Goal: Task Accomplishment & Management: Manage account settings

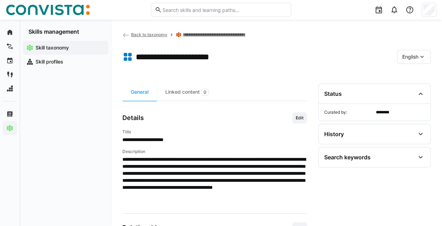
click at [424, 56] on eds-icon at bounding box center [421, 56] width 7 height 7
click at [418, 70] on div "German" at bounding box center [414, 75] width 34 height 15
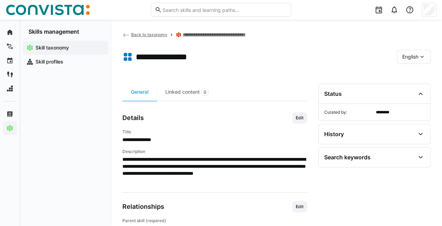
click at [407, 49] on app-toolbar "**********" at bounding box center [276, 58] width 308 height 28
click at [410, 52] on div "English" at bounding box center [414, 57] width 34 height 14
click at [416, 72] on span "German" at bounding box center [411, 75] width 18 height 7
click at [405, 57] on span "English" at bounding box center [410, 56] width 16 height 7
click at [418, 75] on span "German" at bounding box center [411, 75] width 18 height 7
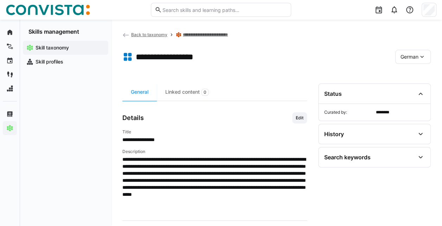
click at [425, 64] on app-toolbar "**********" at bounding box center [276, 58] width 308 height 28
click at [423, 57] on eds-icon at bounding box center [421, 56] width 7 height 7
click at [421, 91] on div "English" at bounding box center [412, 89] width 25 height 7
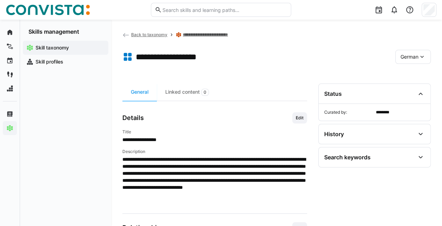
click at [415, 56] on span "German" at bounding box center [409, 56] width 18 height 7
click at [418, 91] on div "English" at bounding box center [412, 89] width 25 height 7
click at [425, 52] on div "German" at bounding box center [413, 57] width 36 height 14
click at [420, 90] on div "English" at bounding box center [412, 89] width 25 height 7
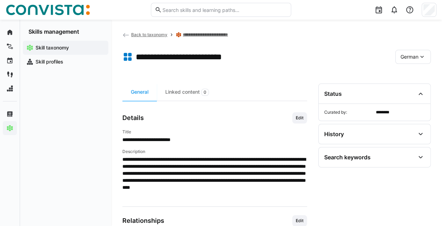
click at [417, 57] on span "German" at bounding box center [409, 56] width 18 height 7
click at [409, 91] on span "English" at bounding box center [408, 89] width 16 height 7
click at [426, 50] on div "German" at bounding box center [413, 57] width 36 height 14
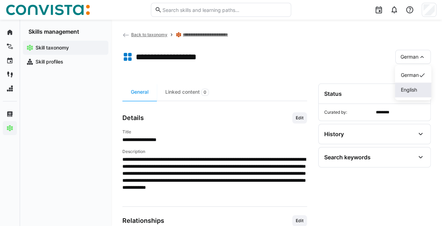
click at [414, 86] on span "English" at bounding box center [408, 89] width 16 height 7
click at [417, 56] on span "German" at bounding box center [409, 56] width 18 height 7
click at [416, 85] on div "English" at bounding box center [413, 90] width 36 height 15
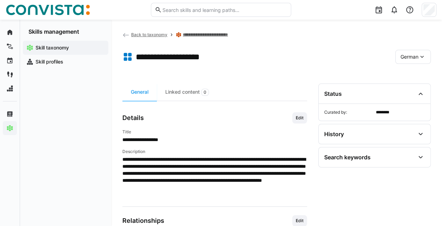
click at [416, 53] on div "German" at bounding box center [413, 57] width 36 height 14
click at [422, 90] on div "English" at bounding box center [412, 89] width 25 height 7
click at [421, 54] on eds-icon at bounding box center [421, 56] width 7 height 7
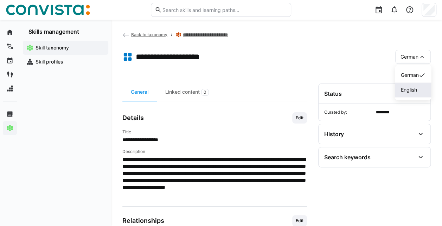
click at [410, 87] on span "English" at bounding box center [408, 89] width 16 height 7
click at [424, 56] on eds-icon at bounding box center [421, 56] width 7 height 7
click at [413, 90] on span "English" at bounding box center [408, 89] width 16 height 7
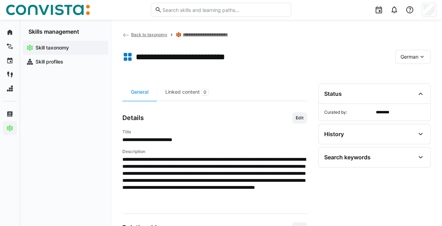
click at [417, 51] on div "German" at bounding box center [413, 57] width 36 height 14
click at [420, 89] on div "English" at bounding box center [412, 89] width 25 height 7
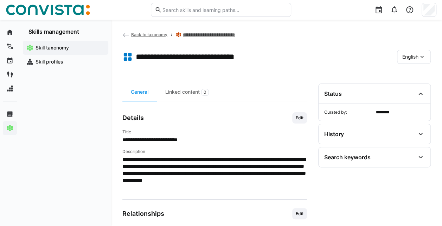
click at [405, 60] on div "English" at bounding box center [414, 57] width 34 height 14
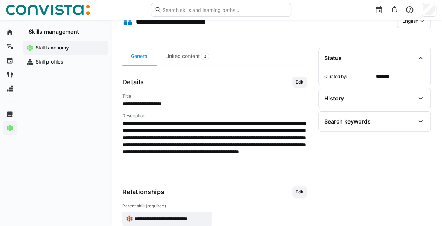
scroll to position [36, 0]
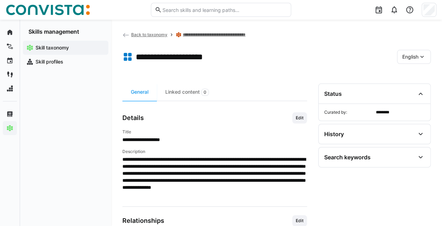
click at [216, 107] on div "**********" at bounding box center [214, 183] width 185 height 199
click at [402, 59] on span "English" at bounding box center [410, 56] width 16 height 7
click at [404, 73] on span "German" at bounding box center [411, 75] width 18 height 7
click at [410, 53] on span "German" at bounding box center [409, 56] width 18 height 7
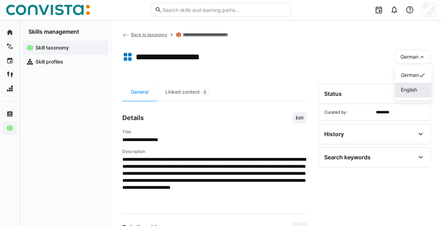
click at [421, 90] on div "English" at bounding box center [412, 89] width 25 height 7
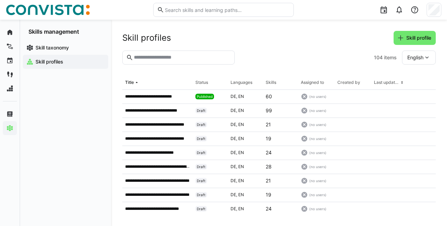
click at [160, 60] on eds-input at bounding box center [178, 58] width 112 height 14
click at [158, 56] on input "text" at bounding box center [182, 57] width 98 height 6
type input "***"
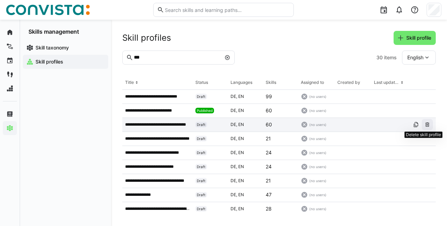
click at [426, 122] on eds-icon at bounding box center [428, 125] width 6 height 6
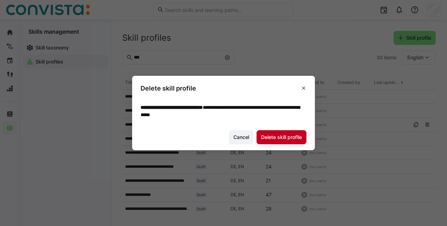
click at [279, 133] on span "Delete skill profile" at bounding box center [282, 137] width 50 height 14
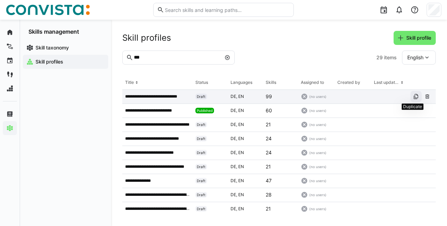
click at [413, 96] on eds-icon at bounding box center [416, 97] width 6 height 6
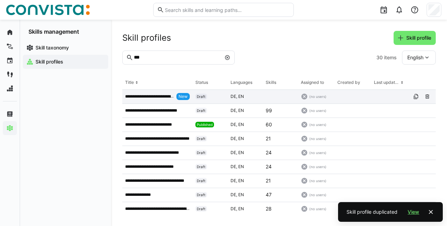
click at [149, 97] on p "**********" at bounding box center [149, 97] width 49 height 6
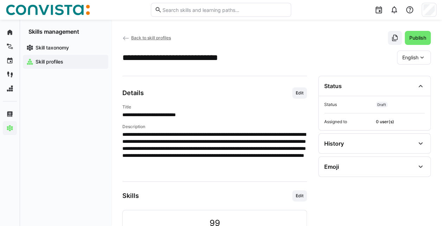
click at [54, 58] on div "Skill profiles" at bounding box center [65, 62] width 85 height 14
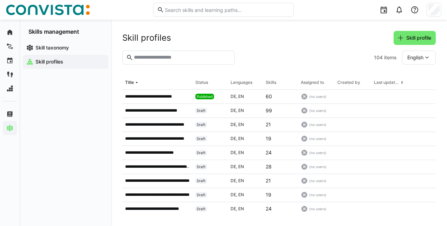
click at [168, 49] on header "Skill profiles Skill profile" at bounding box center [279, 41] width 314 height 20
click at [170, 53] on eds-input at bounding box center [178, 58] width 112 height 14
click at [174, 64] on eds-input at bounding box center [178, 58] width 112 height 14
type input "*"
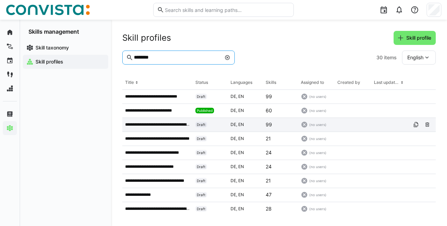
type input "*******"
click at [174, 128] on div "**********" at bounding box center [157, 125] width 70 height 14
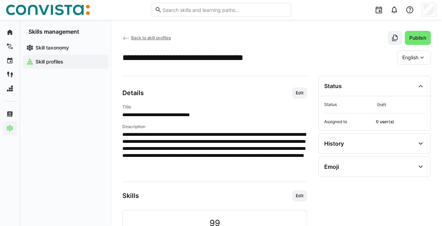
scroll to position [14, 0]
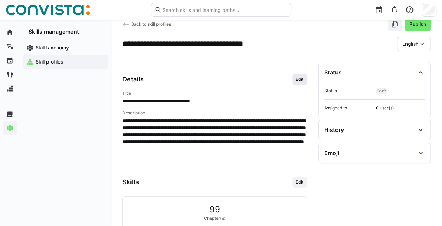
click at [298, 82] on span "Edit" at bounding box center [299, 79] width 15 height 11
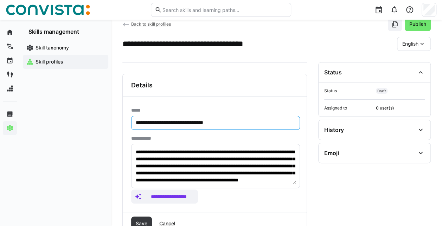
drag, startPoint x: 155, startPoint y: 122, endPoint x: 90, endPoint y: 124, distance: 64.7
click at [163, 123] on input "**********" at bounding box center [215, 123] width 161 height 6
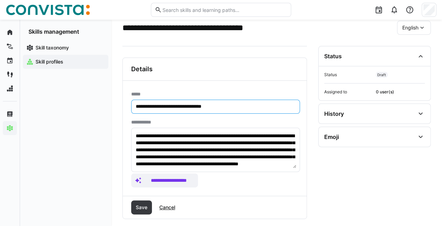
scroll to position [56, 0]
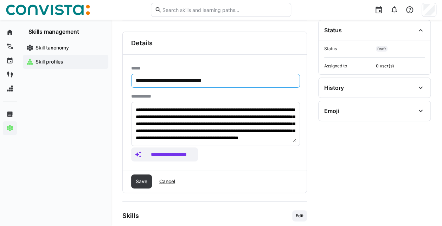
type input "**********"
drag, startPoint x: 133, startPoint y: 109, endPoint x: 297, endPoint y: 153, distance: 169.1
click at [297, 153] on app-assistant-generate-form "**********" at bounding box center [215, 128] width 169 height 68
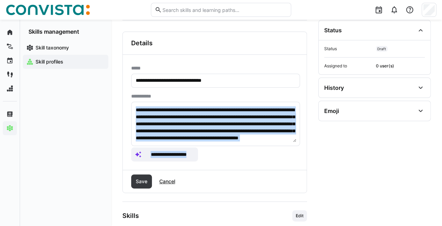
scroll to position [57, 0]
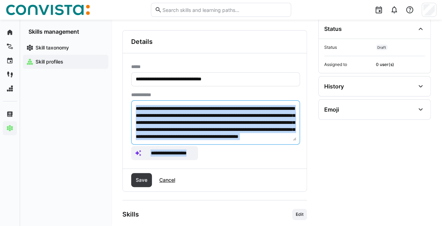
click at [225, 130] on textarea "**********" at bounding box center [215, 122] width 161 height 37
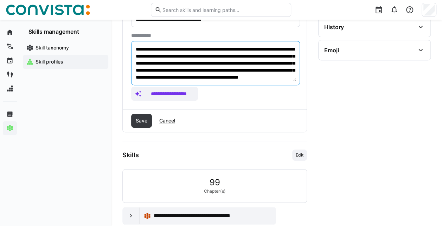
scroll to position [122, 0]
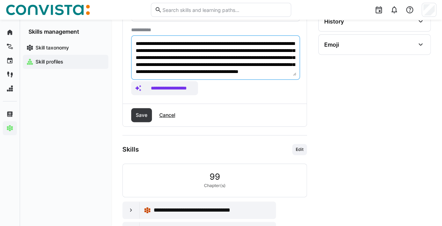
paste textarea "**********"
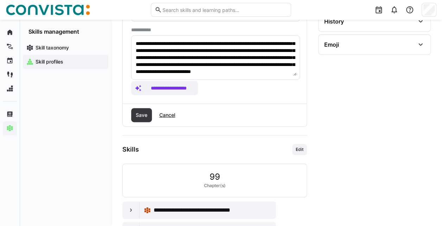
click at [204, 81] on app-eds-assistant-generate-button "**********" at bounding box center [215, 88] width 169 height 14
type textarea "**********"
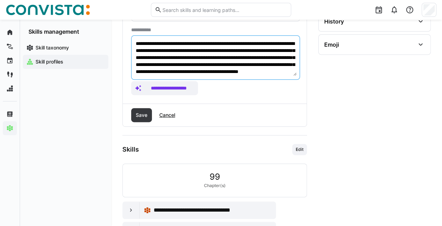
scroll to position [0, 0]
drag, startPoint x: 266, startPoint y: 72, endPoint x: 135, endPoint y: 8, distance: 145.6
click at [135, 8] on div "**********" at bounding box center [221, 106] width 442 height 456
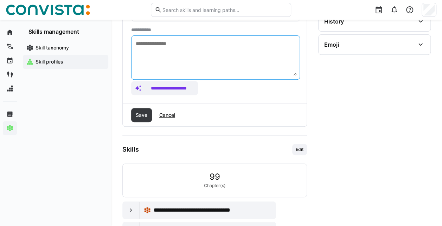
paste textarea "**********"
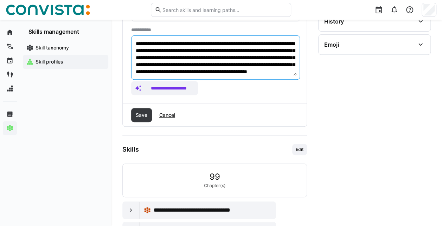
scroll to position [13, 0]
type textarea "**********"
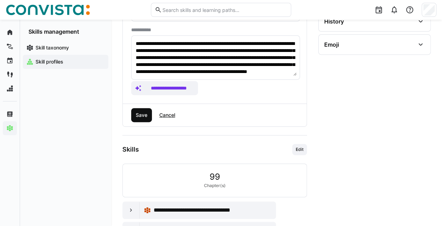
click at [144, 112] on span "Save" at bounding box center [142, 115] width 14 height 7
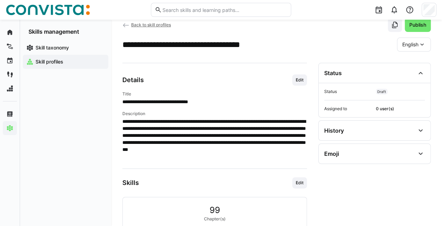
scroll to position [0, 0]
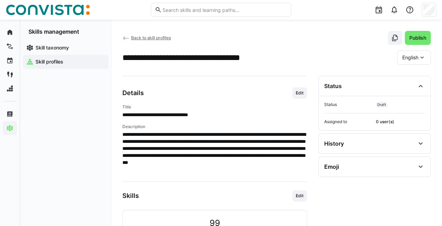
click at [407, 61] on div "English" at bounding box center [414, 58] width 34 height 14
click at [411, 72] on div "German" at bounding box center [414, 76] width 34 height 15
click at [297, 91] on span "Edit" at bounding box center [299, 93] width 9 height 6
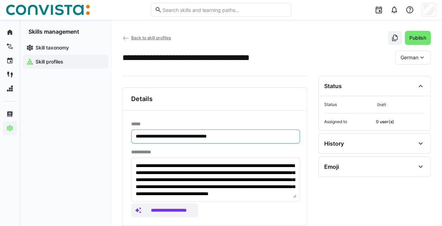
drag, startPoint x: 159, startPoint y: 135, endPoint x: 95, endPoint y: 115, distance: 67.6
click at [160, 136] on input "**********" at bounding box center [215, 137] width 161 height 6
type input "**********"
click at [134, 168] on eds-input "**********" at bounding box center [215, 180] width 169 height 44
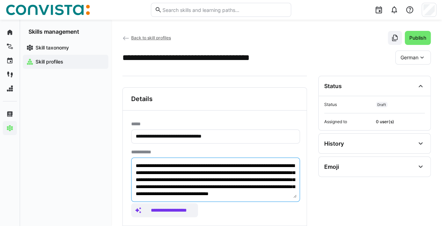
drag, startPoint x: 217, startPoint y: 193, endPoint x: 0, endPoint y: 90, distance: 240.4
click at [0, 90] on html "**********" at bounding box center [221, 113] width 442 height 226
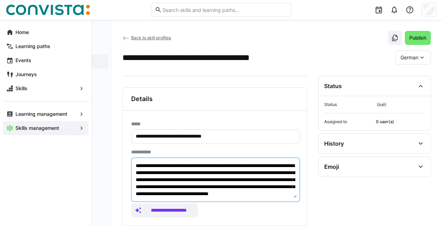
paste textarea "**********"
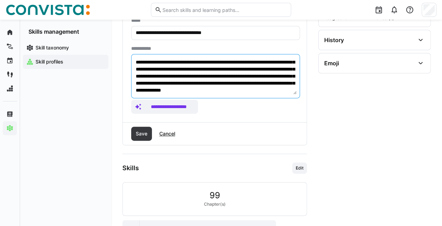
scroll to position [105, 0]
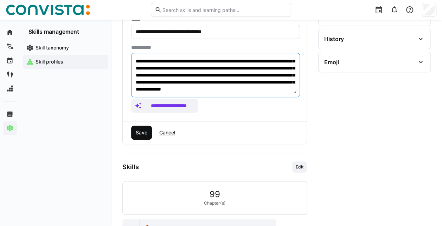
type textarea "**********"
click at [139, 132] on span "Save" at bounding box center [142, 132] width 14 height 7
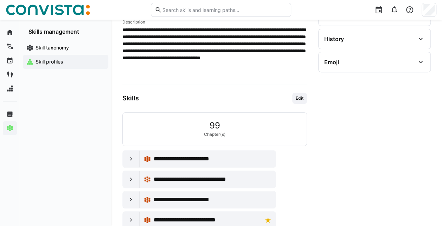
click at [410, 164] on section "Status Status Draft Assigned to 0 user(s) History Created by ******** Created o…" at bounding box center [374, 130] width 112 height 319
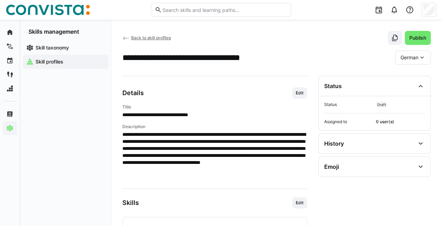
scroll to position [177, 0]
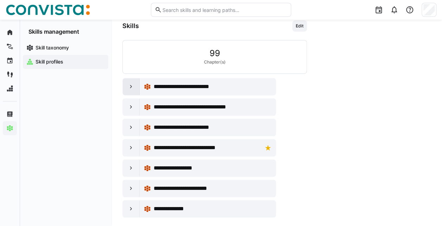
click at [133, 83] on eds-icon at bounding box center [131, 86] width 7 height 7
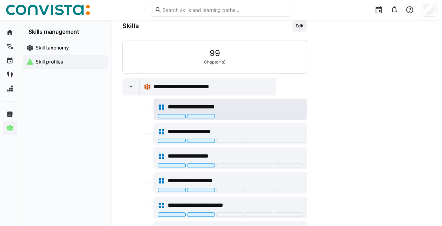
click at [227, 114] on div at bounding box center [230, 116] width 28 height 4
drag, startPoint x: 234, startPoint y: 116, endPoint x: 229, endPoint y: 114, distance: 5.1
click at [229, 114] on div at bounding box center [230, 116] width 28 height 4
click at [226, 114] on div at bounding box center [230, 116] width 28 height 4
click at [296, 24] on span "Edit" at bounding box center [299, 26] width 9 height 6
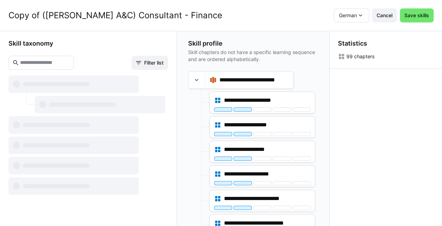
scroll to position [207, 0]
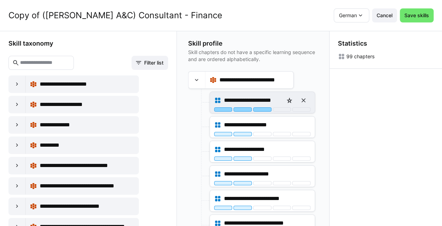
click at [266, 109] on div at bounding box center [262, 110] width 18 height 4
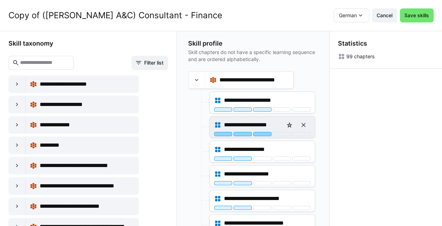
click at [268, 134] on div at bounding box center [262, 134] width 18 height 4
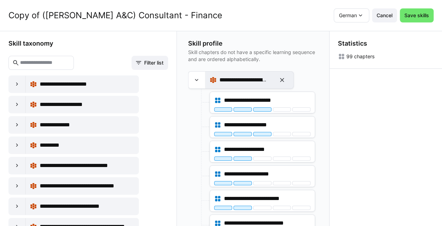
click at [255, 87] on div "**********" at bounding box center [249, 80] width 88 height 17
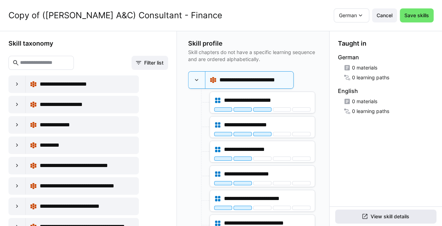
click at [380, 218] on span "View skill details" at bounding box center [389, 216] width 41 height 7
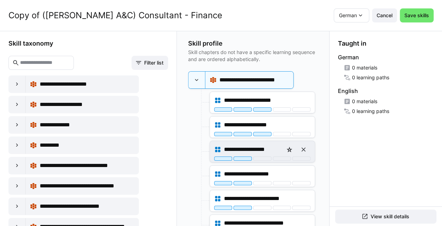
click at [263, 154] on div "**********" at bounding box center [262, 150] width 96 height 14
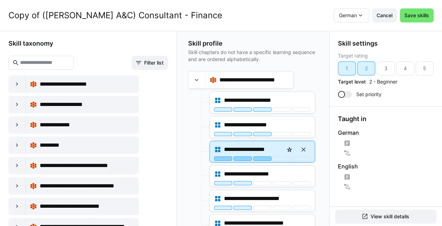
click at [264, 159] on div at bounding box center [262, 159] width 18 height 4
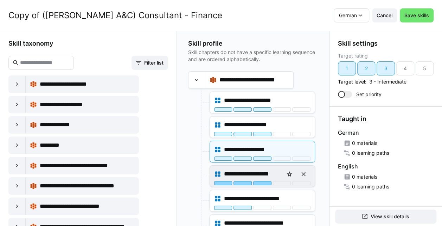
click at [261, 181] on div at bounding box center [262, 183] width 18 height 4
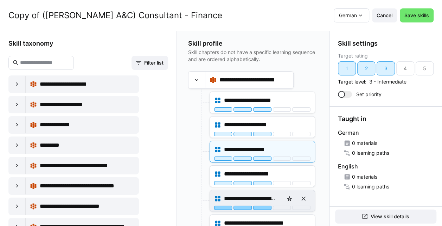
click at [265, 206] on div at bounding box center [262, 208] width 18 height 4
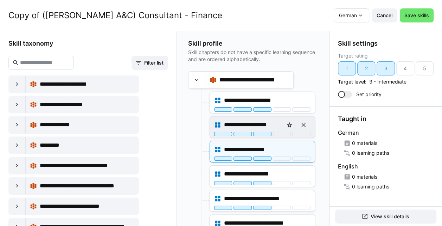
scroll to position [66, 0]
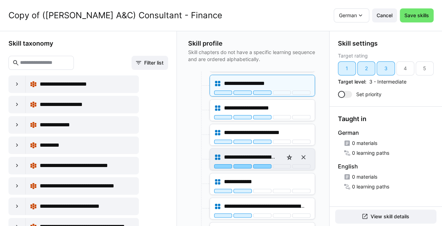
click at [263, 166] on div at bounding box center [262, 167] width 18 height 4
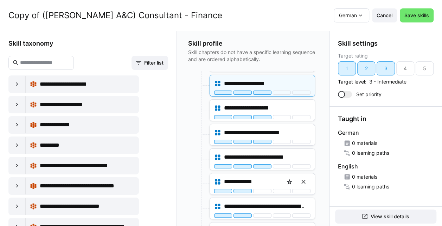
click at [264, 193] on div "**********" at bounding box center [262, 184] width 105 height 22
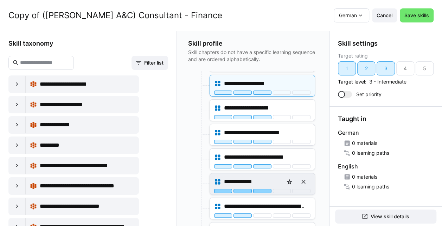
click at [264, 191] on div at bounding box center [262, 191] width 18 height 4
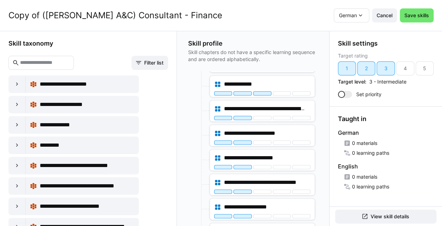
scroll to position [164, 0]
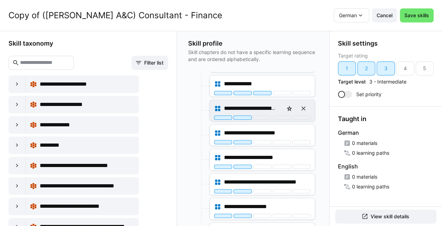
click at [259, 113] on div "**********" at bounding box center [262, 109] width 96 height 14
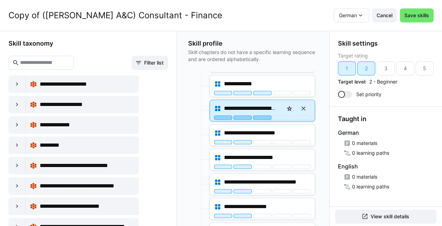
click at [260, 116] on div at bounding box center [262, 118] width 18 height 4
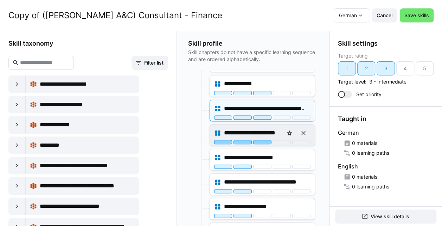
click at [265, 140] on div at bounding box center [262, 142] width 18 height 4
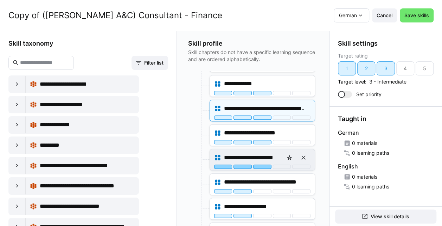
click at [265, 165] on div at bounding box center [262, 167] width 18 height 4
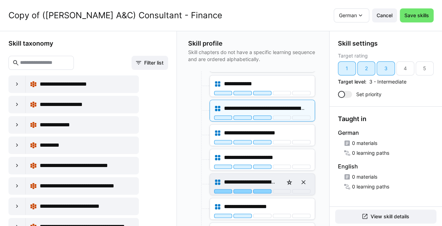
click at [262, 190] on div at bounding box center [262, 191] width 18 height 4
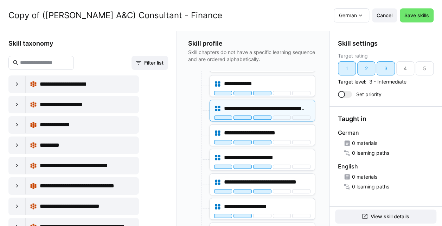
scroll to position [218, 0]
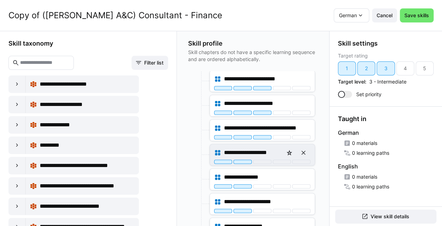
click at [266, 149] on span "**********" at bounding box center [250, 153] width 52 height 8
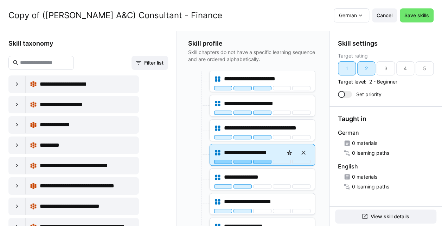
click at [260, 160] on div at bounding box center [262, 162] width 18 height 4
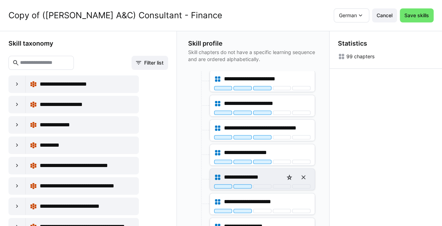
click at [259, 181] on div "**********" at bounding box center [262, 177] width 96 height 14
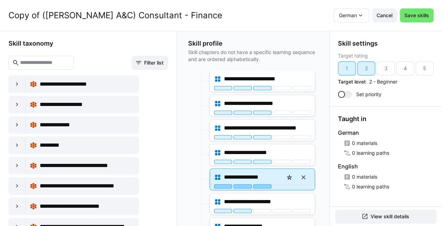
click at [259, 185] on div at bounding box center [262, 187] width 18 height 4
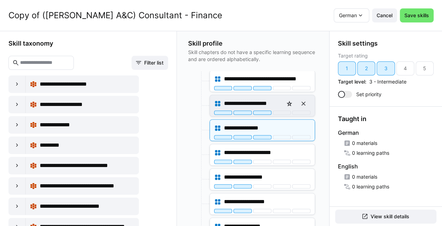
scroll to position [274, 0]
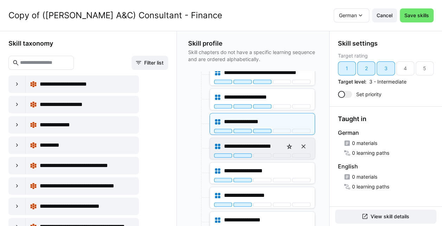
click at [262, 154] on div "**********" at bounding box center [262, 148] width 105 height 21
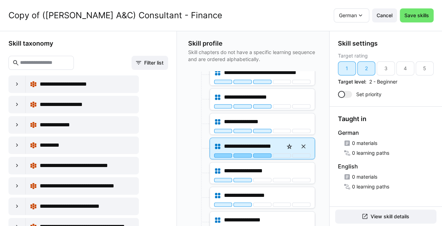
click at [262, 154] on div at bounding box center [262, 156] width 18 height 4
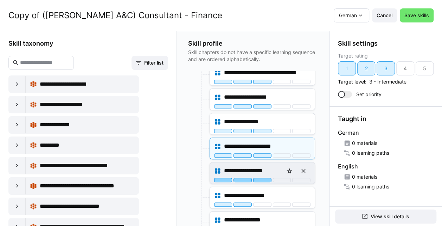
click at [262, 178] on div at bounding box center [262, 180] width 18 height 4
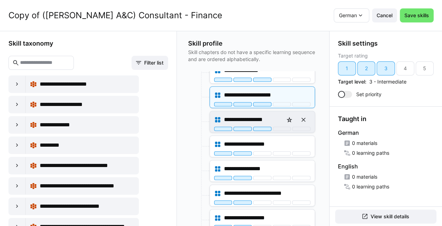
scroll to position [329, 0]
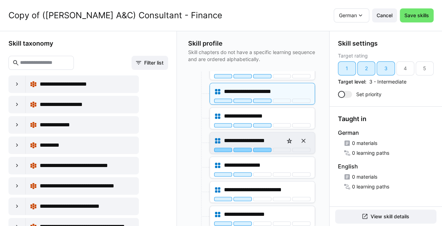
click at [258, 148] on div at bounding box center [262, 150] width 18 height 4
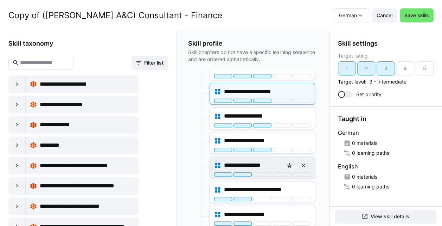
click at [262, 173] on div at bounding box center [262, 175] width 18 height 4
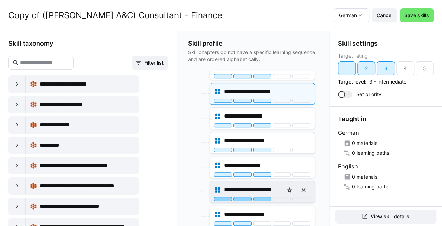
click at [263, 197] on div at bounding box center [262, 199] width 18 height 4
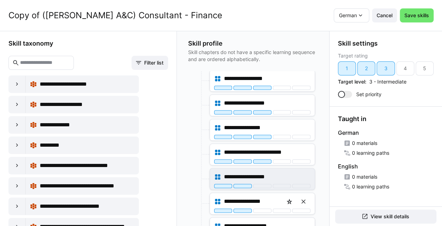
scroll to position [367, 0]
click at [263, 184] on div "**********" at bounding box center [262, 178] width 105 height 21
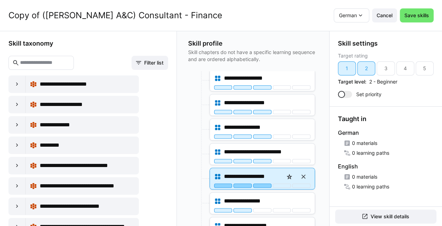
click at [262, 184] on div at bounding box center [262, 186] width 18 height 4
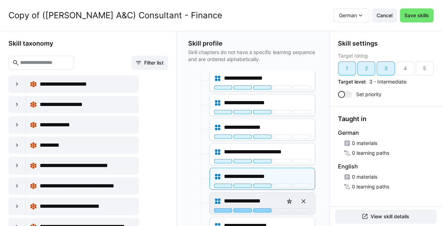
click at [264, 208] on div at bounding box center [262, 210] width 18 height 4
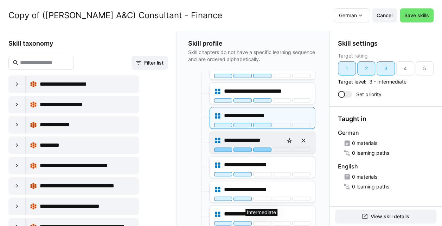
scroll to position [429, 0]
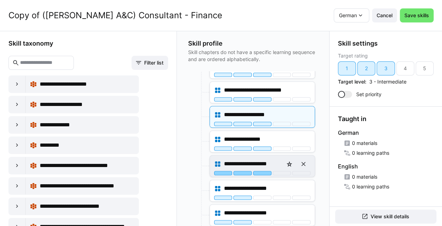
click at [259, 171] on div at bounding box center [262, 173] width 18 height 4
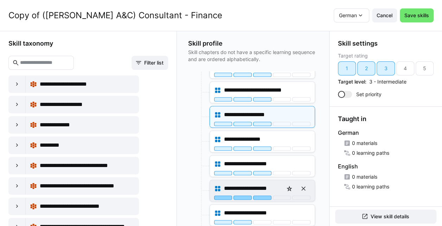
click at [261, 196] on div at bounding box center [262, 198] width 18 height 4
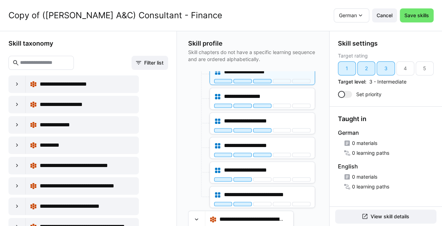
scroll to position [475, 0]
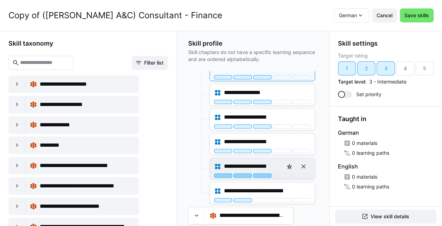
click at [261, 174] on div at bounding box center [262, 176] width 18 height 4
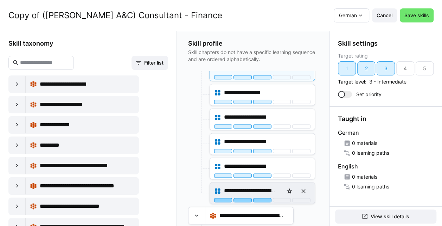
click at [262, 198] on div at bounding box center [262, 200] width 18 height 4
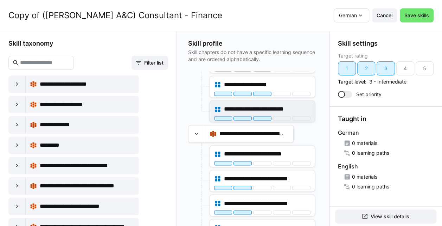
scroll to position [569, 0]
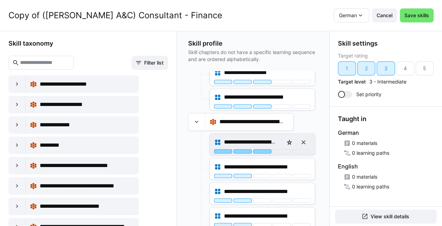
click at [262, 149] on div at bounding box center [262, 151] width 18 height 4
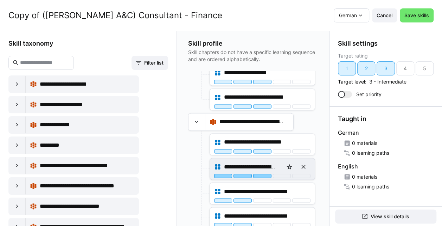
click at [262, 174] on div at bounding box center [262, 176] width 18 height 4
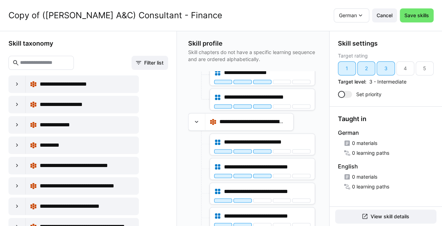
scroll to position [620, 0]
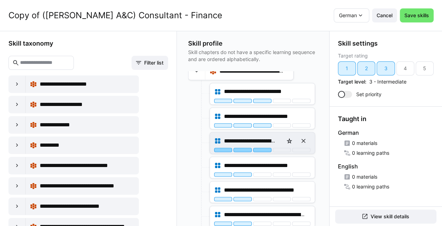
click at [260, 148] on div at bounding box center [262, 150] width 18 height 4
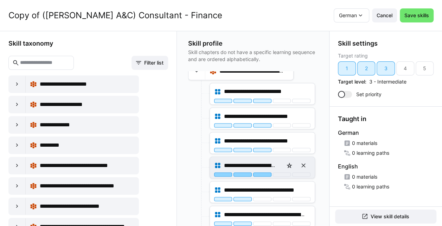
click at [263, 173] on div at bounding box center [262, 175] width 18 height 4
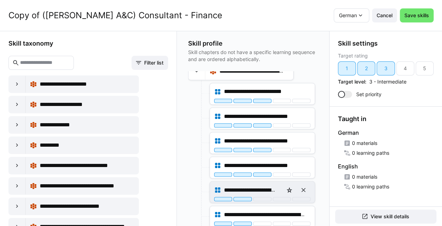
click at [263, 194] on div "**********" at bounding box center [262, 192] width 105 height 21
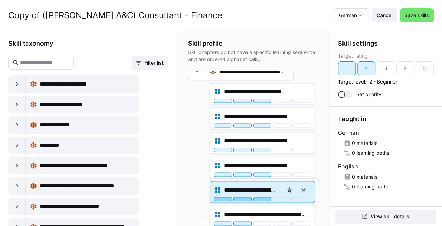
click at [262, 197] on div at bounding box center [262, 199] width 18 height 4
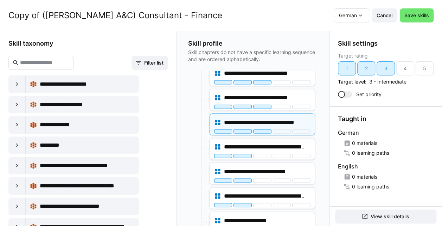
scroll to position [697, 0]
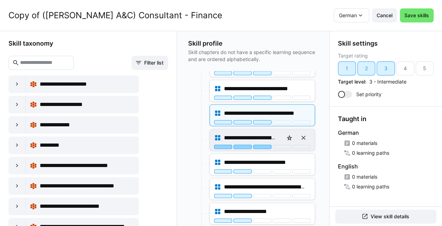
click at [265, 145] on div at bounding box center [262, 147] width 18 height 4
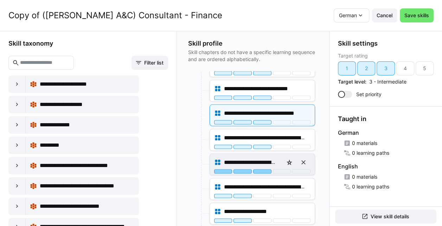
click at [261, 169] on div at bounding box center [262, 171] width 18 height 4
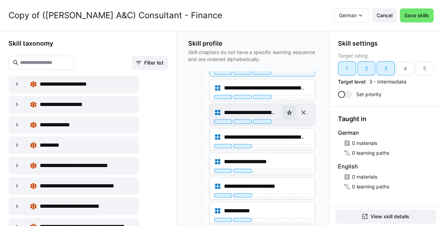
scroll to position [747, 0]
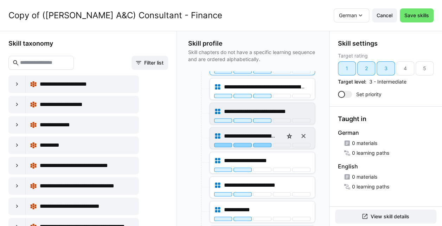
click at [263, 143] on div at bounding box center [262, 145] width 18 height 4
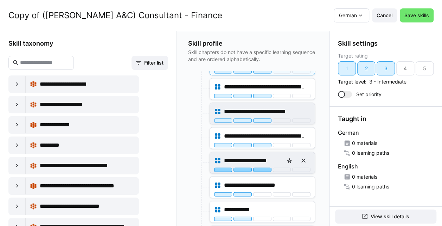
click at [264, 168] on div at bounding box center [262, 170] width 18 height 4
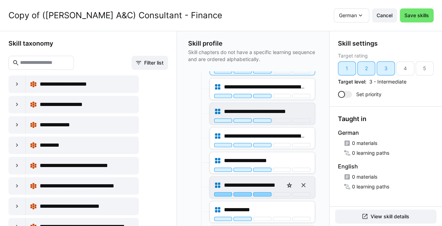
click at [263, 193] on div at bounding box center [262, 195] width 18 height 4
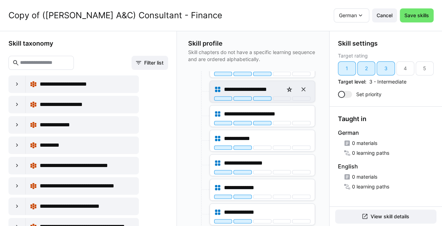
scroll to position [843, 0]
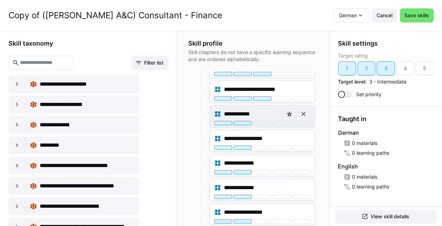
click at [262, 112] on div "**********" at bounding box center [262, 114] width 96 height 14
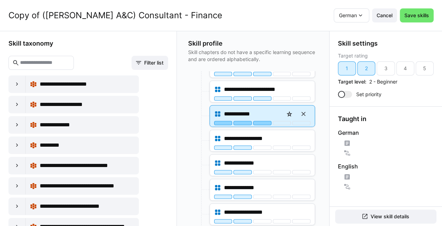
click at [262, 121] on div at bounding box center [262, 123] width 18 height 4
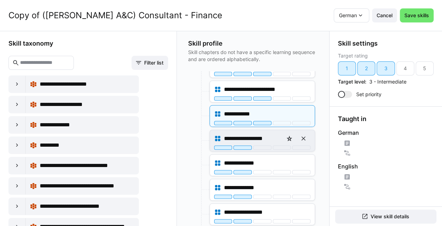
click at [264, 141] on div "**********" at bounding box center [262, 140] width 105 height 21
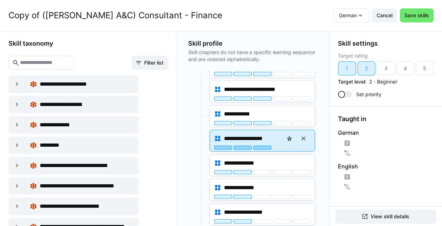
click at [262, 146] on div at bounding box center [262, 148] width 18 height 4
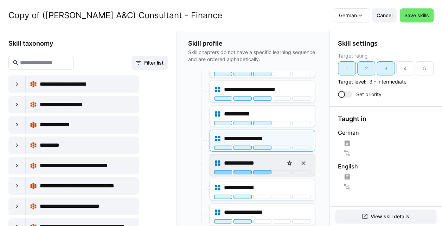
click at [266, 170] on div at bounding box center [262, 172] width 18 height 4
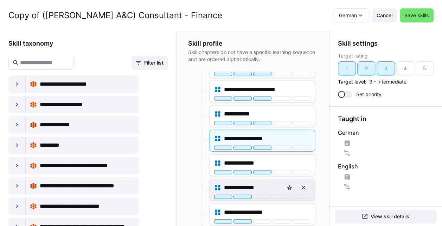
click at [264, 191] on div "**********" at bounding box center [262, 190] width 105 height 21
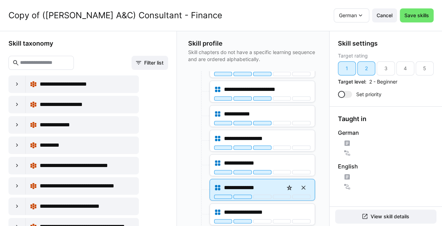
click at [262, 195] on div at bounding box center [262, 197] width 18 height 4
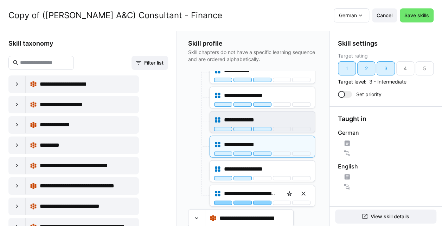
scroll to position [914, 0]
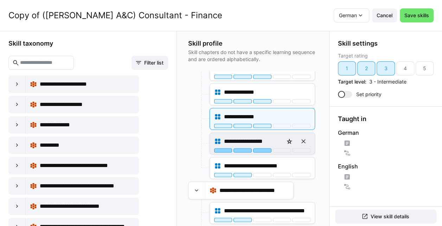
click at [260, 149] on div at bounding box center [262, 151] width 18 height 4
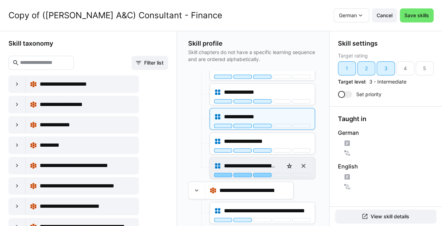
click at [262, 173] on div at bounding box center [262, 175] width 18 height 4
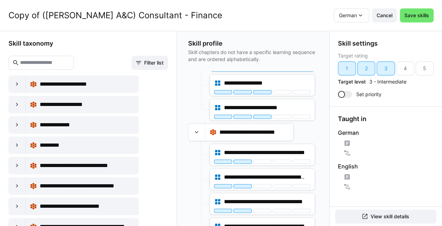
scroll to position [995, 0]
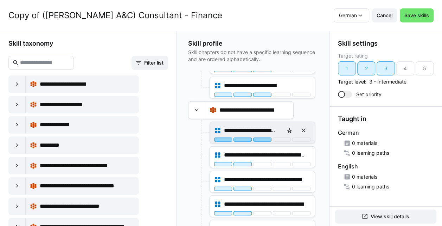
click at [257, 138] on div at bounding box center [262, 140] width 18 height 4
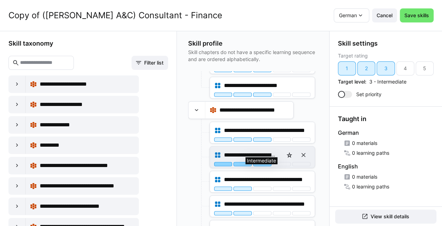
click at [266, 162] on div at bounding box center [262, 164] width 18 height 4
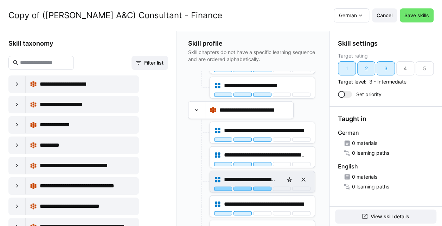
click at [263, 187] on div at bounding box center [262, 189] width 18 height 4
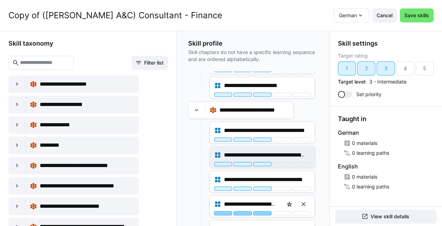
scroll to position [1056, 0]
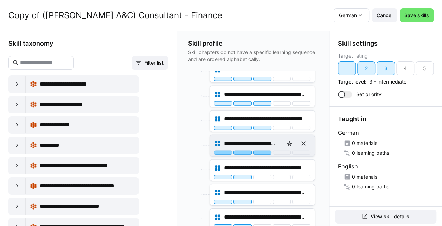
click at [265, 151] on div at bounding box center [262, 153] width 18 height 4
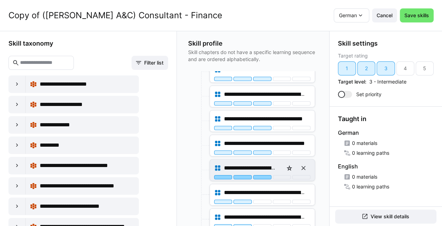
click at [263, 175] on div at bounding box center [262, 177] width 18 height 4
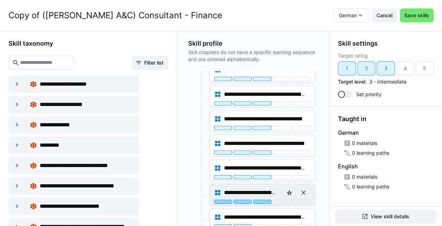
click at [261, 200] on div at bounding box center [262, 202] width 18 height 4
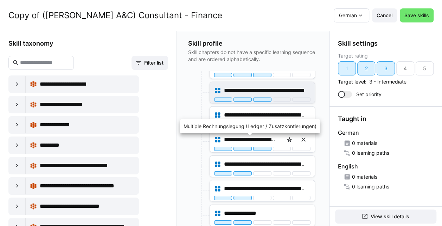
scroll to position [1127, 0]
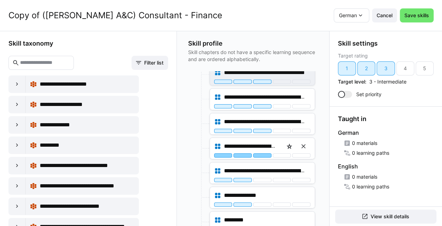
click at [263, 154] on div at bounding box center [262, 156] width 18 height 4
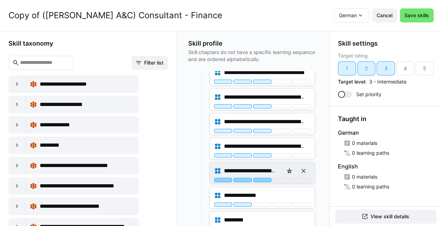
click at [262, 178] on div at bounding box center [262, 180] width 18 height 4
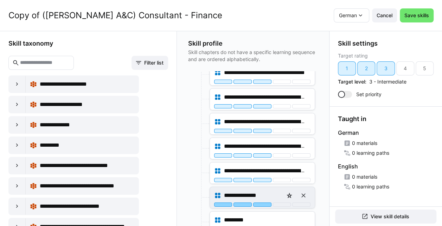
click at [263, 203] on div at bounding box center [262, 205] width 18 height 4
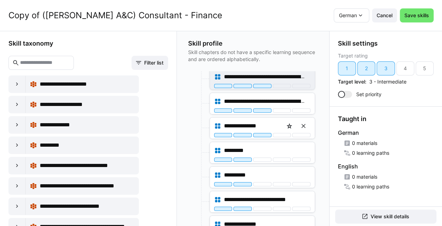
scroll to position [1200, 0]
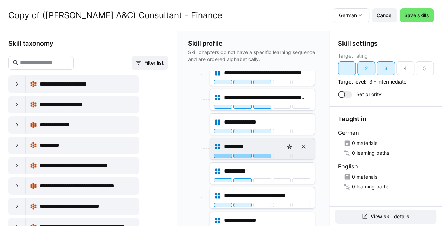
click at [259, 154] on div at bounding box center [262, 156] width 18 height 4
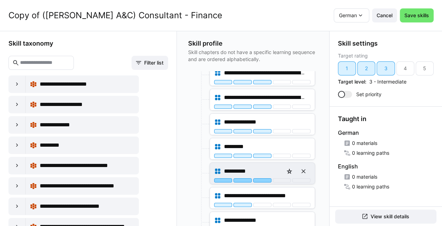
click at [265, 179] on div at bounding box center [262, 181] width 18 height 4
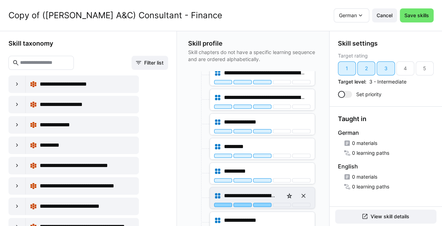
click at [259, 203] on div at bounding box center [262, 205] width 18 height 4
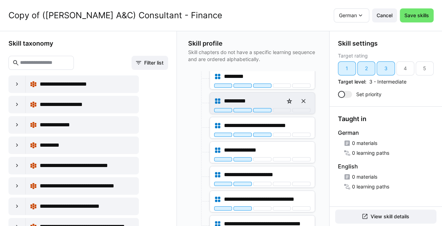
scroll to position [1272, 0]
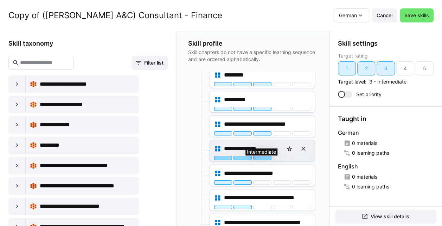
click at [263, 156] on div at bounding box center [262, 158] width 18 height 4
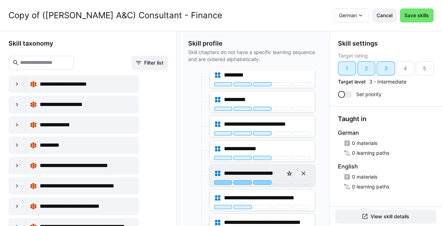
click at [261, 181] on div at bounding box center [262, 183] width 18 height 4
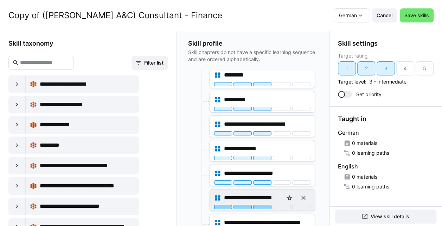
click at [262, 205] on div at bounding box center [262, 207] width 18 height 4
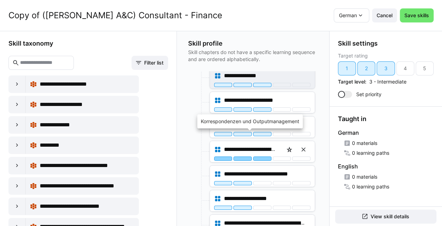
scroll to position [1345, 0]
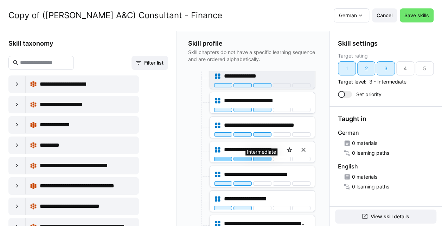
click at [260, 157] on div at bounding box center [262, 159] width 18 height 4
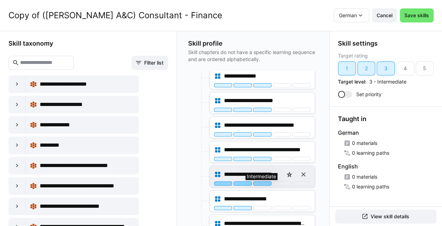
click at [263, 182] on div at bounding box center [262, 184] width 18 height 4
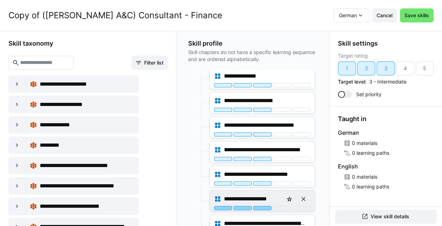
click at [264, 206] on div at bounding box center [262, 208] width 18 height 4
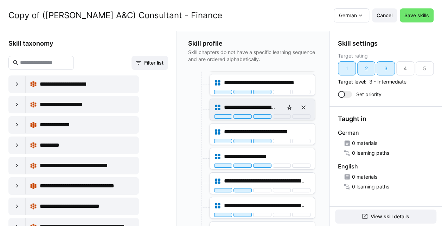
scroll to position [1425, 0]
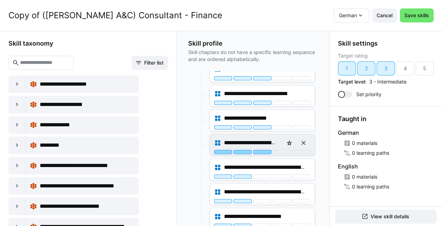
click at [264, 150] on div at bounding box center [262, 152] width 18 height 4
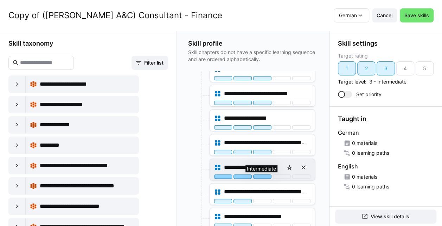
click at [265, 175] on div at bounding box center [262, 177] width 18 height 4
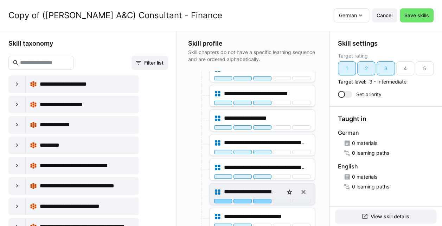
click at [262, 199] on div at bounding box center [262, 201] width 18 height 4
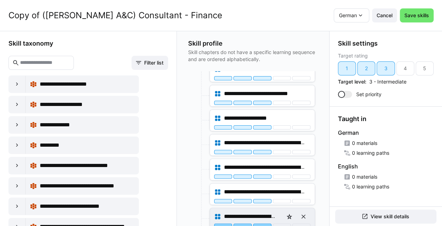
click at [263, 224] on div at bounding box center [262, 226] width 18 height 4
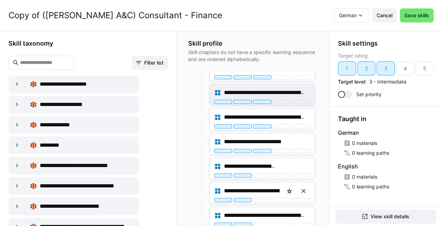
scroll to position [1506, 0]
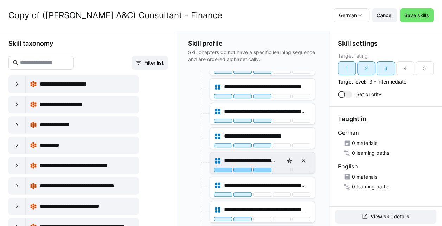
click at [263, 168] on div at bounding box center [262, 170] width 18 height 4
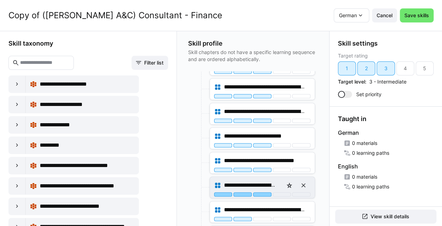
click at [264, 193] on div at bounding box center [262, 195] width 18 height 4
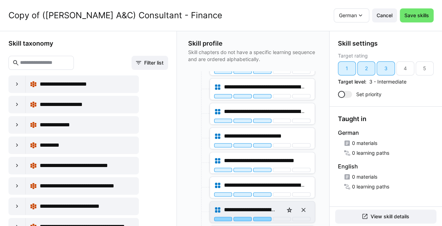
click at [262, 217] on div at bounding box center [262, 219] width 18 height 4
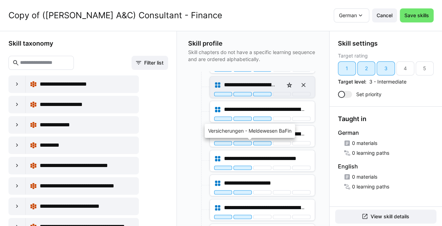
scroll to position [1598, 0]
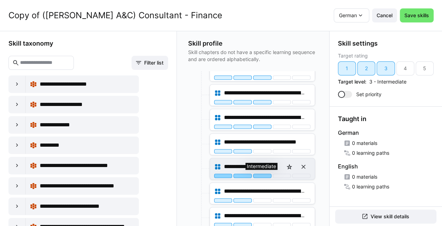
click at [265, 174] on div at bounding box center [262, 176] width 18 height 4
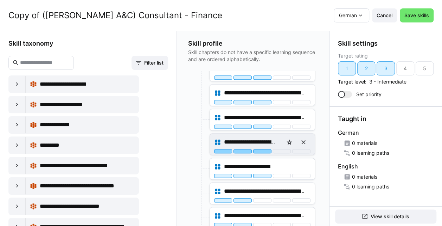
click at [265, 149] on div at bounding box center [262, 151] width 18 height 4
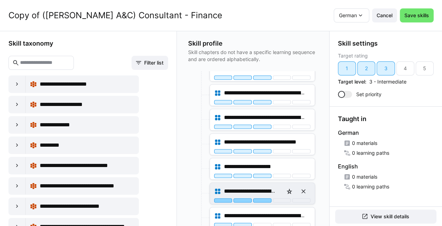
click at [260, 199] on div at bounding box center [262, 201] width 18 height 4
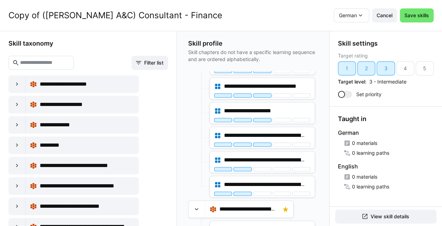
scroll to position [1659, 0]
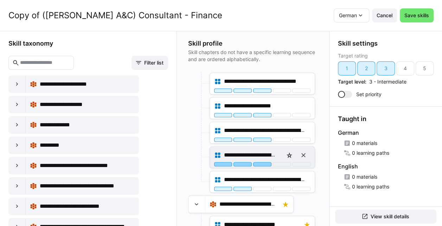
click at [266, 162] on div at bounding box center [262, 164] width 18 height 4
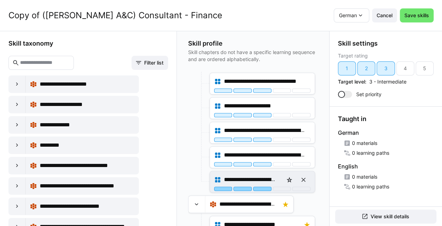
click at [261, 187] on div at bounding box center [262, 189] width 18 height 4
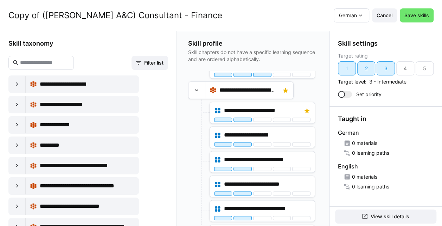
scroll to position [1778, 0]
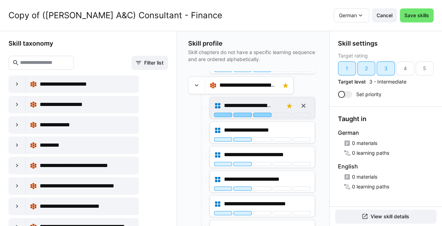
click at [263, 113] on div at bounding box center [262, 115] width 18 height 4
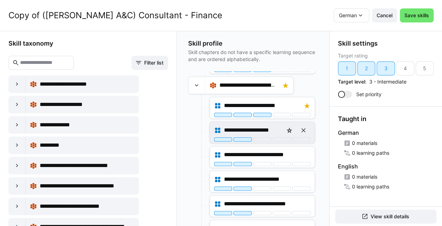
click at [258, 123] on div "**********" at bounding box center [262, 130] width 96 height 14
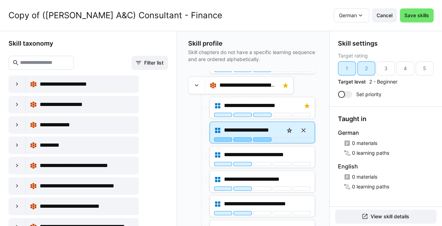
click at [259, 137] on div at bounding box center [262, 139] width 18 height 4
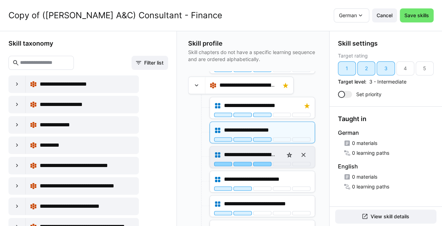
click at [260, 162] on div at bounding box center [262, 164] width 18 height 4
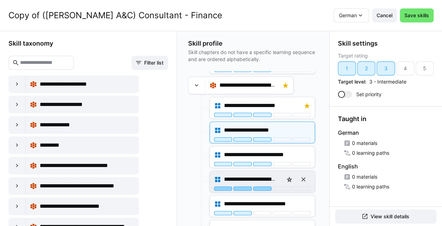
click at [262, 187] on div at bounding box center [262, 189] width 18 height 4
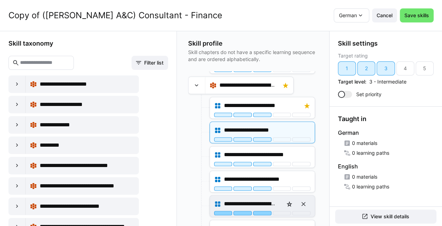
click at [265, 211] on div at bounding box center [262, 213] width 18 height 4
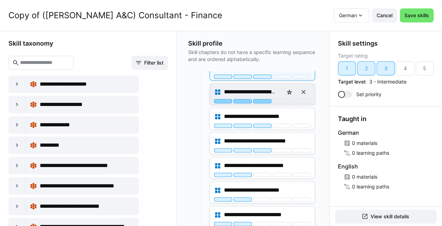
scroll to position [1845, 0]
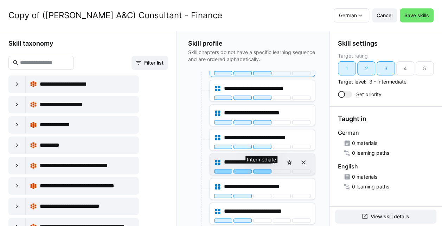
click at [266, 169] on div at bounding box center [262, 171] width 18 height 4
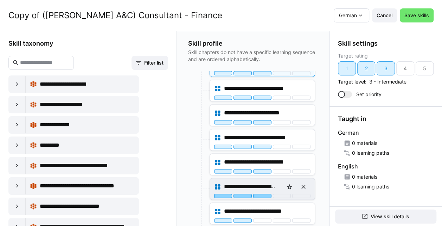
click at [263, 194] on div at bounding box center [262, 196] width 18 height 4
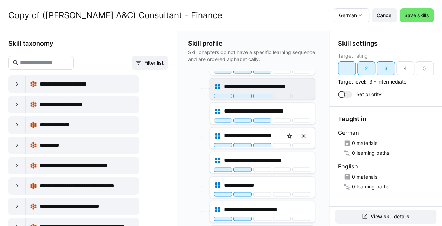
scroll to position [1903, 0]
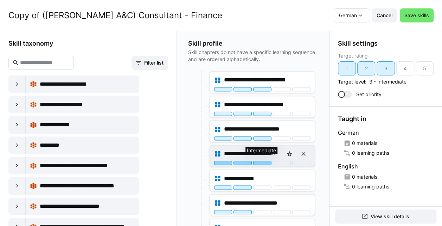
click at [264, 161] on div at bounding box center [262, 163] width 18 height 4
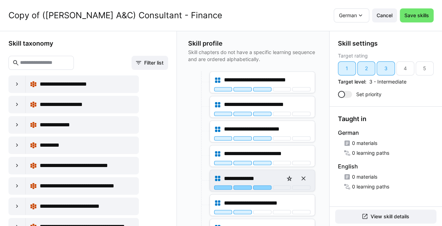
click at [262, 186] on div at bounding box center [262, 188] width 18 height 4
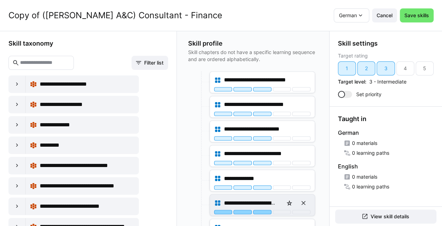
click at [263, 210] on div at bounding box center [262, 212] width 18 height 4
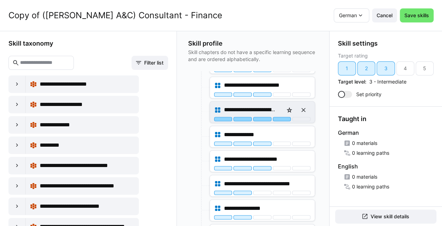
scroll to position [1964, 0]
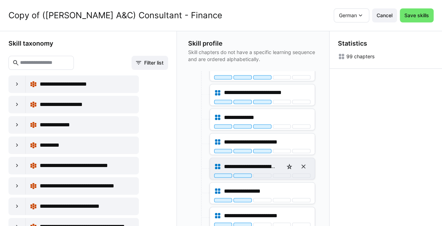
click at [259, 159] on div "**********" at bounding box center [262, 168] width 105 height 21
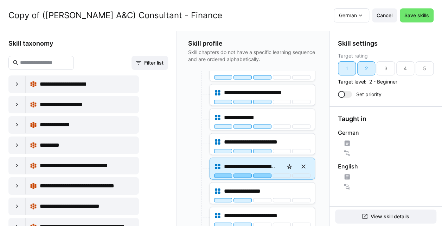
click at [256, 174] on div at bounding box center [262, 176] width 18 height 4
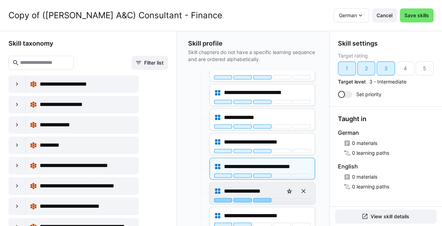
click at [264, 198] on div at bounding box center [262, 200] width 18 height 4
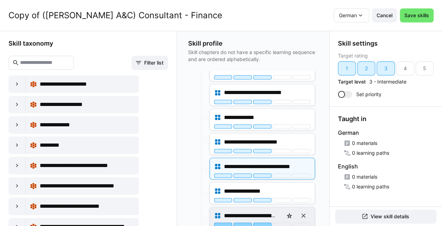
click at [266, 223] on div at bounding box center [262, 225] width 18 height 4
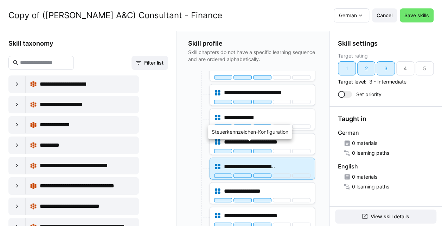
scroll to position [2019, 0]
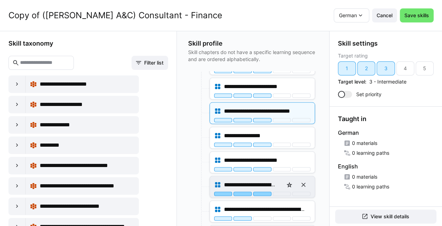
click at [263, 192] on div at bounding box center [262, 194] width 18 height 4
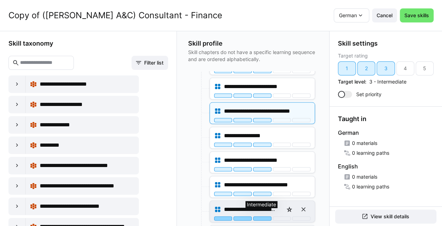
click at [263, 217] on div at bounding box center [262, 219] width 18 height 4
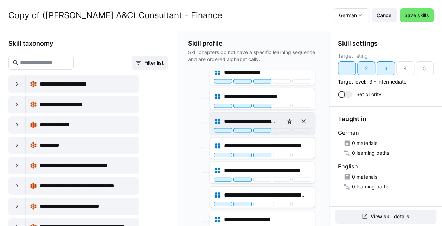
scroll to position [2097, 0]
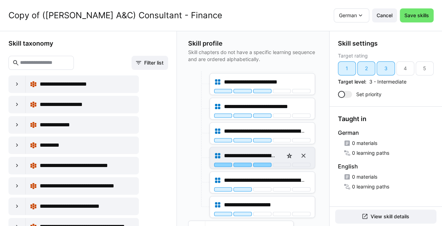
click at [260, 163] on div at bounding box center [262, 165] width 18 height 4
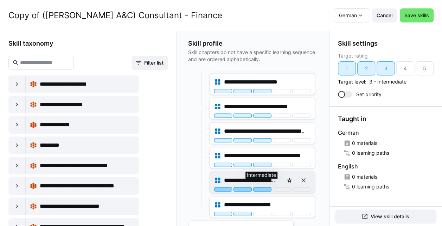
click at [259, 188] on div at bounding box center [262, 190] width 18 height 4
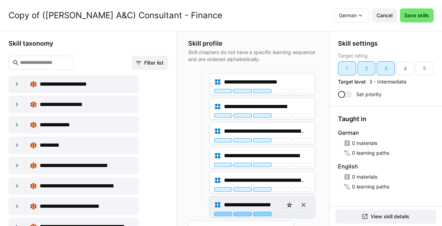
click at [263, 212] on div at bounding box center [262, 214] width 18 height 4
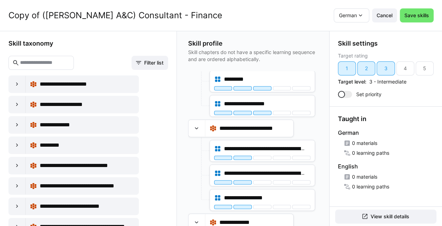
scroll to position [2317, 0]
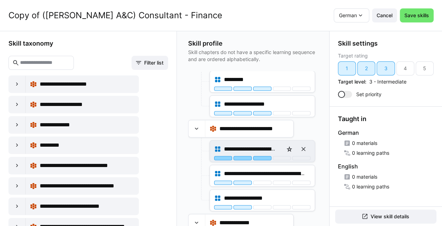
click at [260, 156] on div at bounding box center [262, 158] width 18 height 4
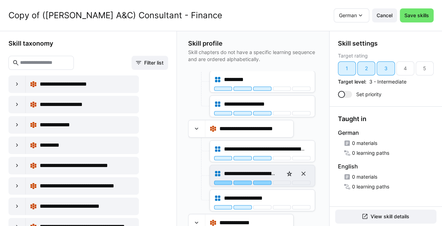
click at [268, 181] on div at bounding box center [262, 183] width 18 height 4
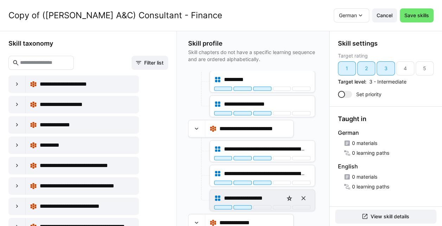
click at [264, 190] on div "**********" at bounding box center [262, 200] width 105 height 21
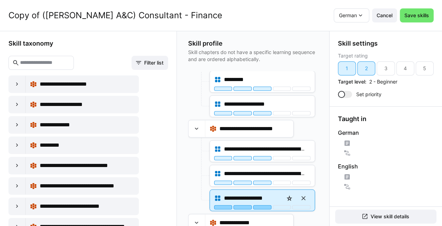
click at [263, 206] on div at bounding box center [262, 208] width 18 height 4
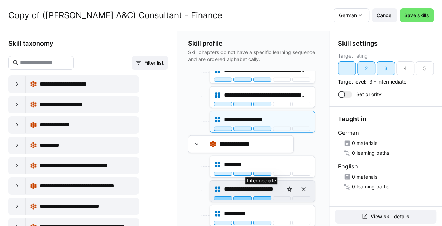
scroll to position [733, 0]
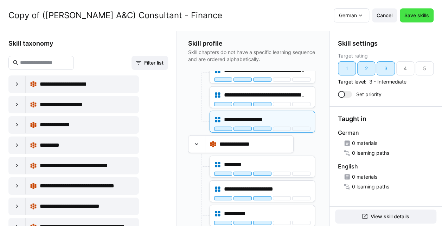
click at [428, 19] on span "Save skills" at bounding box center [417, 15] width 34 height 14
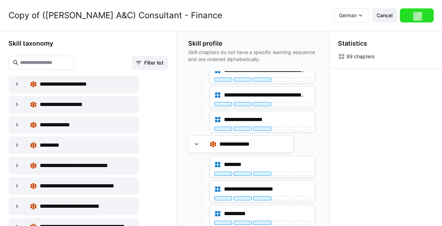
scroll to position [0, 0]
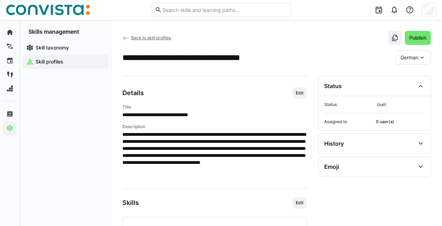
click at [137, 37] on span "Back to skill profiles" at bounding box center [151, 37] width 40 height 5
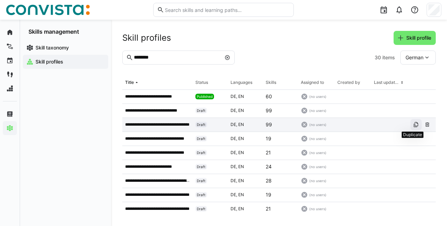
click at [411, 128] on span at bounding box center [416, 124] width 11 height 11
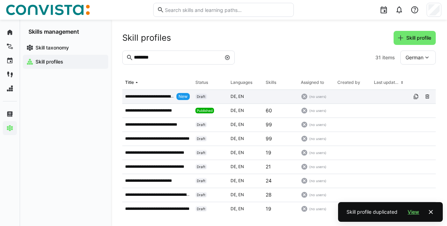
click at [154, 98] on p "**********" at bounding box center [149, 97] width 49 height 6
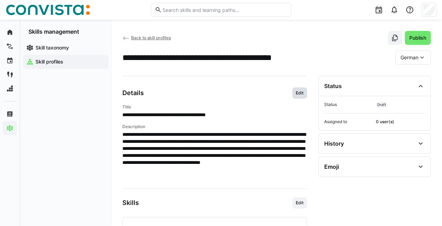
click at [300, 96] on span "Edit" at bounding box center [299, 93] width 15 height 11
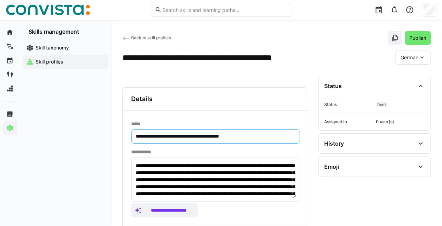
drag, startPoint x: 158, startPoint y: 134, endPoint x: 96, endPoint y: 147, distance: 63.1
click at [172, 136] on input "**********" at bounding box center [215, 137] width 161 height 6
paste input "**********"
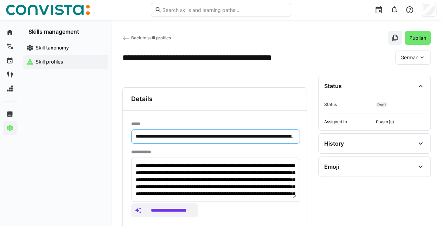
scroll to position [0, 1101]
type input "**********"
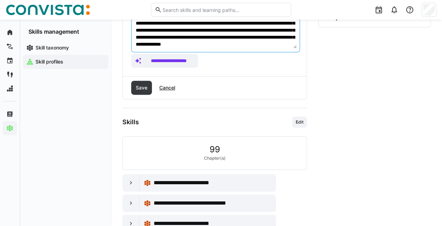
scroll to position [245, 0]
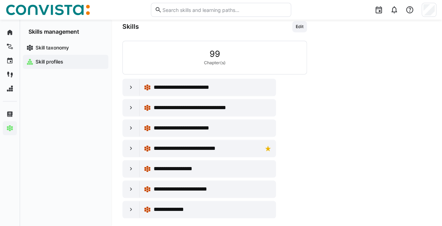
drag, startPoint x: 135, startPoint y: 162, endPoint x: 384, endPoint y: 244, distance: 262.1
paste textarea "**********"
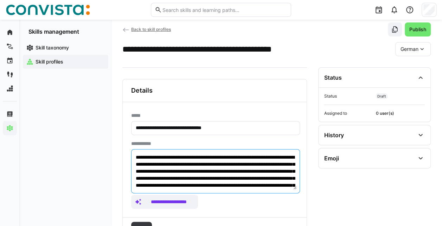
scroll to position [34, 0]
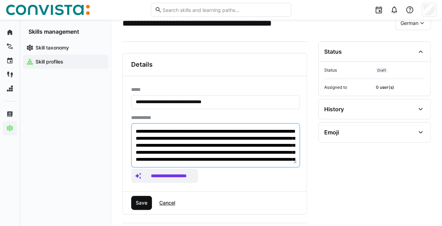
type textarea "**********"
click at [143, 207] on span "Save" at bounding box center [141, 203] width 21 height 14
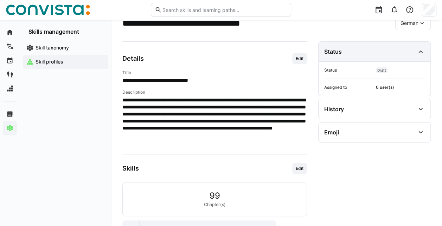
scroll to position [0, 0]
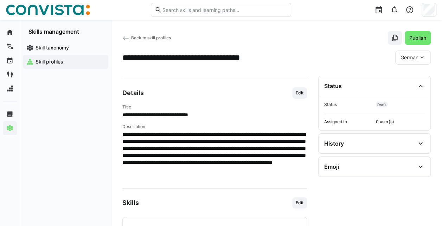
click at [420, 61] on div "German" at bounding box center [413, 58] width 36 height 14
click at [419, 90] on div "English" at bounding box center [412, 90] width 25 height 7
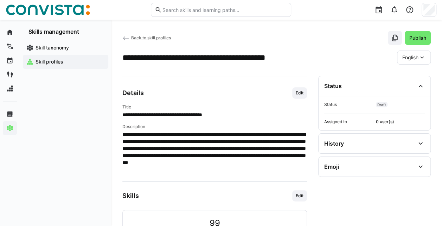
click at [299, 91] on span "Edit" at bounding box center [299, 93] width 9 height 6
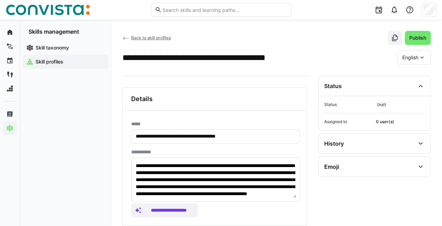
click at [189, 141] on eds-input "**********" at bounding box center [215, 137] width 169 height 14
click at [188, 134] on input "**********" at bounding box center [215, 137] width 161 height 6
click at [155, 136] on input "**********" at bounding box center [215, 137] width 161 height 6
type input "**********"
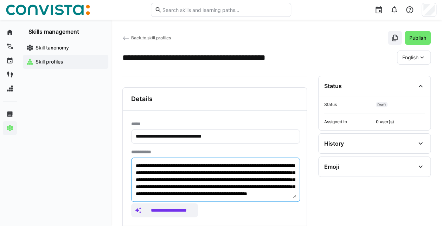
scroll to position [14, 0]
drag, startPoint x: 136, startPoint y: 168, endPoint x: 245, endPoint y: 236, distance: 128.7
click at [245, 226] on html "**********" at bounding box center [221, 113] width 442 height 226
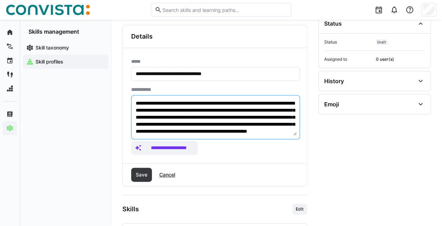
type textarea "*"
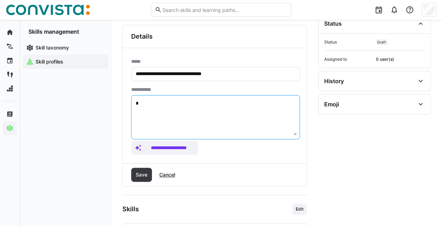
scroll to position [0, 0]
paste textarea "**********"
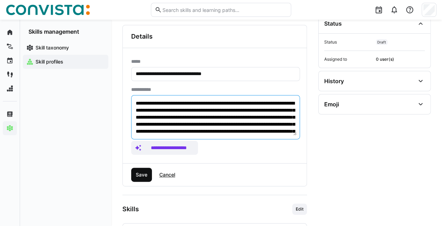
type textarea "**********"
click at [146, 173] on span "Save" at bounding box center [142, 175] width 14 height 7
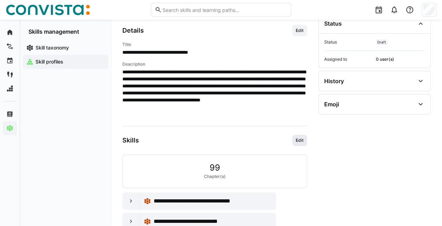
click at [298, 140] on span "Edit" at bounding box center [299, 141] width 9 height 6
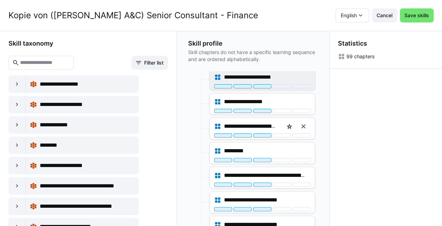
scroll to position [98, 0]
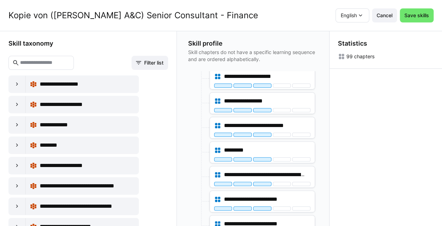
click at [364, 15] on eds-icon at bounding box center [360, 15] width 7 height 7
click at [361, 35] on span "German" at bounding box center [355, 34] width 18 height 7
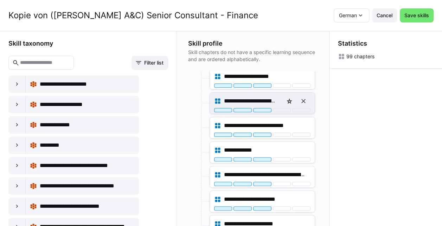
scroll to position [0, 0]
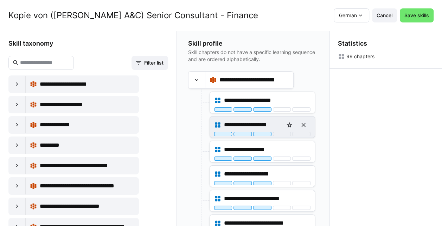
click at [278, 136] on div "**********" at bounding box center [262, 127] width 105 height 21
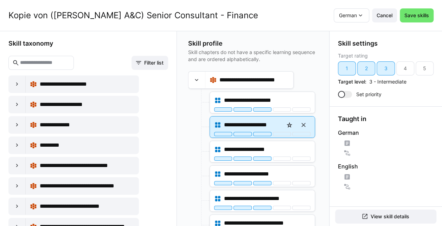
click at [278, 136] on div "**********" at bounding box center [262, 127] width 105 height 21
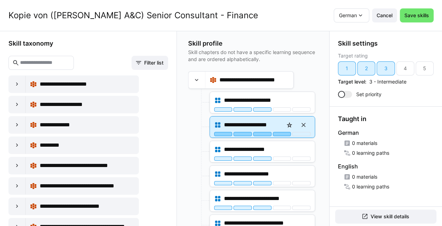
click at [278, 133] on div at bounding box center [282, 134] width 18 height 4
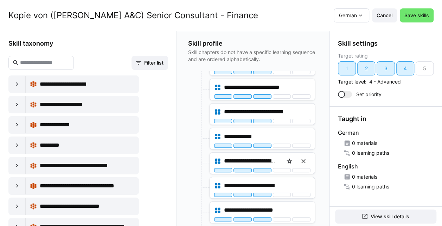
scroll to position [128, 0]
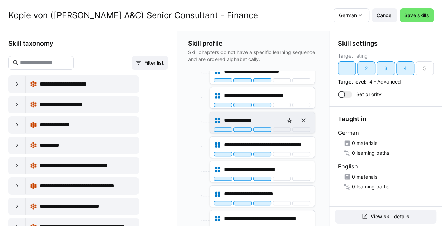
click at [280, 130] on div "**********" at bounding box center [262, 122] width 105 height 21
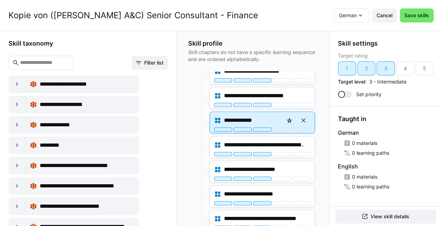
click at [279, 129] on div at bounding box center [282, 130] width 18 height 4
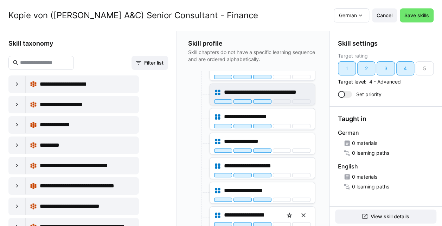
scroll to position [284, 0]
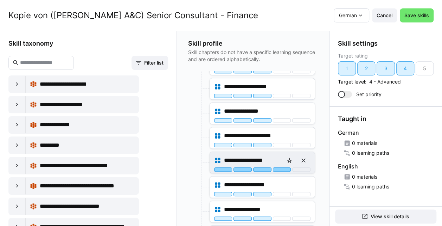
click at [277, 168] on div at bounding box center [282, 170] width 18 height 4
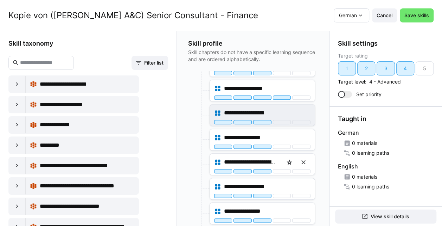
scroll to position [356, 0]
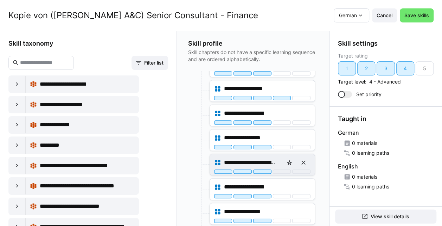
click at [278, 165] on div "**********" at bounding box center [262, 163] width 96 height 14
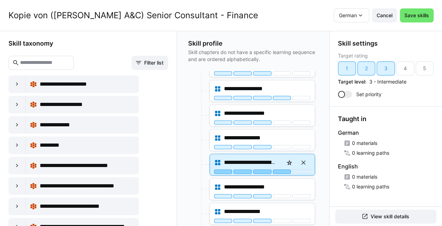
click at [278, 170] on div at bounding box center [282, 172] width 18 height 4
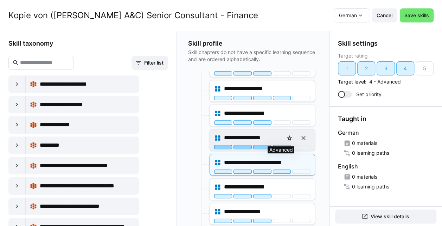
click at [278, 145] on div at bounding box center [282, 147] width 18 height 4
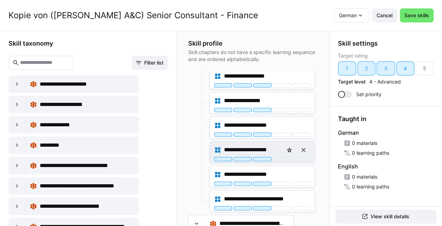
scroll to position [485, 0]
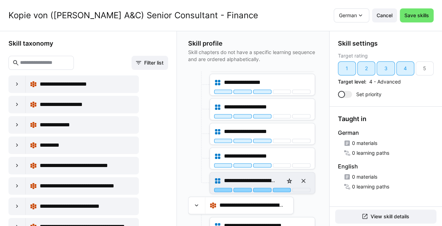
click at [282, 188] on div at bounding box center [282, 190] width 18 height 4
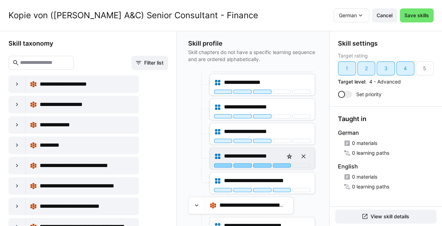
click at [277, 163] on div at bounding box center [282, 165] width 18 height 4
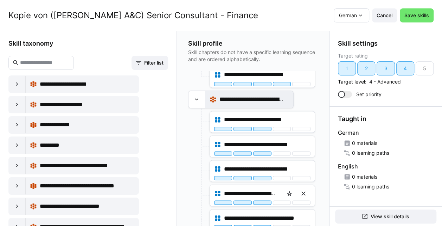
scroll to position [606, 0]
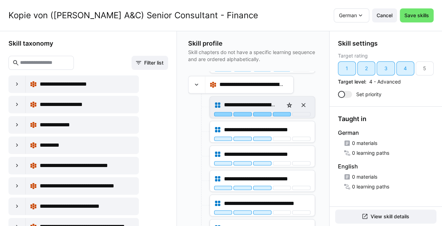
click at [276, 112] on div at bounding box center [282, 114] width 18 height 4
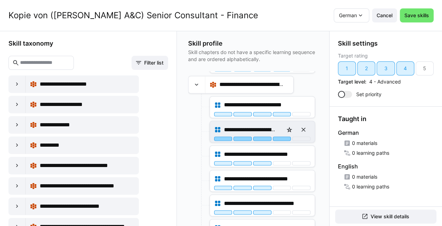
click at [281, 137] on div at bounding box center [282, 139] width 18 height 4
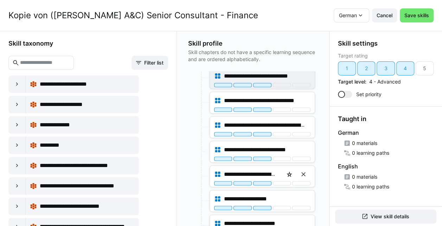
scroll to position [717, 0]
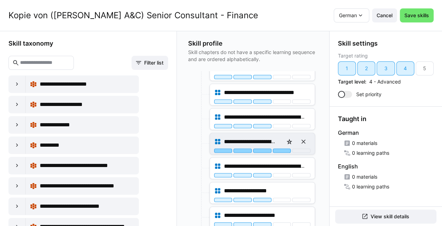
click at [280, 149] on div at bounding box center [282, 151] width 18 height 4
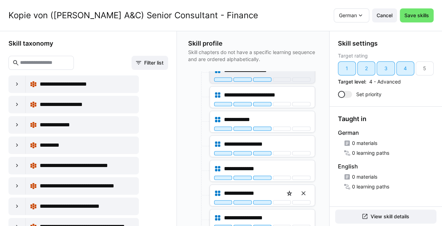
scroll to position [928, 0]
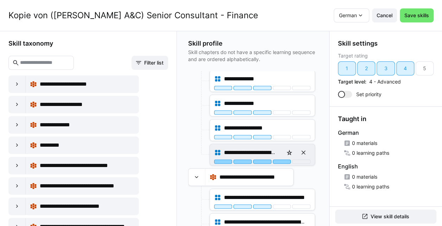
click at [276, 160] on div at bounding box center [282, 162] width 18 height 4
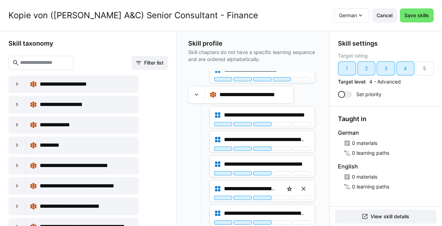
scroll to position [1011, 0]
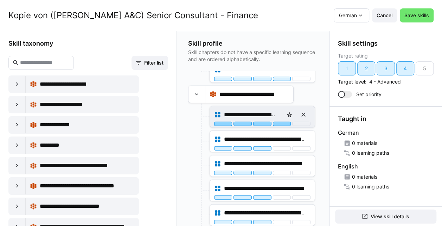
click at [282, 122] on div at bounding box center [282, 124] width 18 height 4
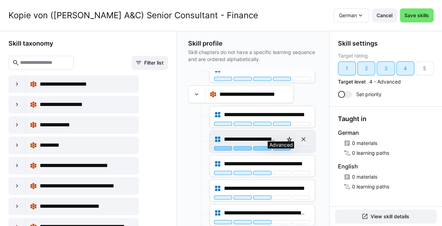
click at [278, 147] on div at bounding box center [282, 149] width 18 height 4
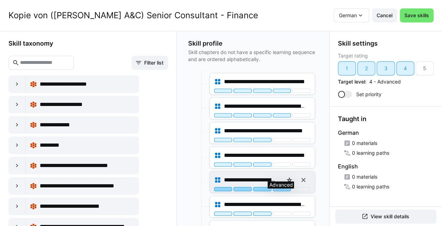
scroll to position [34, 0]
click at [275, 187] on div at bounding box center [282, 189] width 18 height 4
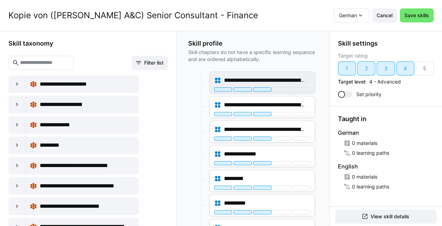
scroll to position [1168, 0]
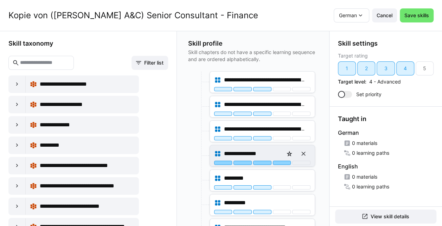
click at [277, 161] on div at bounding box center [282, 163] width 18 height 4
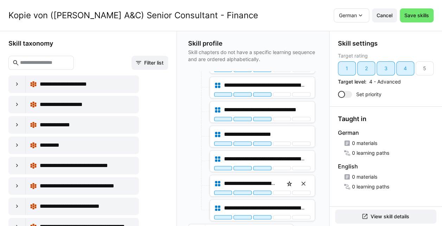
scroll to position [1642, 0]
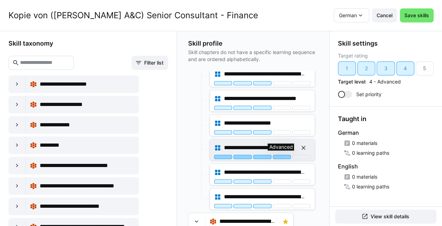
click at [281, 155] on div at bounding box center [282, 157] width 18 height 4
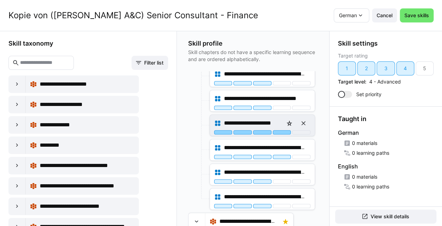
click at [276, 130] on div at bounding box center [282, 132] width 18 height 4
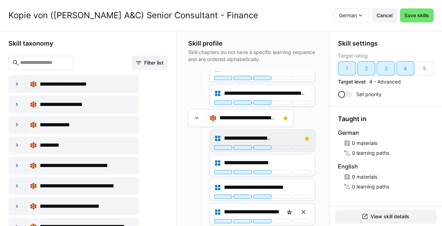
scroll to position [1746, 0]
click at [276, 146] on div at bounding box center [282, 148] width 18 height 4
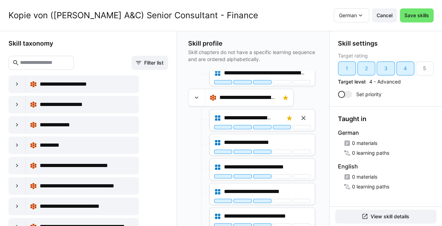
scroll to position [1766, 0]
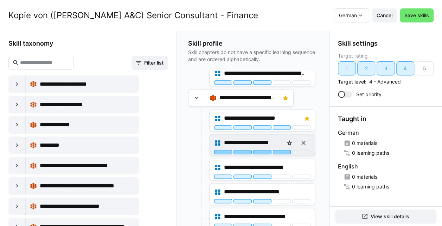
click at [284, 150] on div at bounding box center [282, 152] width 18 height 4
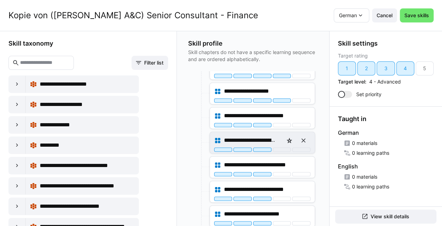
scroll to position [1818, 0]
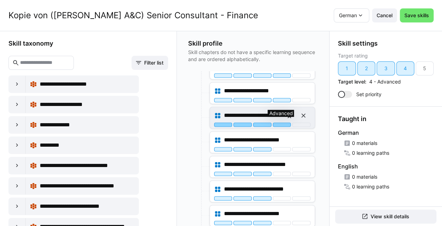
click at [277, 123] on div at bounding box center [282, 125] width 18 height 4
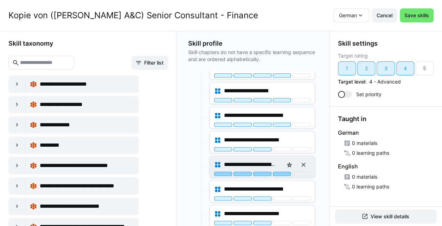
click at [279, 172] on div at bounding box center [282, 174] width 18 height 4
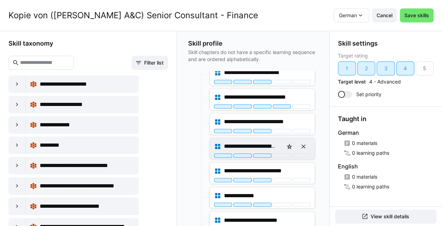
scroll to position [1891, 0]
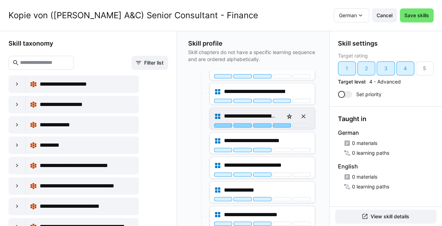
click at [279, 123] on div at bounding box center [282, 125] width 18 height 4
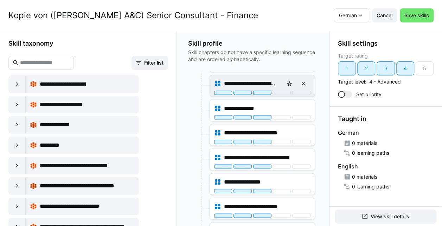
scroll to position [1976, 0]
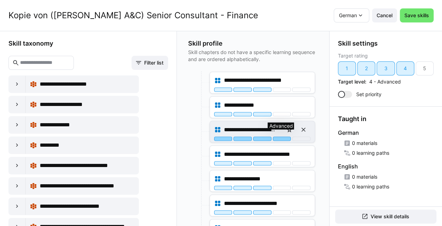
click at [279, 137] on div at bounding box center [282, 139] width 18 height 4
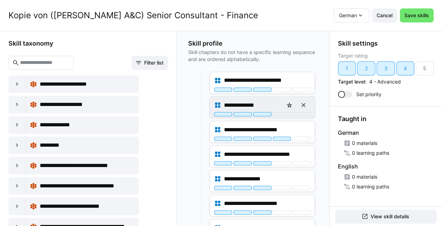
click at [281, 98] on div "**********" at bounding box center [262, 105] width 96 height 14
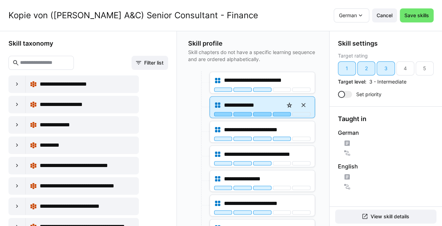
click at [281, 112] on div at bounding box center [282, 114] width 18 height 4
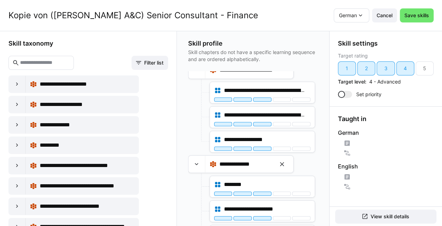
scroll to position [2396, 0]
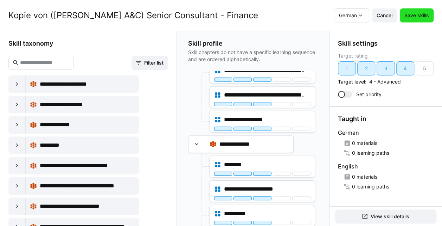
click at [421, 17] on span "Save skills" at bounding box center [416, 15] width 27 height 7
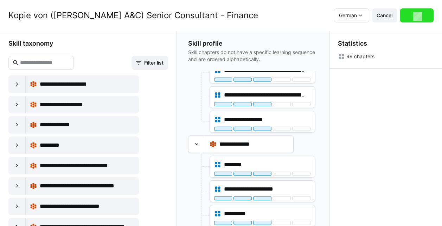
scroll to position [0, 0]
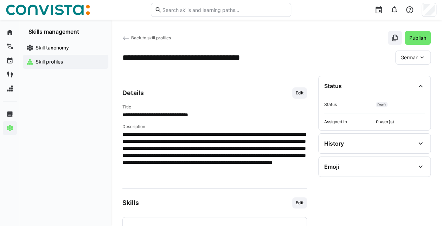
click at [67, 60] on span "Skill profiles" at bounding box center [69, 61] width 70 height 7
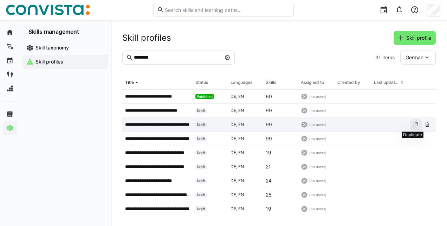
click at [413, 127] on eds-icon at bounding box center [416, 125] width 6 height 6
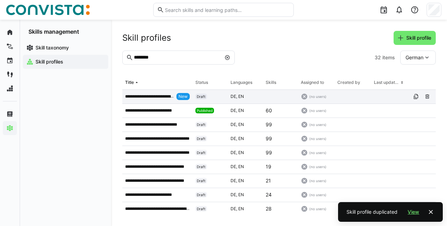
click at [150, 99] on app-table-first-column "**********" at bounding box center [157, 96] width 65 height 7
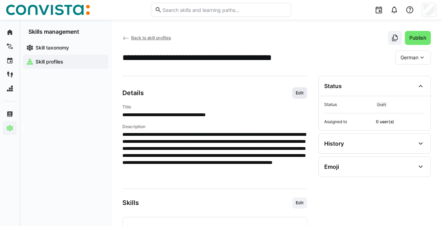
click at [294, 92] on span "Edit" at bounding box center [299, 93] width 15 height 11
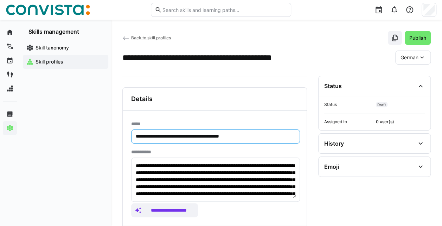
drag, startPoint x: 157, startPoint y: 137, endPoint x: 71, endPoint y: 111, distance: 90.3
type input "**********"
click at [134, 166] on eds-input "**********" at bounding box center [215, 180] width 169 height 44
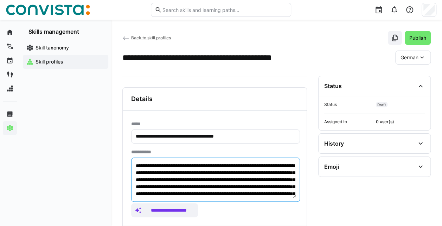
scroll to position [28, 0]
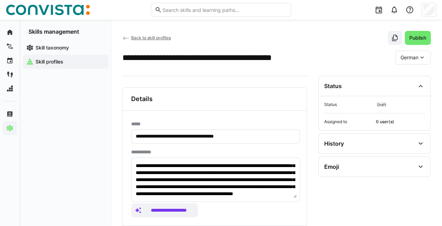
click at [242, 198] on eds-input "**********" at bounding box center [215, 180] width 169 height 44
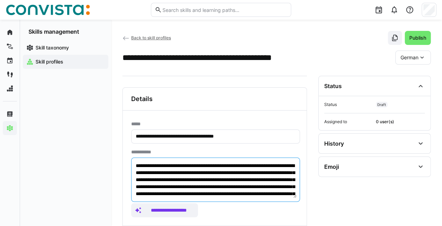
drag, startPoint x: 233, startPoint y: 194, endPoint x: 92, endPoint y: 101, distance: 169.3
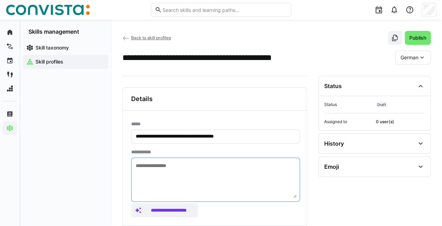
click at [182, 162] on textarea at bounding box center [215, 180] width 161 height 37
paste textarea "**********"
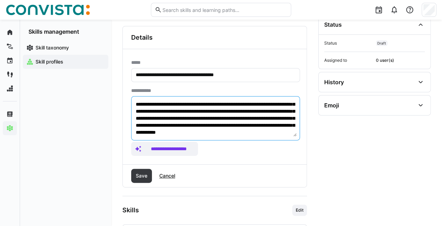
scroll to position [63, 0]
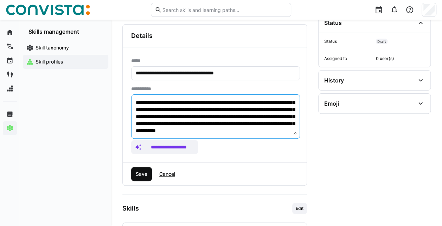
type textarea "**********"
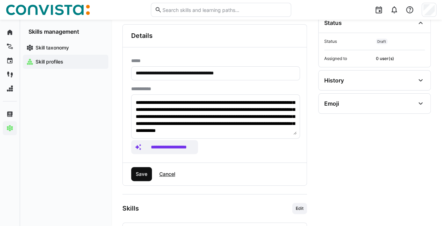
click at [140, 171] on span "Save" at bounding box center [142, 174] width 14 height 7
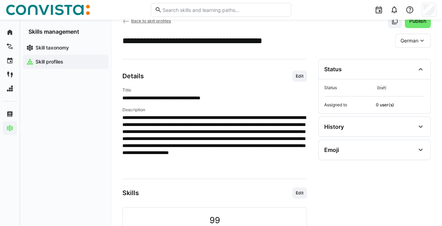
scroll to position [0, 0]
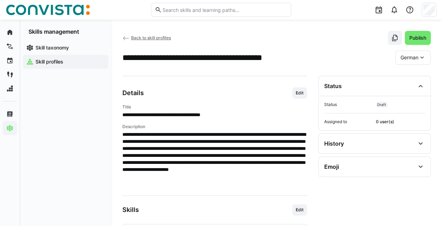
click at [406, 57] on span "German" at bounding box center [409, 57] width 18 height 7
click at [411, 89] on span "English" at bounding box center [408, 90] width 16 height 7
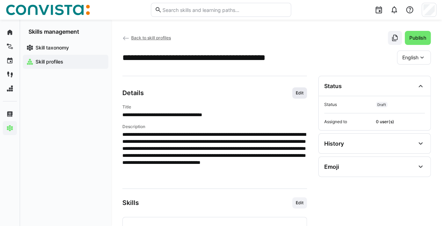
click at [295, 91] on span "Edit" at bounding box center [299, 93] width 9 height 6
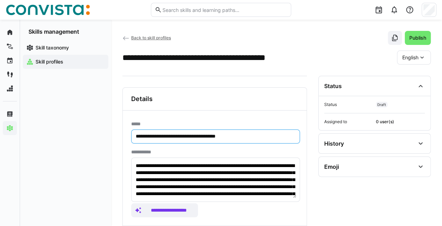
click at [154, 139] on input "**********" at bounding box center [215, 137] width 161 height 6
type input "**********"
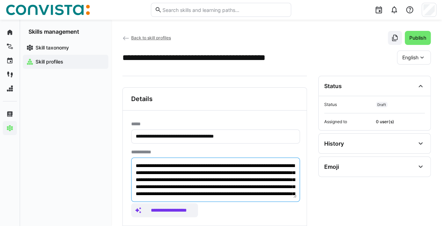
scroll to position [21, 0]
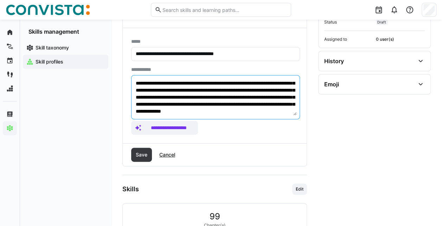
drag, startPoint x: 136, startPoint y: 166, endPoint x: 443, endPoint y: 244, distance: 316.7
click at [442, 144] on html "**********" at bounding box center [221, 30] width 442 height 226
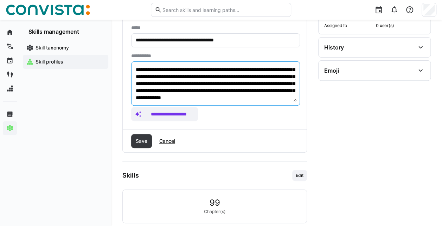
paste textarea
click at [186, 97] on textarea "**********" at bounding box center [215, 83] width 161 height 37
type textarea "**********"
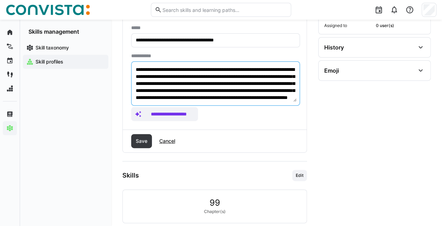
click at [143, 147] on div "Save Cancel" at bounding box center [215, 141] width 184 height 22
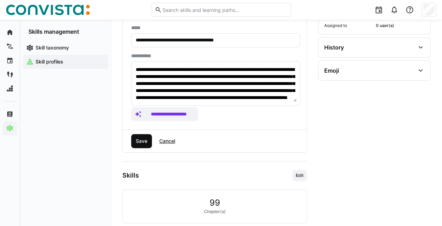
click at [140, 142] on span "Save" at bounding box center [142, 141] width 14 height 7
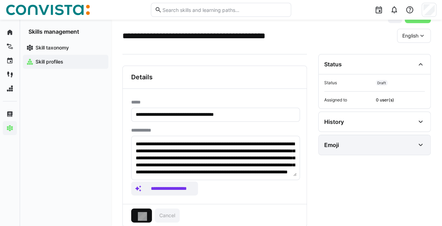
scroll to position [19, 0]
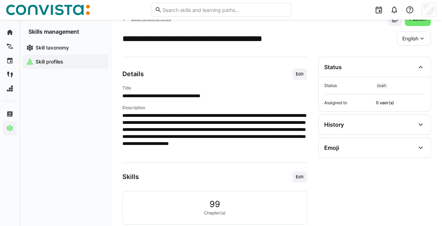
click at [408, 45] on div "English" at bounding box center [414, 39] width 34 height 14
click at [413, 55] on span "German" at bounding box center [411, 56] width 18 height 7
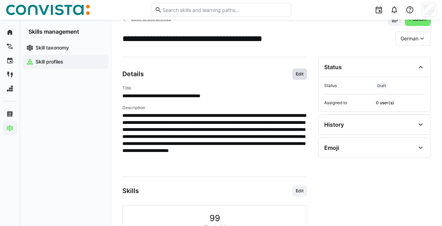
click at [305, 79] on span "Edit" at bounding box center [299, 74] width 15 height 11
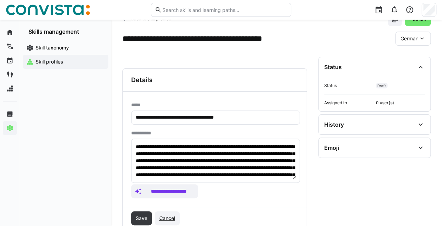
click at [167, 215] on span "Cancel" at bounding box center [167, 218] width 18 height 7
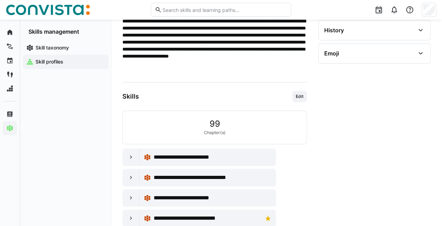
scroll to position [114, 0]
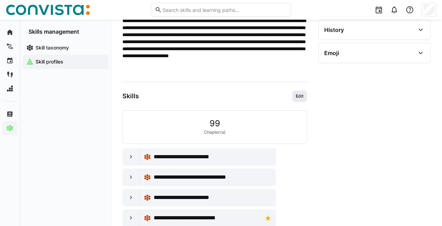
click at [297, 99] on span "Edit" at bounding box center [299, 96] width 15 height 11
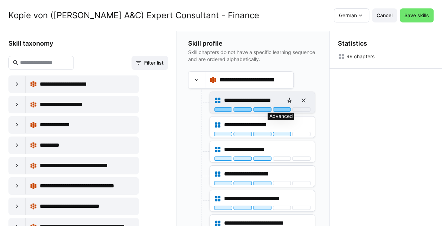
scroll to position [0, 0]
click at [276, 110] on div at bounding box center [282, 110] width 18 height 4
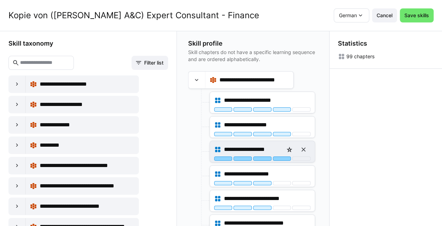
click at [282, 157] on div at bounding box center [282, 159] width 18 height 4
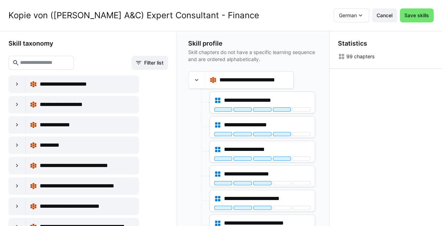
click at [276, 185] on div "**********" at bounding box center [262, 176] width 105 height 21
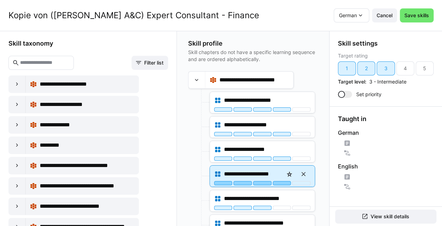
click at [277, 184] on div at bounding box center [282, 183] width 18 height 4
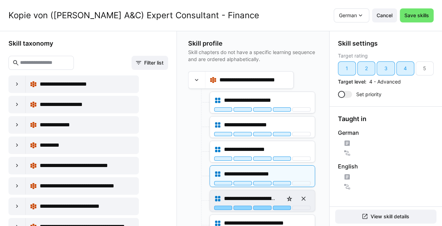
click at [281, 206] on div at bounding box center [282, 208] width 18 height 4
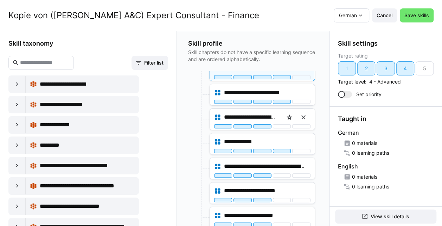
scroll to position [108, 0]
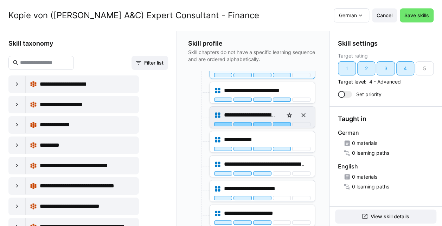
click at [277, 123] on div at bounding box center [282, 124] width 18 height 4
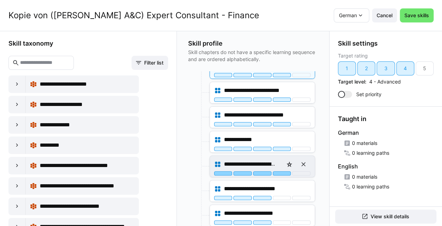
drag, startPoint x: 279, startPoint y: 172, endPoint x: 276, endPoint y: 169, distance: 4.3
click at [276, 169] on div "**********" at bounding box center [262, 166] width 105 height 21
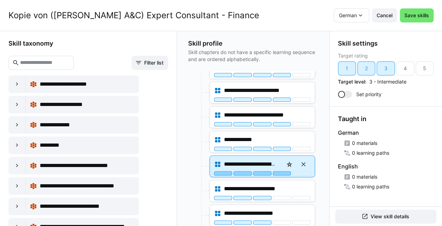
click at [279, 172] on div at bounding box center [282, 174] width 18 height 4
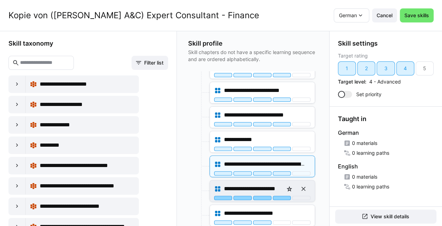
click at [283, 196] on div at bounding box center [282, 198] width 18 height 4
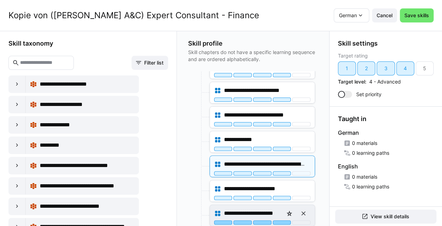
click at [284, 221] on div at bounding box center [282, 223] width 18 height 4
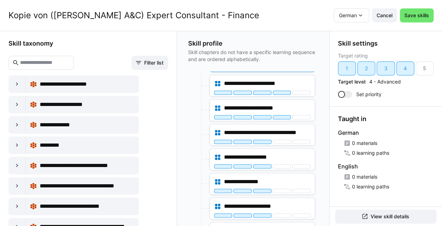
scroll to position [216, 0]
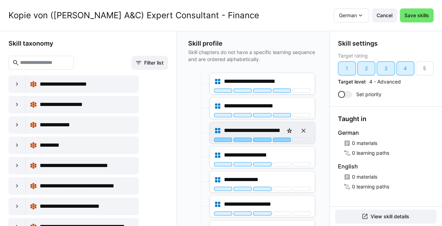
click at [283, 139] on div at bounding box center [282, 140] width 18 height 4
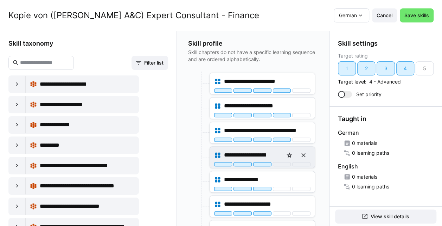
click at [280, 159] on div "**********" at bounding box center [262, 155] width 96 height 14
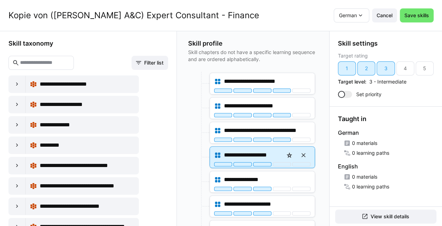
click at [278, 158] on div "**********" at bounding box center [262, 155] width 96 height 14
click at [279, 159] on div "**********" at bounding box center [262, 155] width 96 height 14
click at [281, 164] on div "**********" at bounding box center [262, 157] width 105 height 21
click at [279, 162] on div at bounding box center [282, 164] width 18 height 4
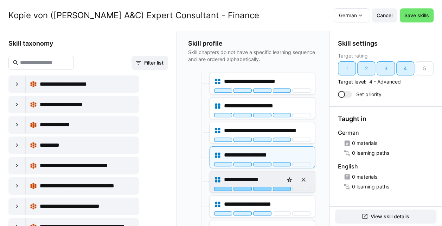
click at [282, 187] on div at bounding box center [282, 189] width 18 height 4
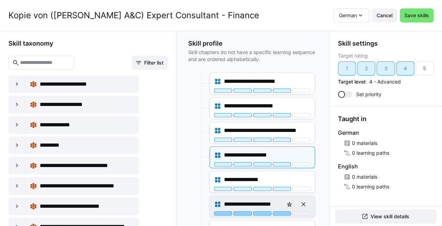
click at [281, 212] on div at bounding box center [282, 214] width 18 height 4
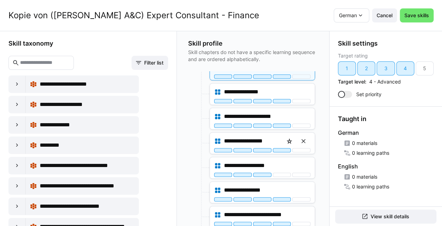
scroll to position [304, 0]
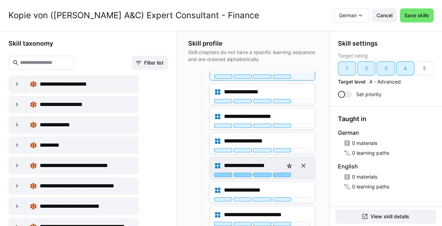
click at [280, 173] on div at bounding box center [282, 175] width 18 height 4
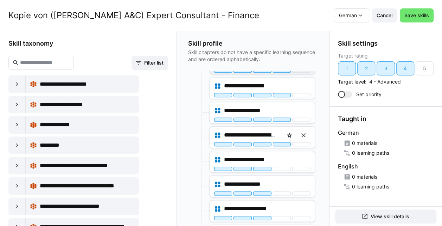
scroll to position [384, 0]
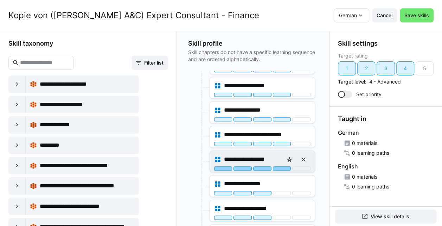
click at [280, 167] on div at bounding box center [282, 169] width 18 height 4
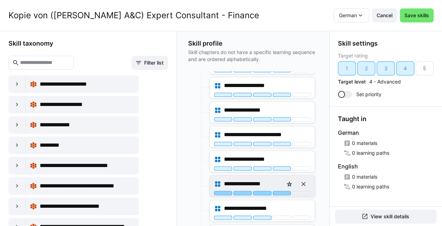
click at [282, 191] on div at bounding box center [282, 193] width 18 height 4
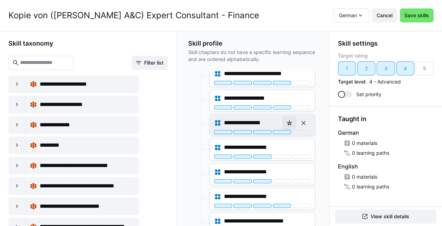
scroll to position [454, 0]
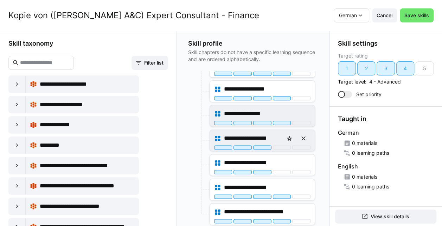
click at [284, 145] on div "**********" at bounding box center [262, 140] width 105 height 21
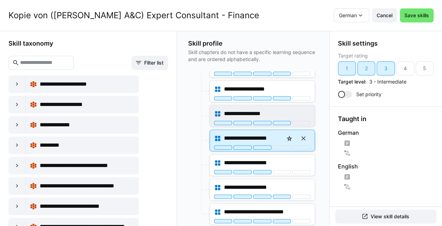
click at [282, 146] on div at bounding box center [282, 148] width 18 height 4
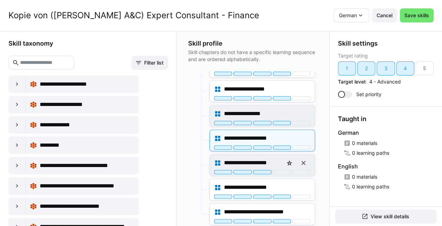
click at [284, 169] on div "**********" at bounding box center [262, 165] width 105 height 21
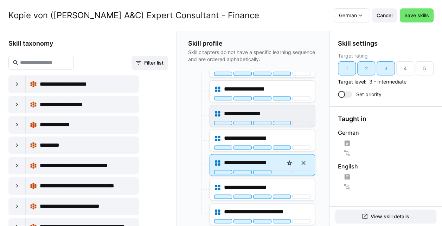
click at [276, 164] on div "**********" at bounding box center [262, 163] width 96 height 14
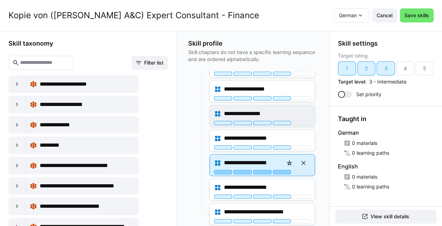
click at [277, 170] on div at bounding box center [282, 172] width 18 height 4
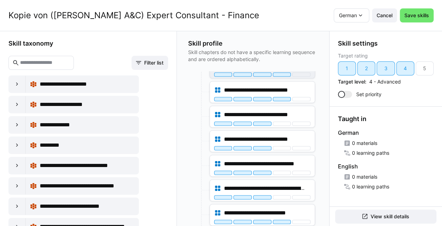
scroll to position [656, 0]
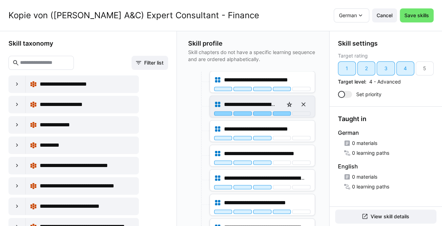
click at [280, 111] on div at bounding box center [282, 113] width 18 height 4
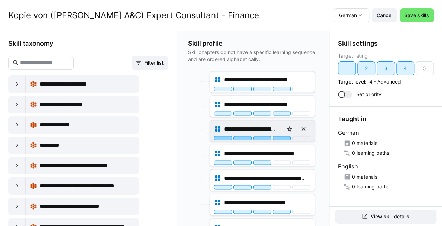
click at [279, 136] on div at bounding box center [282, 138] width 18 height 4
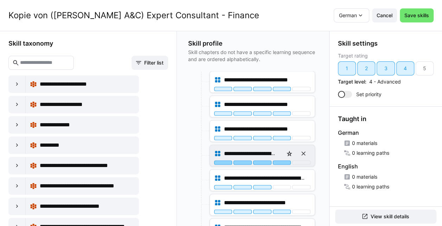
click at [280, 161] on div at bounding box center [282, 163] width 18 height 4
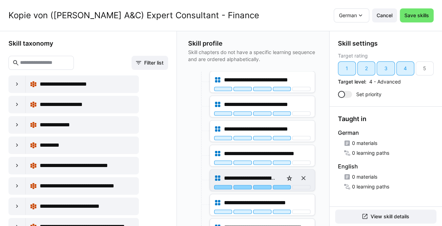
click at [283, 185] on div at bounding box center [282, 187] width 18 height 4
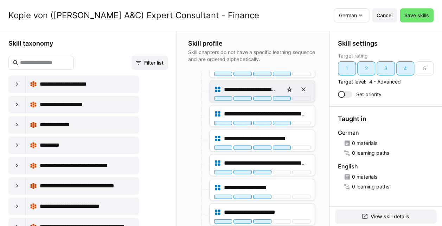
scroll to position [741, 0]
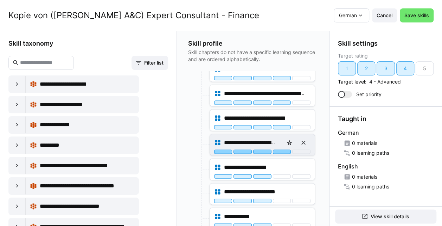
click at [280, 150] on div at bounding box center [282, 152] width 18 height 4
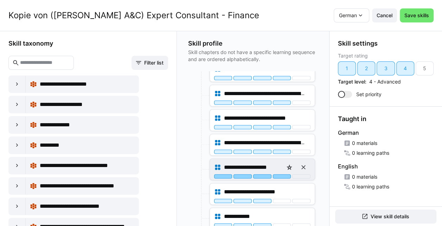
click at [278, 175] on div at bounding box center [282, 177] width 18 height 4
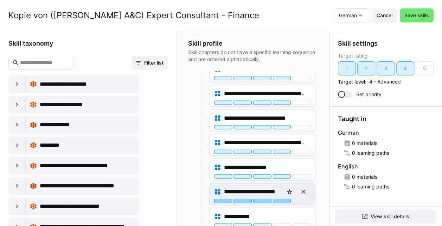
click at [283, 199] on div at bounding box center [282, 201] width 18 height 4
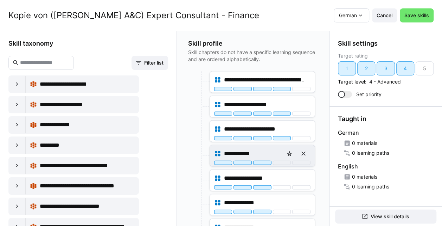
click at [281, 157] on div "**********" at bounding box center [262, 156] width 105 height 21
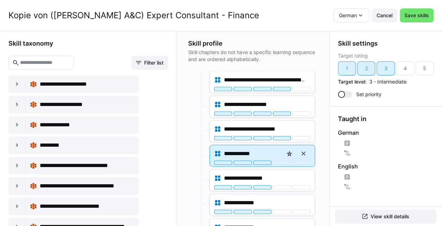
click at [280, 154] on div "**********" at bounding box center [262, 156] width 105 height 21
click at [280, 161] on div at bounding box center [282, 163] width 18 height 4
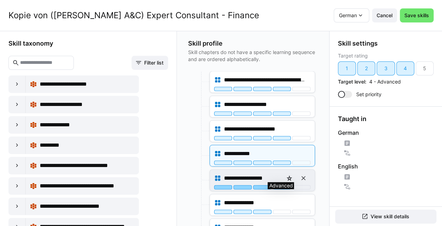
click at [283, 186] on div at bounding box center [282, 188] width 18 height 4
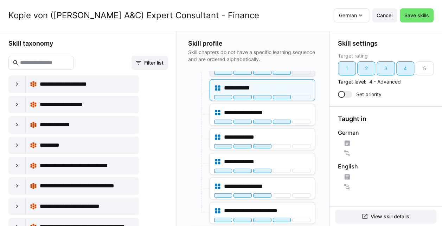
scroll to position [875, 0]
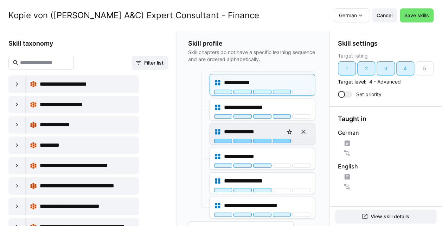
click at [280, 139] on div at bounding box center [282, 141] width 18 height 4
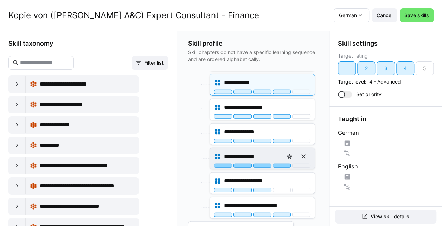
click at [279, 164] on div at bounding box center [282, 166] width 18 height 4
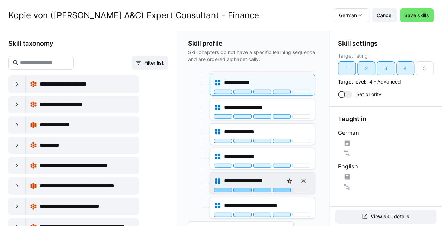
click at [282, 183] on div "**********" at bounding box center [262, 183] width 105 height 21
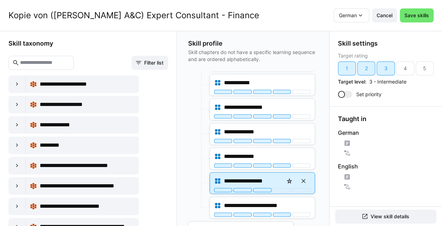
scroll to position [897, 0]
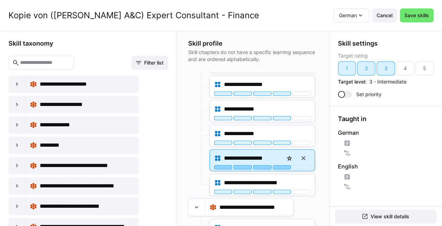
click at [278, 166] on div at bounding box center [282, 168] width 18 height 4
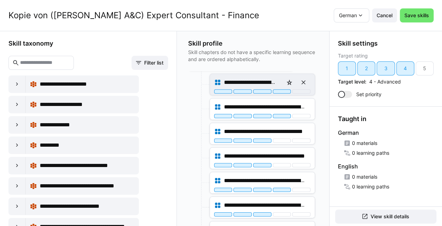
scroll to position [1045, 0]
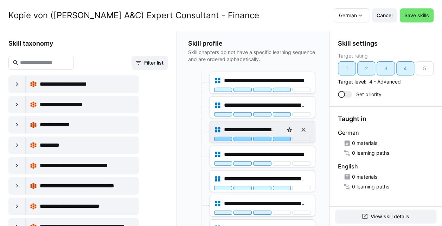
click at [279, 137] on div at bounding box center [282, 139] width 18 height 4
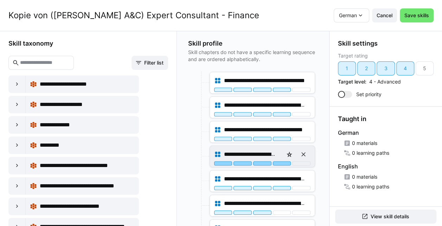
click at [283, 162] on div at bounding box center [282, 164] width 18 height 4
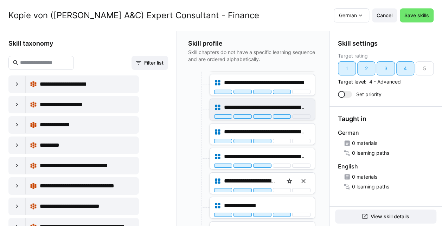
scroll to position [1116, 0]
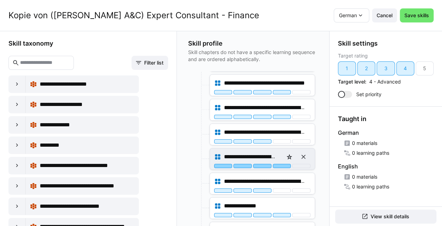
click at [280, 164] on div at bounding box center [282, 166] width 18 height 4
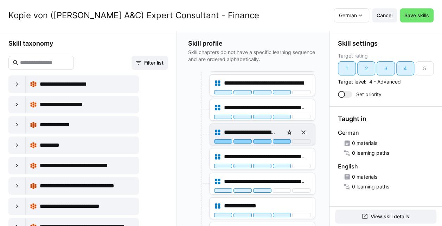
click at [280, 140] on div at bounding box center [282, 142] width 18 height 4
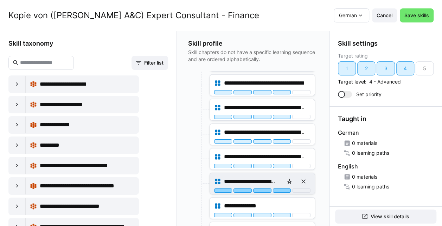
click at [278, 189] on div at bounding box center [282, 191] width 18 height 4
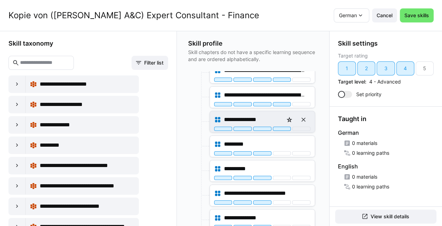
scroll to position [1205, 0]
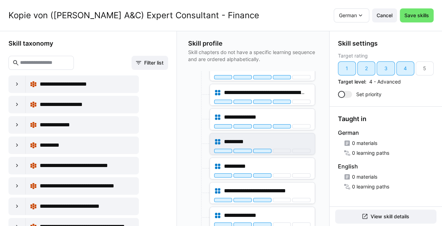
click at [280, 141] on div "*********" at bounding box center [262, 144] width 105 height 21
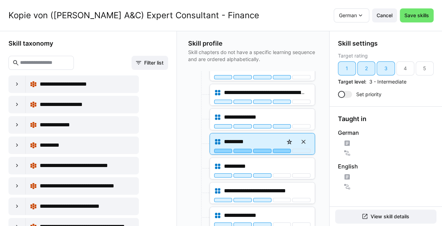
click at [279, 149] on div at bounding box center [282, 151] width 18 height 4
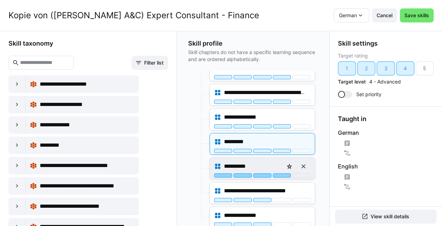
click at [278, 174] on div at bounding box center [282, 176] width 18 height 4
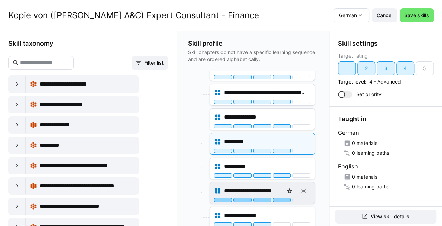
click at [278, 198] on div at bounding box center [282, 200] width 18 height 4
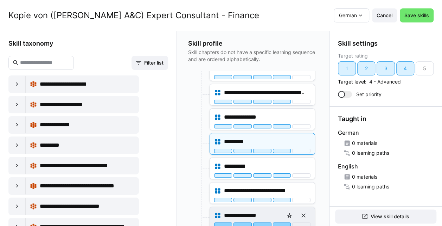
click at [279, 223] on div at bounding box center [282, 225] width 18 height 4
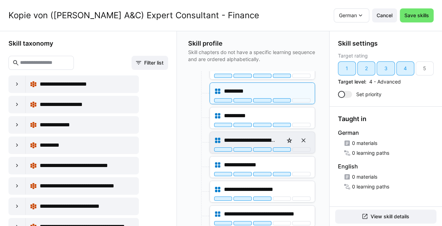
scroll to position [1274, 0]
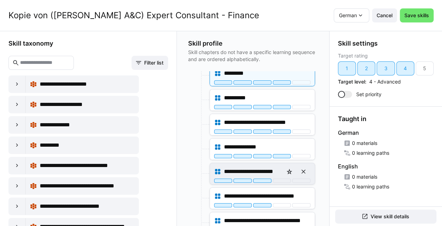
click at [284, 169] on div "**********" at bounding box center [262, 173] width 105 height 21
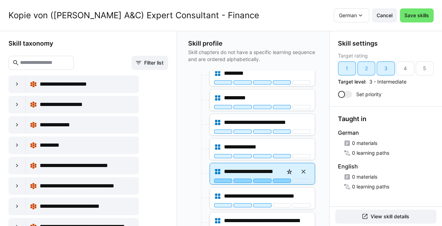
click at [283, 179] on div at bounding box center [282, 181] width 18 height 4
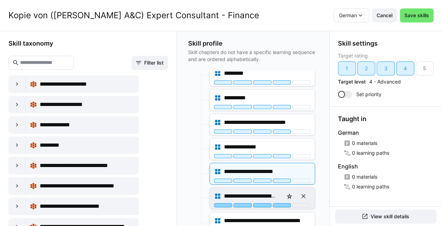
click at [279, 204] on div at bounding box center [282, 206] width 18 height 4
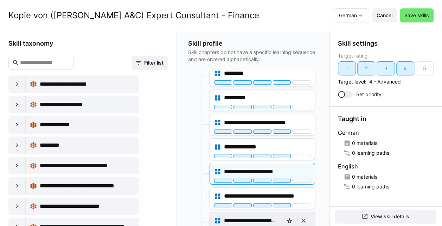
scroll to position [1326, 0]
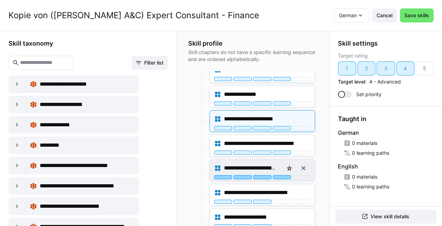
click at [281, 175] on div at bounding box center [282, 177] width 18 height 4
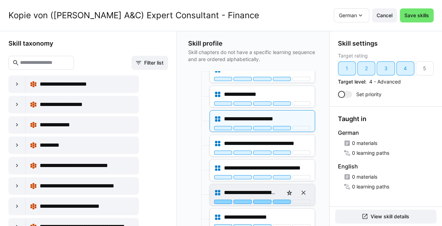
click at [280, 200] on div at bounding box center [282, 202] width 18 height 4
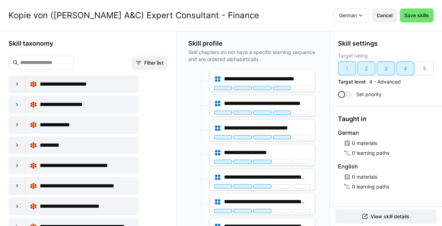
scroll to position [1391, 0]
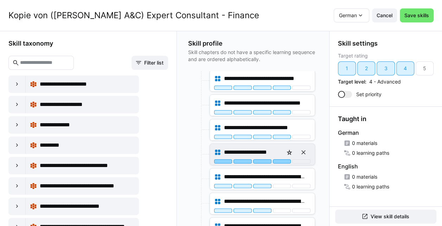
click at [275, 160] on div at bounding box center [282, 162] width 18 height 4
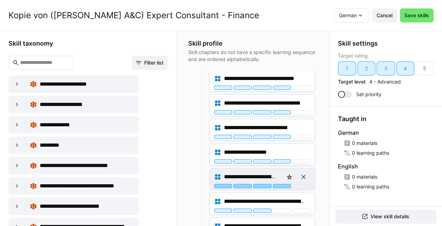
click at [282, 184] on div at bounding box center [282, 186] width 18 height 4
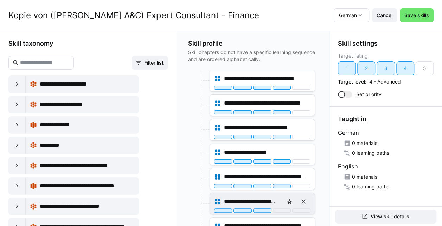
click at [280, 199] on div "**********" at bounding box center [262, 203] width 105 height 21
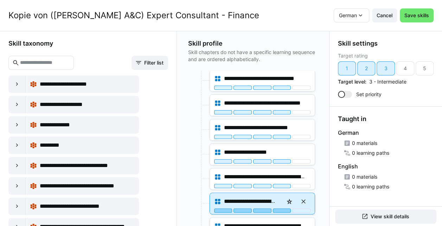
click at [278, 209] on div at bounding box center [282, 211] width 18 height 4
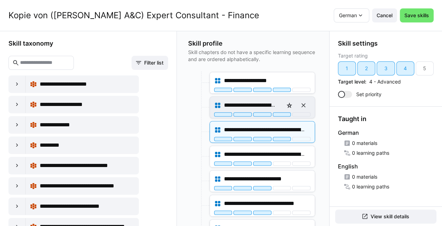
scroll to position [1463, 0]
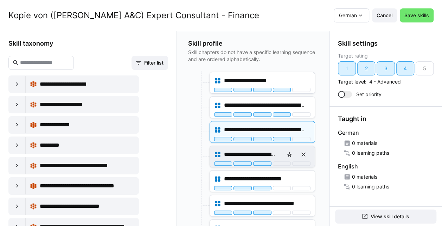
click at [278, 148] on div "**********" at bounding box center [262, 155] width 96 height 14
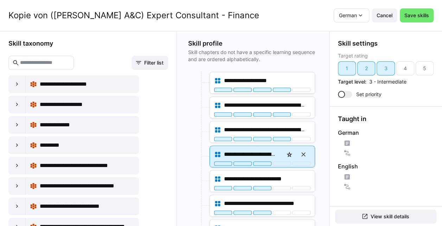
click at [279, 162] on div at bounding box center [282, 164] width 18 height 4
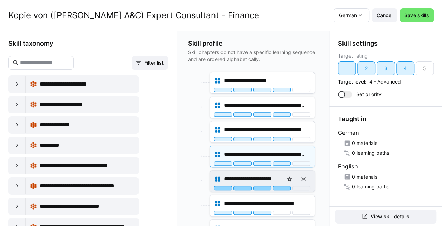
click at [282, 186] on div at bounding box center [282, 188] width 18 height 4
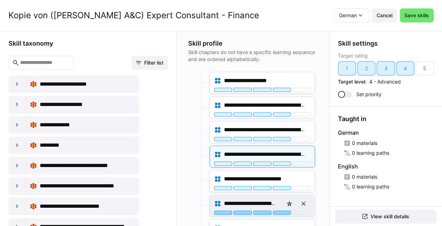
click at [279, 211] on div at bounding box center [282, 213] width 18 height 4
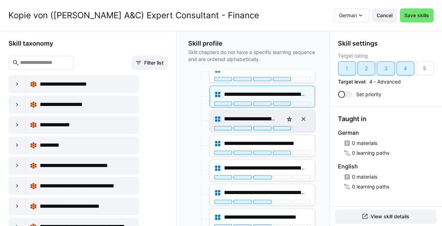
scroll to position [1524, 0]
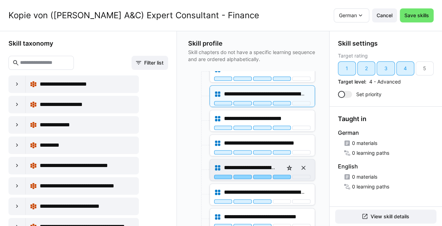
click at [277, 175] on div at bounding box center [282, 177] width 18 height 4
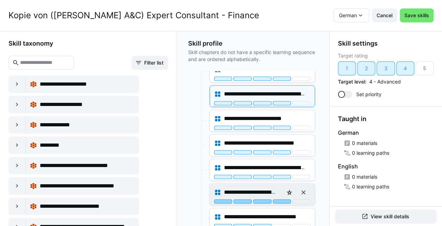
click at [282, 200] on div at bounding box center [282, 202] width 18 height 4
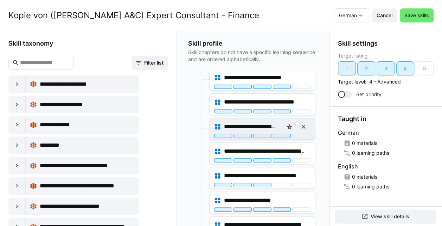
scroll to position [1565, 0]
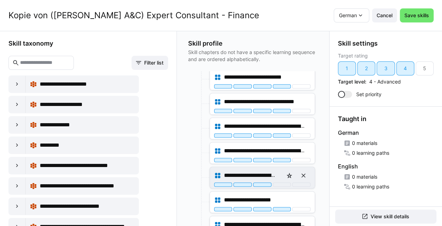
click at [281, 171] on div "**********" at bounding box center [262, 177] width 105 height 21
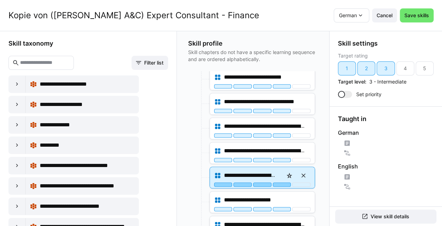
click at [280, 183] on div at bounding box center [282, 185] width 18 height 4
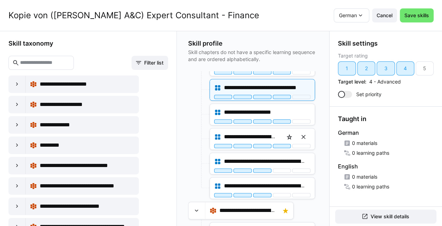
scroll to position [1654, 0]
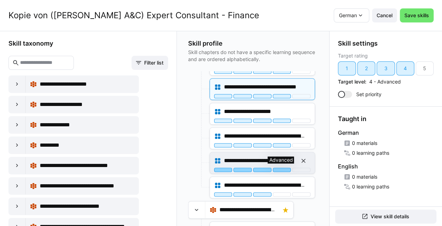
click at [285, 168] on div at bounding box center [282, 170] width 18 height 4
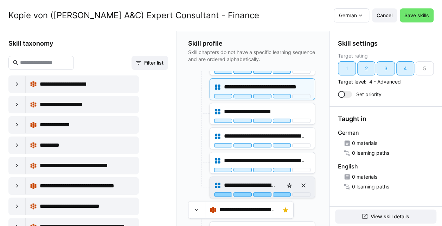
click at [280, 193] on div at bounding box center [282, 195] width 18 height 4
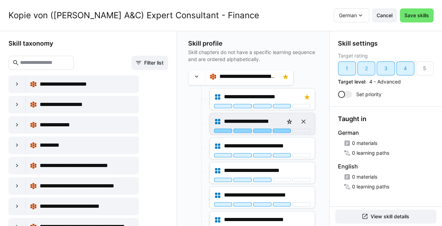
scroll to position [1788, 0]
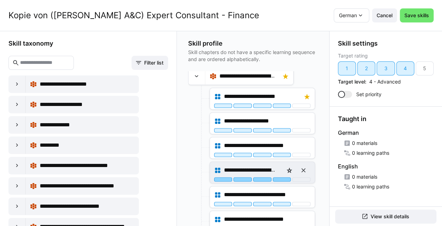
click at [283, 178] on div at bounding box center [282, 180] width 18 height 4
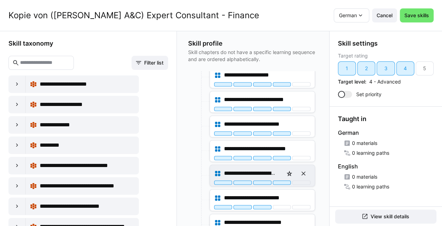
scroll to position [1840, 0]
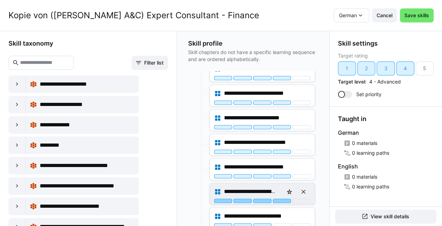
click at [276, 199] on div at bounding box center [282, 201] width 18 height 4
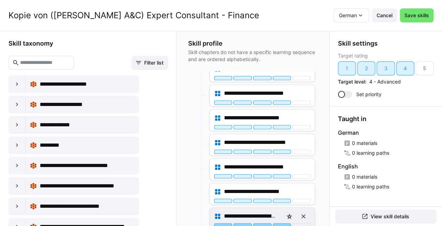
click at [281, 224] on div at bounding box center [282, 226] width 18 height 4
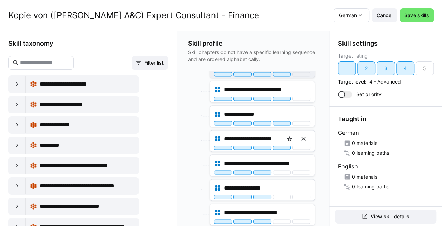
scroll to position [1967, 0]
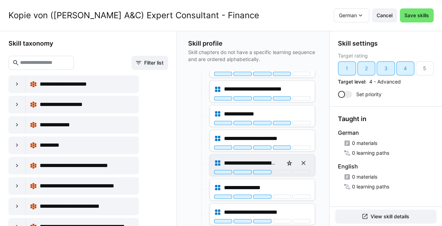
click at [281, 156] on div "**********" at bounding box center [262, 163] width 96 height 14
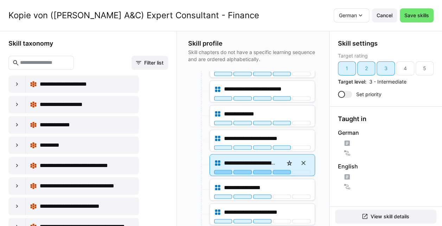
click at [280, 170] on div at bounding box center [282, 172] width 18 height 4
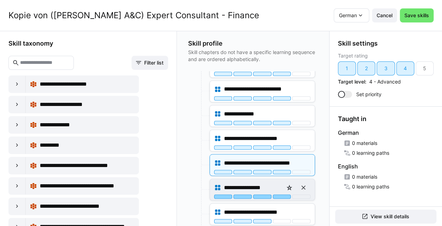
click at [281, 195] on div at bounding box center [282, 197] width 18 height 4
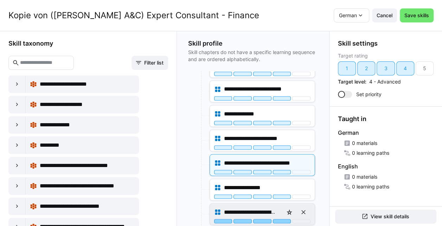
click at [280, 219] on div at bounding box center [282, 221] width 18 height 4
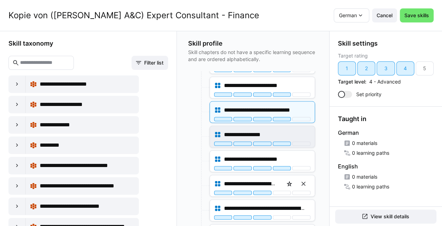
scroll to position [2021, 0]
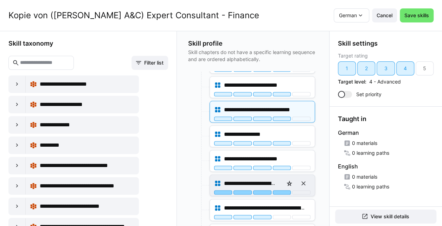
click at [281, 191] on div at bounding box center [282, 193] width 18 height 4
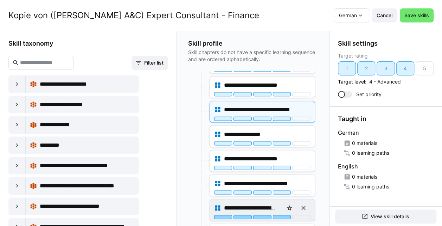
click at [280, 215] on div at bounding box center [282, 217] width 18 height 4
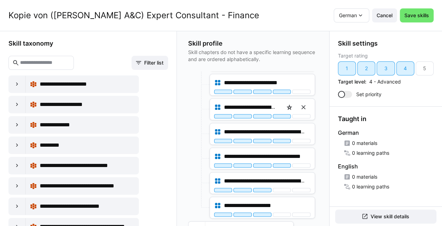
scroll to position [2116, 0]
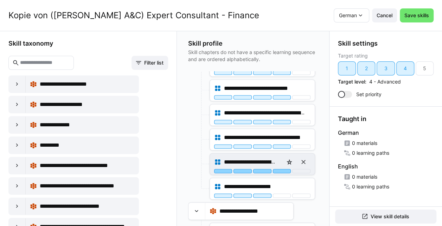
click at [282, 169] on div at bounding box center [282, 171] width 18 height 4
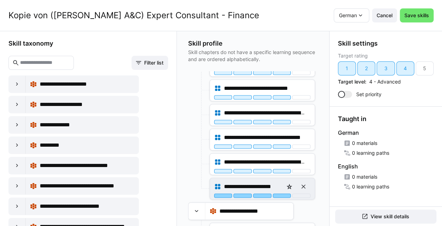
click at [282, 194] on div at bounding box center [282, 196] width 18 height 4
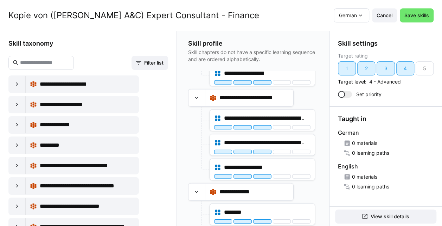
scroll to position [2350, 0]
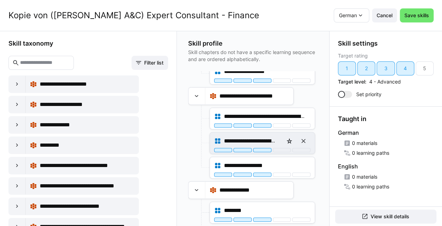
drag, startPoint x: 282, startPoint y: 101, endPoint x: 281, endPoint y: 129, distance: 27.4
click at [0, 0] on app-node-branches-component "**********" at bounding box center [0, 0] width 0 height 0
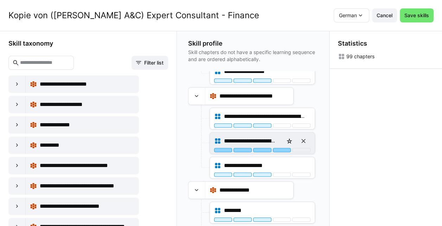
click at [281, 148] on div at bounding box center [282, 150] width 18 height 4
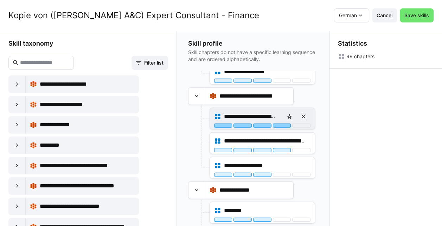
click at [283, 124] on div at bounding box center [282, 126] width 18 height 4
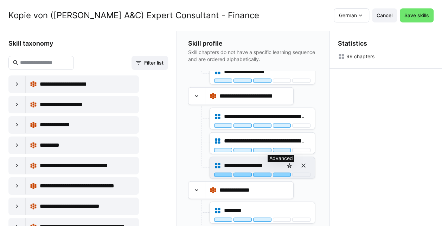
click at [280, 173] on div at bounding box center [282, 175] width 18 height 4
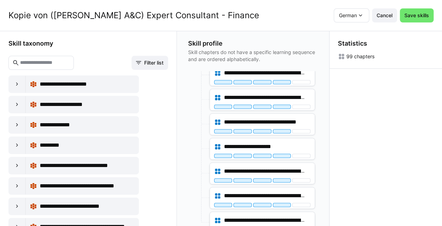
scroll to position [1603, 0]
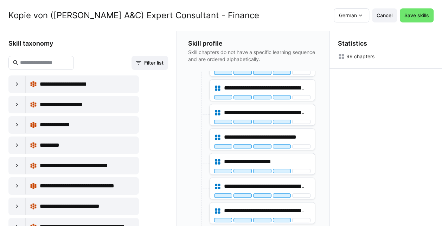
click at [423, 23] on header "Kopie von (CoE A&C) Expert Consultant - Finance German Cancel Save skills" at bounding box center [221, 15] width 442 height 31
click at [420, 20] on span "Save skills" at bounding box center [417, 15] width 34 height 14
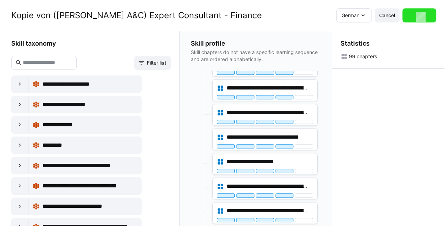
scroll to position [0, 0]
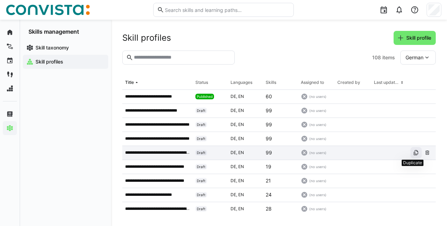
click at [413, 156] on span at bounding box center [416, 152] width 11 height 11
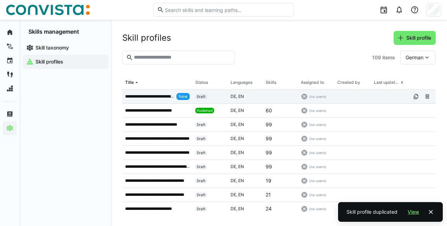
click at [160, 96] on p "**********" at bounding box center [149, 97] width 49 height 6
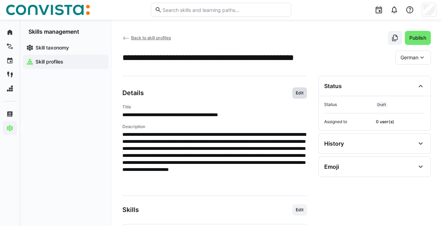
click at [305, 97] on span "Edit" at bounding box center [299, 93] width 15 height 11
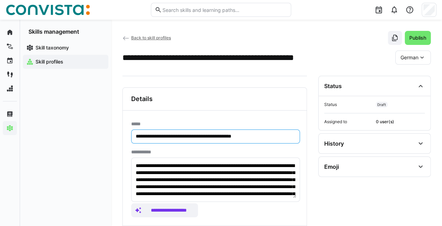
click at [159, 138] on input "**********" at bounding box center [215, 137] width 161 height 6
click at [198, 136] on input "**********" at bounding box center [215, 137] width 161 height 6
click at [187, 134] on input "**********" at bounding box center [215, 137] width 161 height 6
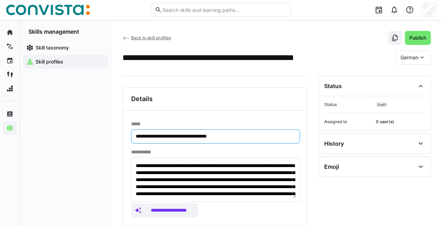
type input "**********"
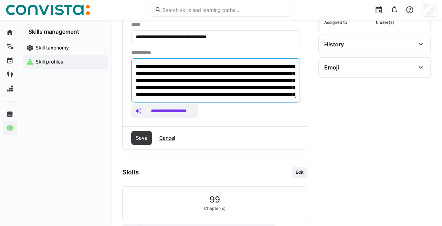
drag, startPoint x: 135, startPoint y: 163, endPoint x: 338, endPoint y: 244, distance: 218.5
click at [338, 127] on html "**********" at bounding box center [221, 14] width 442 height 226
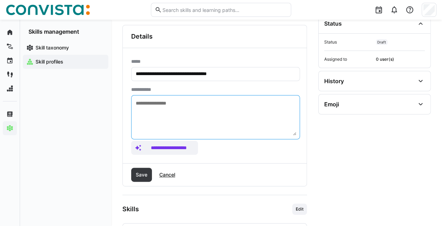
scroll to position [62, 0]
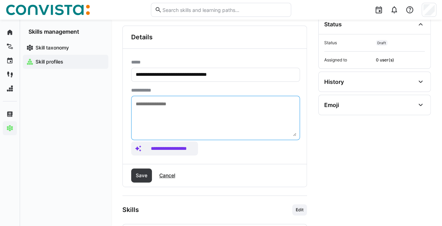
click at [179, 75] on input "**********" at bounding box center [215, 75] width 161 height 6
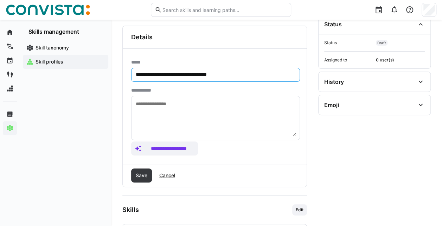
click at [213, 110] on textarea at bounding box center [215, 118] width 161 height 37
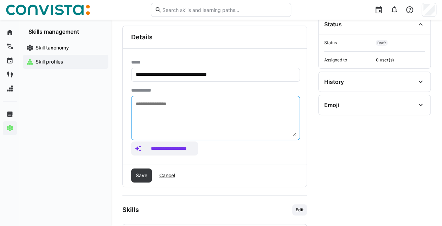
click at [209, 77] on eds-input "**********" at bounding box center [215, 75] width 169 height 14
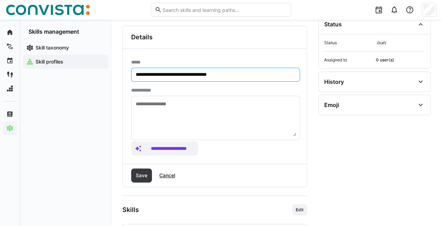
click at [209, 77] on input "**********" at bounding box center [215, 75] width 161 height 6
click at [167, 113] on textarea at bounding box center [215, 118] width 161 height 37
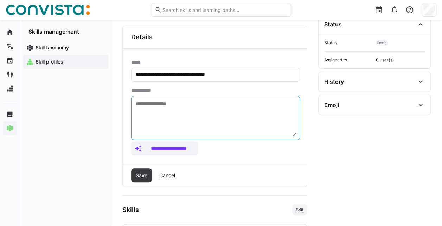
click at [212, 74] on input "**********" at bounding box center [215, 75] width 161 height 6
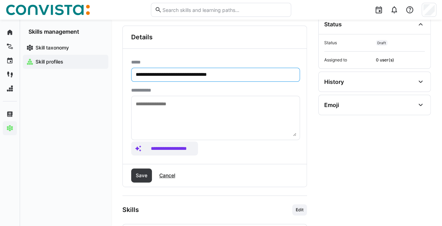
type input "**********"
click at [226, 119] on textarea at bounding box center [215, 118] width 161 height 37
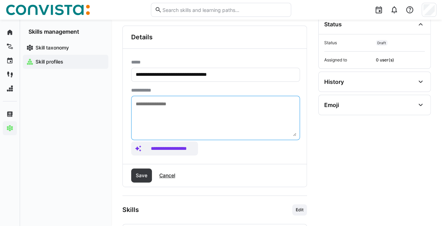
paste textarea "**********"
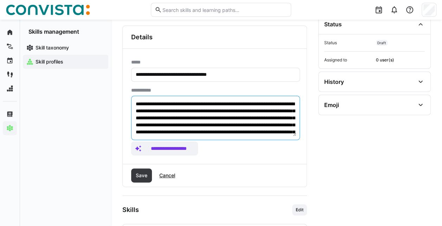
scroll to position [41, 0]
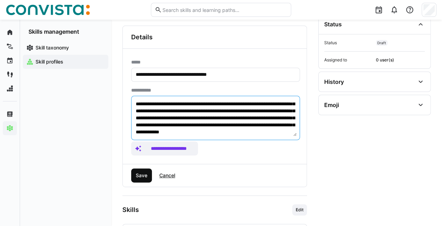
type textarea "**********"
click at [139, 172] on span "Save" at bounding box center [142, 175] width 14 height 7
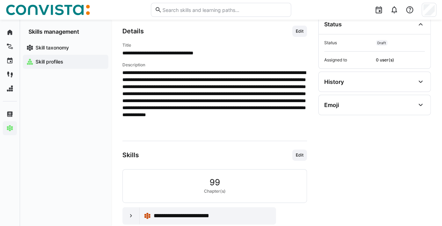
scroll to position [0, 0]
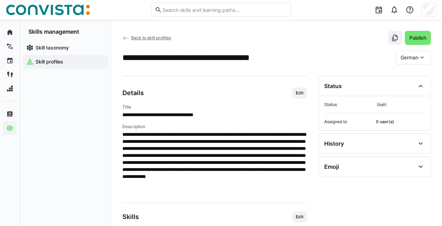
click at [408, 61] on div "German" at bounding box center [413, 58] width 36 height 14
click at [415, 93] on span "English" at bounding box center [408, 90] width 16 height 7
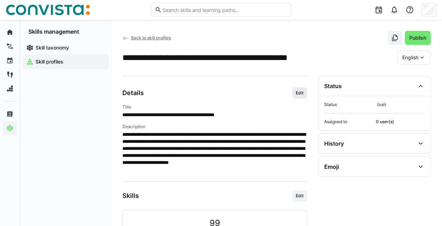
click at [299, 92] on span "Edit" at bounding box center [299, 93] width 9 height 6
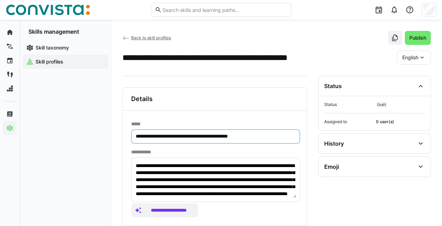
click at [156, 137] on input "**********" at bounding box center [215, 137] width 161 height 6
type input "**********"
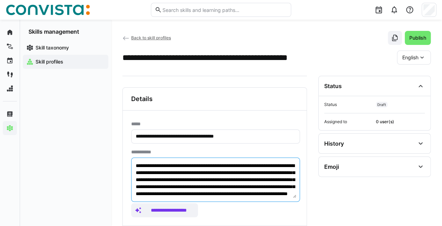
scroll to position [21, 0]
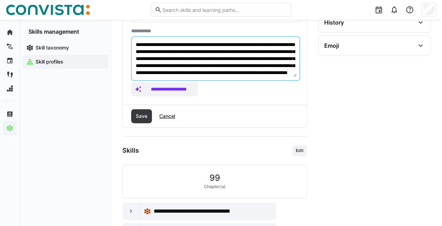
drag, startPoint x: 136, startPoint y: 165, endPoint x: 248, endPoint y: 243, distance: 136.7
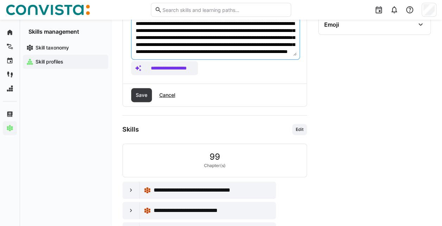
paste textarea "**********"
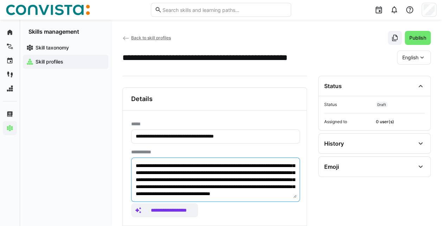
type textarea "**********"
click at [193, 136] on input "**********" at bounding box center [215, 137] width 161 height 6
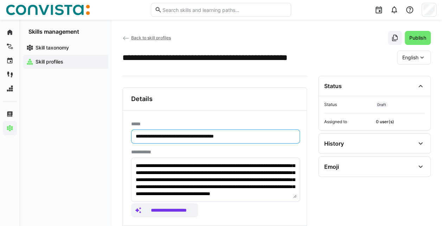
click at [193, 136] on input "**********" at bounding box center [215, 137] width 161 height 6
click at [192, 136] on input "**********" at bounding box center [215, 137] width 161 height 6
click at [185, 137] on input "**********" at bounding box center [215, 137] width 161 height 6
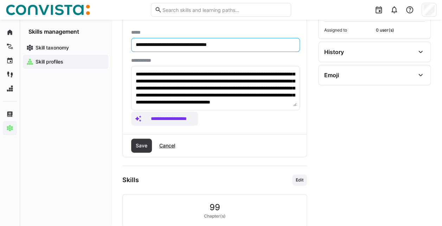
scroll to position [103, 0]
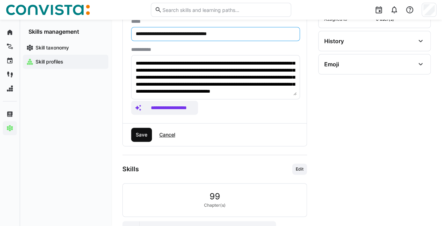
type input "**********"
click at [137, 138] on span "Save" at bounding box center [141, 135] width 21 height 14
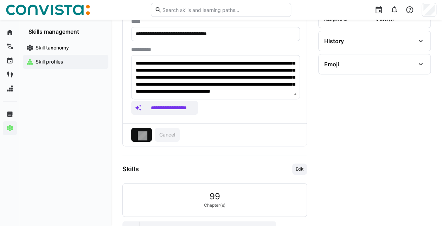
scroll to position [25, 0]
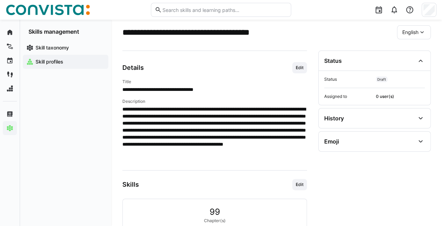
click at [415, 33] on span "English" at bounding box center [410, 32] width 16 height 7
click at [417, 51] on span "German" at bounding box center [411, 50] width 18 height 7
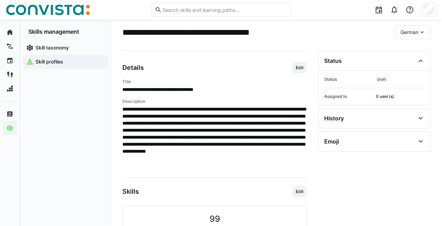
scroll to position [191, 0]
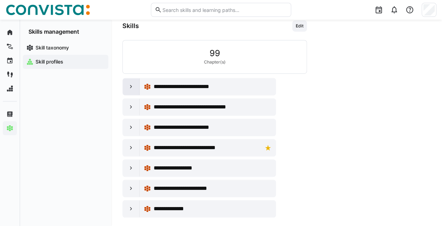
click at [130, 83] on eds-icon at bounding box center [131, 86] width 7 height 7
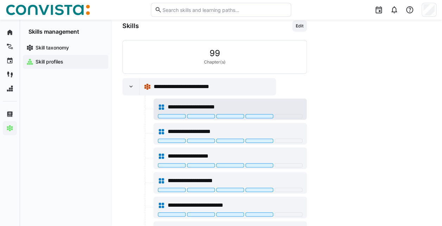
click at [282, 115] on div at bounding box center [289, 116] width 28 height 4
click at [288, 118] on div "**********" at bounding box center [230, 109] width 153 height 21
click at [295, 26] on span "Edit" at bounding box center [299, 26] width 9 height 6
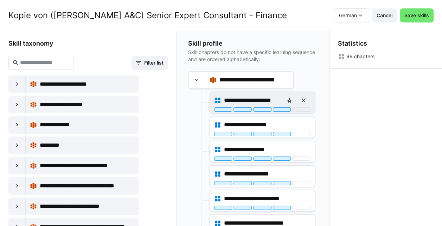
click at [294, 111] on div "**********" at bounding box center [262, 102] width 105 height 21
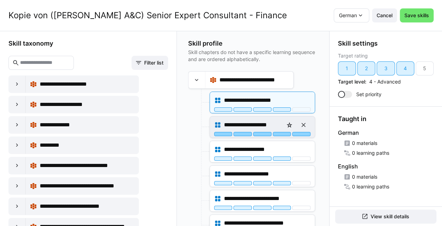
click at [304, 134] on div at bounding box center [301, 134] width 18 height 4
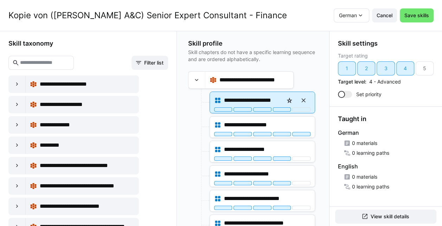
click at [300, 111] on div at bounding box center [301, 110] width 18 height 4
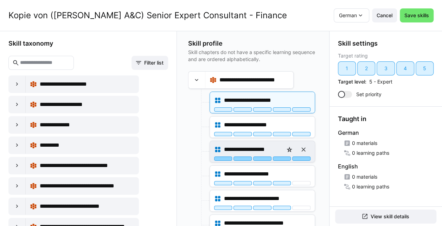
click at [300, 160] on div at bounding box center [301, 159] width 18 height 4
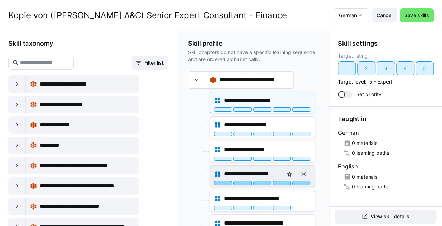
click at [300, 184] on div at bounding box center [301, 183] width 18 height 4
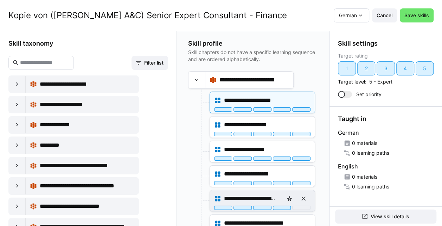
click at [300, 209] on div "**********" at bounding box center [262, 201] width 105 height 21
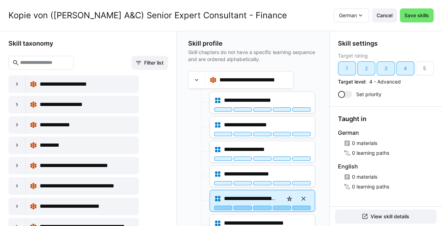
click at [298, 206] on div at bounding box center [301, 208] width 18 height 4
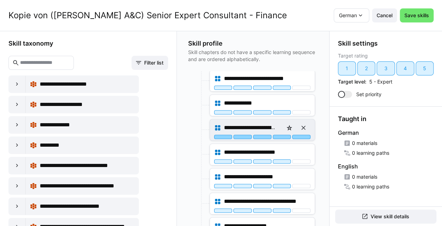
scroll to position [144, 0]
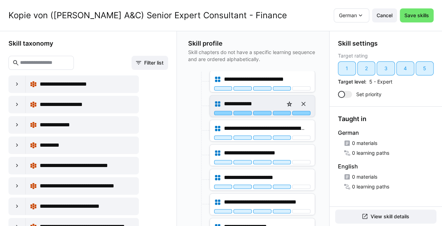
click at [303, 112] on div at bounding box center [301, 113] width 18 height 4
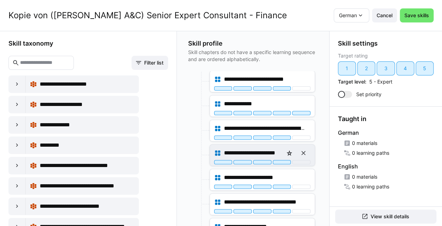
scroll to position [125, 0]
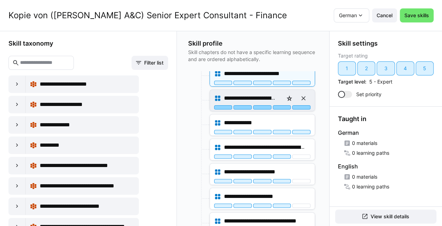
click at [296, 107] on div at bounding box center [301, 107] width 18 height 4
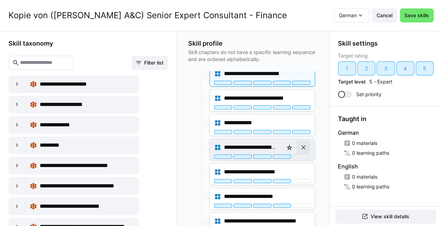
click at [300, 152] on span at bounding box center [303, 148] width 14 height 14
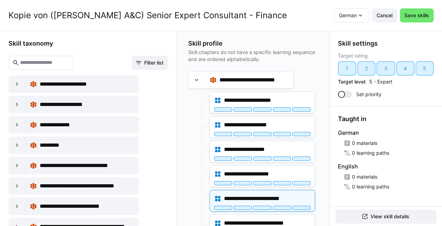
scroll to position [0, 0]
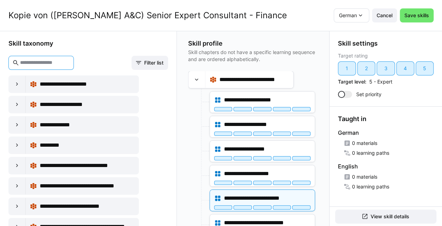
click at [59, 63] on input "text" at bounding box center [44, 63] width 51 height 6
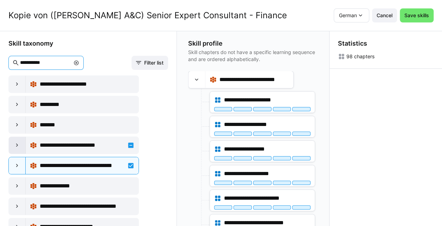
type input "**********"
click at [16, 142] on eds-icon at bounding box center [17, 145] width 7 height 7
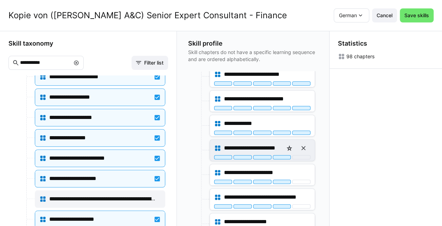
scroll to position [125, 0]
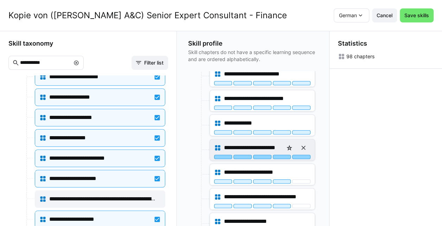
click at [297, 155] on div at bounding box center [301, 157] width 18 height 4
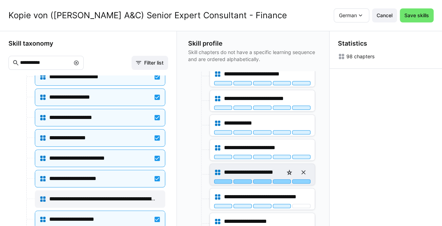
click at [303, 180] on div at bounding box center [301, 182] width 18 height 4
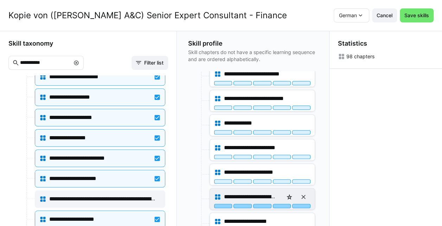
click at [304, 204] on div at bounding box center [301, 206] width 18 height 4
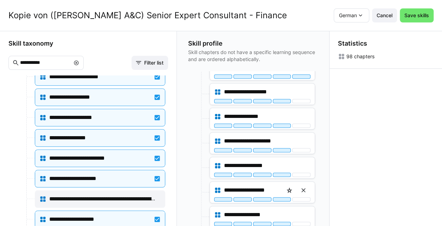
scroll to position [255, 0]
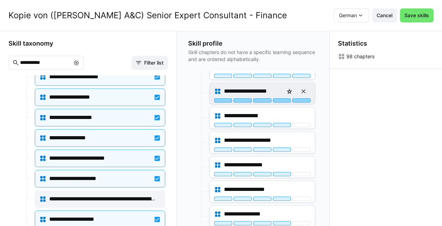
click at [302, 99] on div at bounding box center [301, 100] width 18 height 4
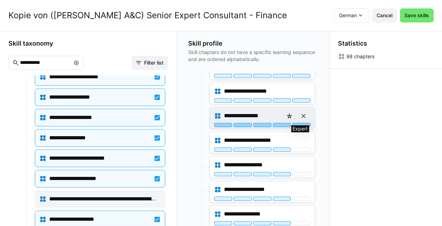
click at [300, 123] on div at bounding box center [301, 125] width 18 height 4
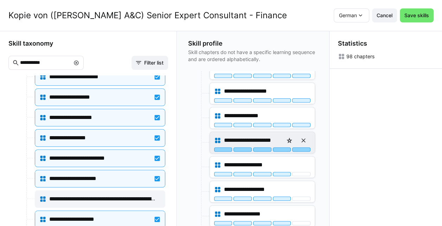
click at [302, 148] on div at bounding box center [301, 150] width 18 height 4
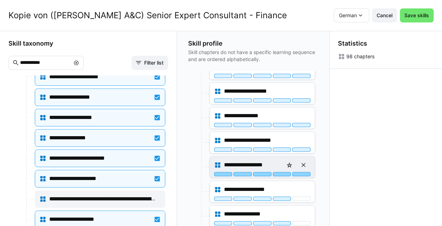
click at [301, 172] on div at bounding box center [301, 174] width 18 height 4
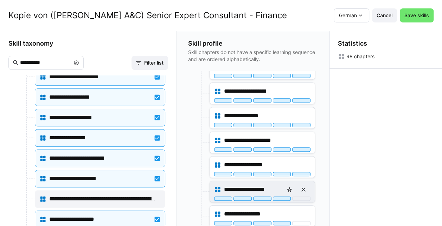
click at [297, 197] on div "**********" at bounding box center [262, 191] width 105 height 21
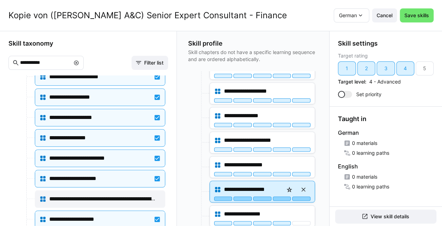
click at [297, 197] on div at bounding box center [301, 199] width 18 height 4
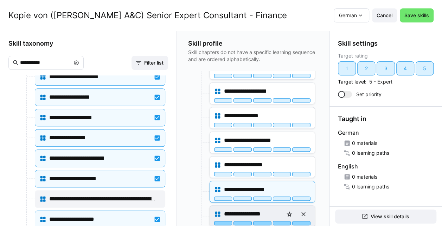
click at [303, 221] on div at bounding box center [301, 223] width 18 height 4
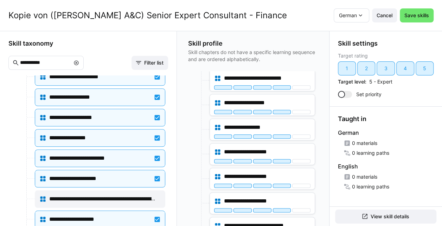
scroll to position [416, 0]
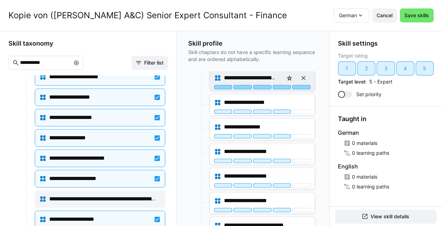
click at [302, 85] on div at bounding box center [301, 87] width 18 height 4
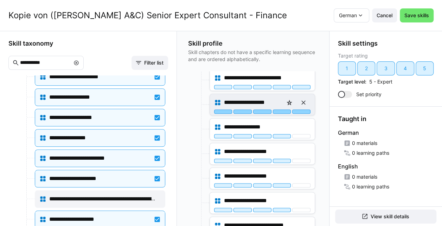
click at [300, 110] on div at bounding box center [301, 112] width 18 height 4
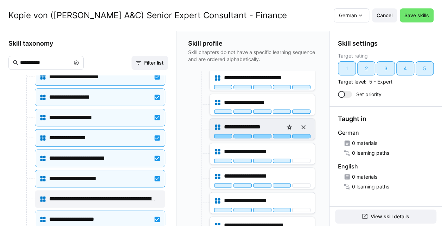
click at [298, 134] on div at bounding box center [301, 136] width 18 height 4
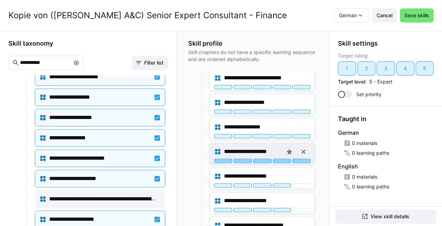
click at [297, 159] on div at bounding box center [301, 161] width 18 height 4
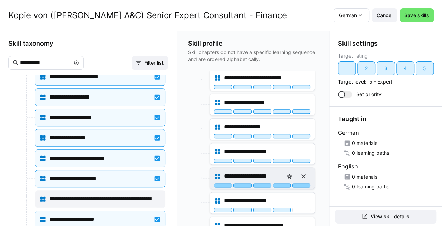
click at [297, 184] on div at bounding box center [301, 186] width 18 height 4
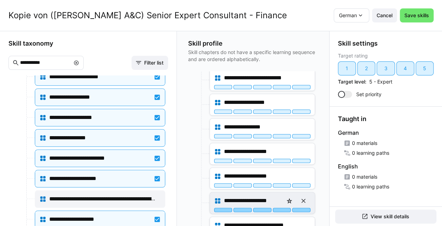
click at [302, 208] on div at bounding box center [301, 210] width 18 height 4
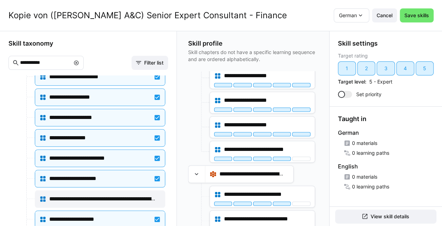
scroll to position [508, 0]
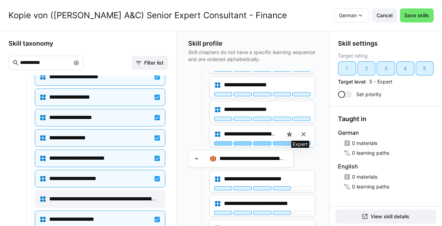
click at [296, 141] on div at bounding box center [301, 143] width 18 height 4
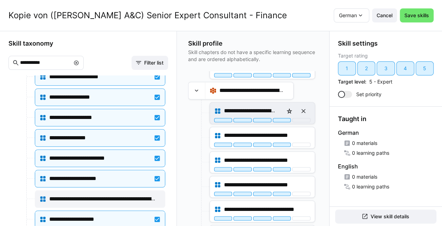
scroll to position [576, 0]
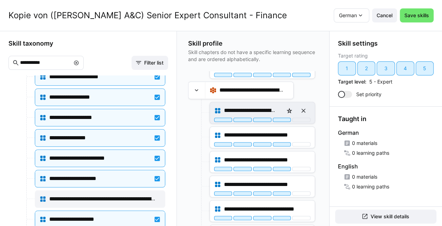
click at [301, 115] on div "**********" at bounding box center [262, 112] width 105 height 21
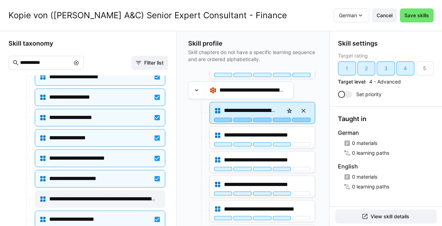
click at [299, 118] on div at bounding box center [301, 120] width 18 height 4
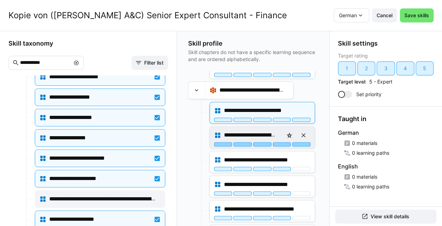
click at [304, 142] on div at bounding box center [301, 144] width 18 height 4
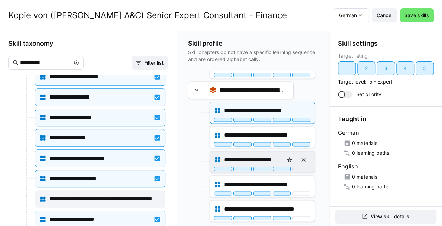
click at [300, 165] on div "**********" at bounding box center [262, 162] width 105 height 21
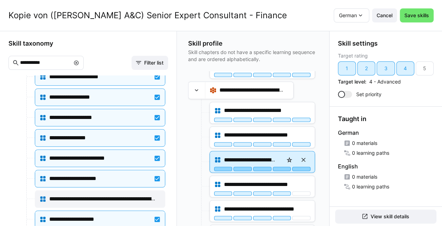
click at [300, 167] on div at bounding box center [301, 169] width 18 height 4
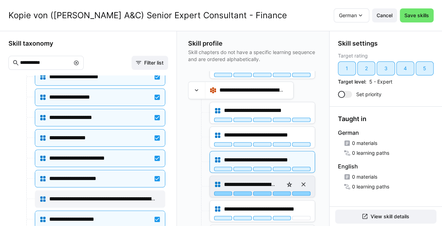
click at [302, 192] on div at bounding box center [301, 194] width 18 height 4
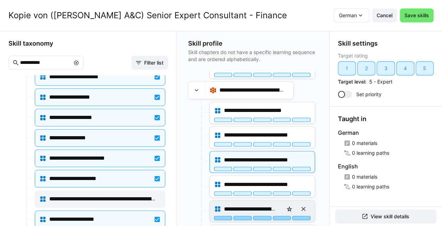
click at [300, 216] on div at bounding box center [301, 218] width 18 height 4
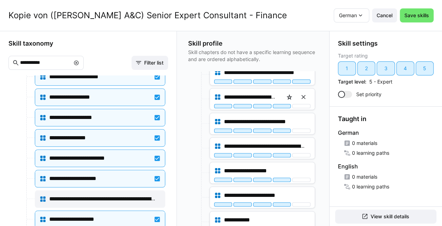
scroll to position [715, 0]
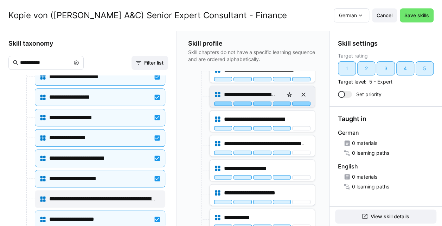
click at [304, 102] on div at bounding box center [301, 104] width 18 height 4
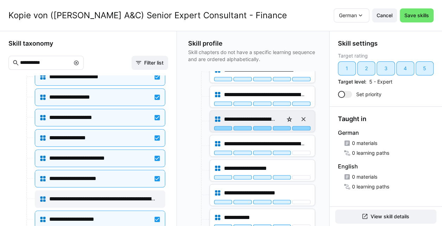
click at [301, 127] on div at bounding box center [301, 129] width 18 height 4
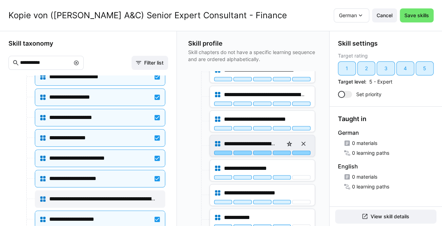
click at [301, 151] on div at bounding box center [301, 153] width 18 height 4
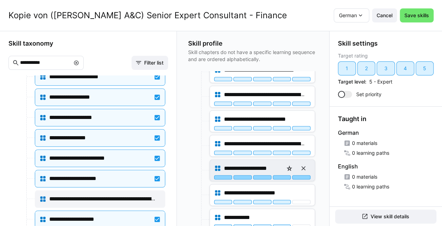
click at [298, 176] on div at bounding box center [301, 178] width 18 height 4
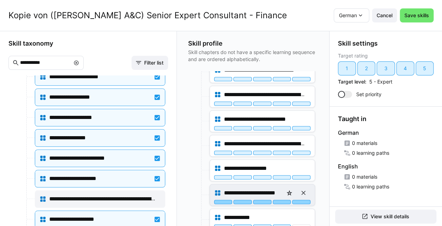
click at [301, 200] on div at bounding box center [301, 202] width 18 height 4
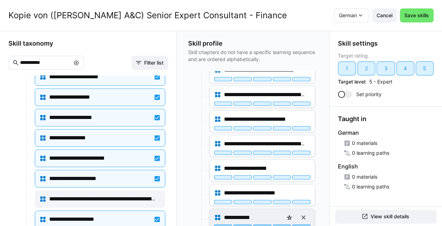
click at [302, 225] on div at bounding box center [301, 227] width 18 height 4
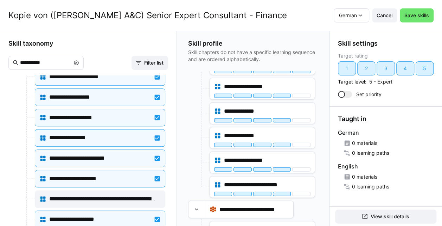
scroll to position [871, 0]
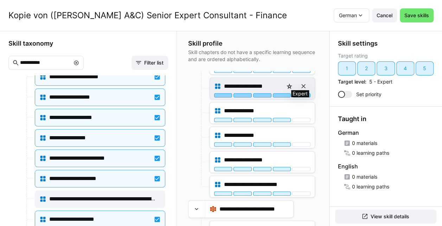
click at [298, 94] on div at bounding box center [301, 96] width 18 height 4
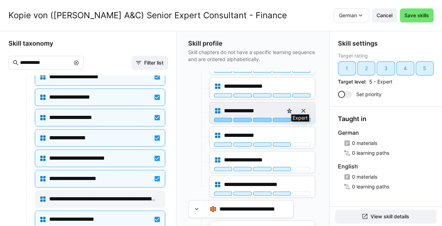
click at [297, 118] on div at bounding box center [301, 120] width 18 height 4
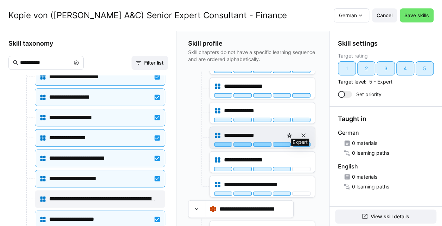
click at [299, 143] on div at bounding box center [301, 145] width 18 height 4
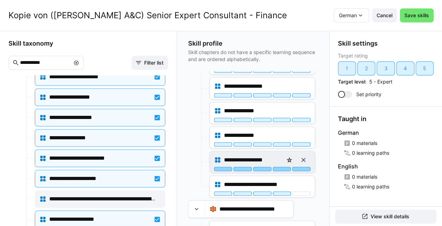
click at [298, 167] on div at bounding box center [301, 169] width 18 height 4
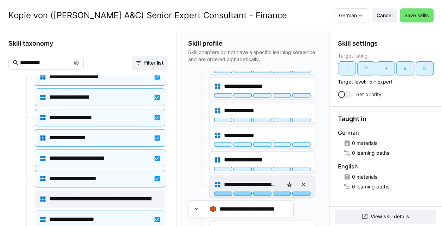
click at [296, 192] on div at bounding box center [301, 194] width 18 height 4
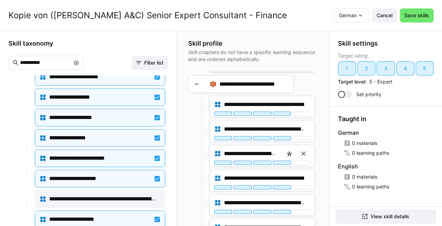
scroll to position [997, 0]
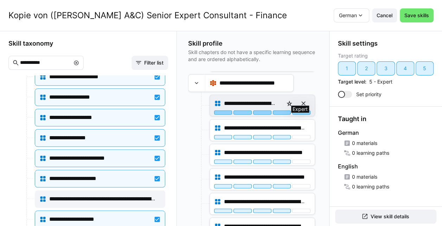
click at [304, 111] on div at bounding box center [301, 113] width 18 height 4
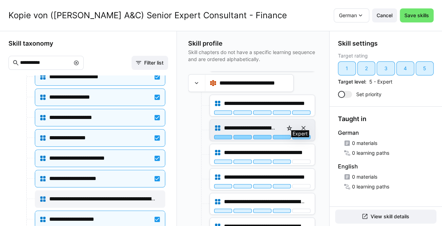
click at [301, 135] on div at bounding box center [301, 137] width 18 height 4
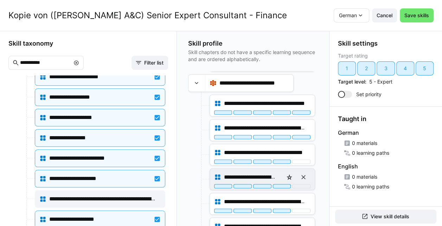
drag, startPoint x: 301, startPoint y: 152, endPoint x: 300, endPoint y: 177, distance: 25.3
click at [0, 0] on app-node-branches-component "**********" at bounding box center [0, 0] width 0 height 0
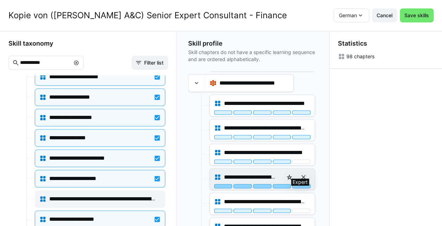
click at [300, 185] on div at bounding box center [301, 187] width 18 height 4
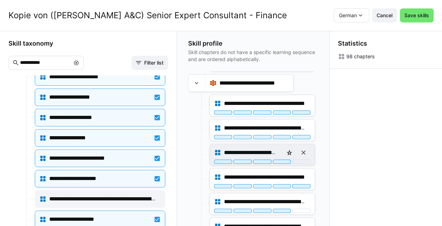
drag, startPoint x: 301, startPoint y: 153, endPoint x: 301, endPoint y: 149, distance: 3.9
click at [301, 149] on div "**********" at bounding box center [262, 154] width 105 height 21
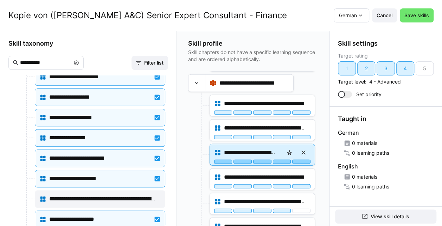
click at [301, 160] on div at bounding box center [301, 162] width 18 height 4
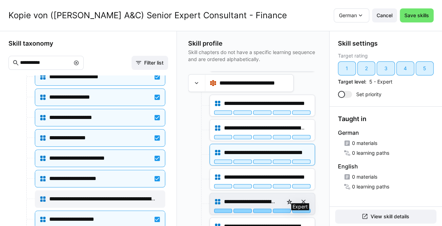
click at [300, 209] on div at bounding box center [301, 211] width 18 height 4
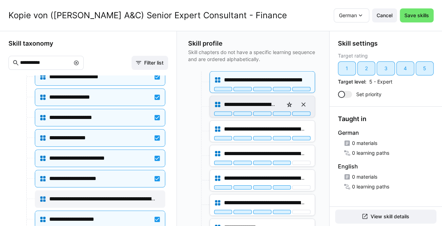
scroll to position [1070, 0]
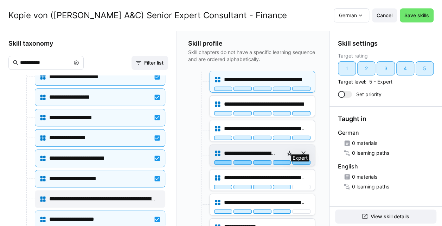
click at [302, 161] on div at bounding box center [301, 163] width 18 height 4
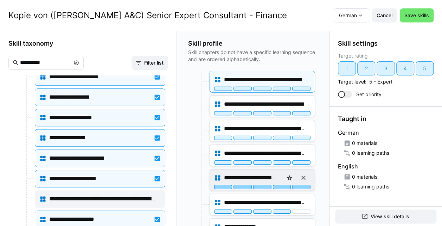
click at [299, 185] on div at bounding box center [301, 187] width 18 height 4
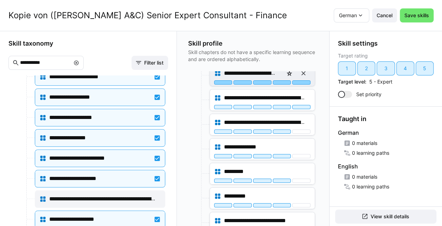
scroll to position [1152, 0]
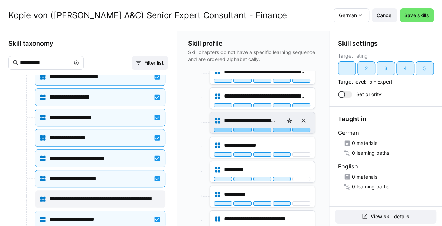
click at [295, 128] on div at bounding box center [301, 130] width 18 height 4
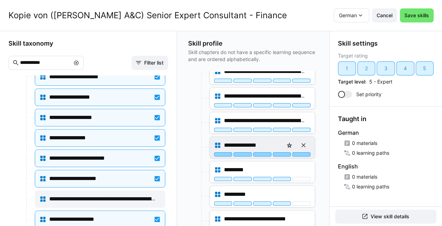
click at [299, 153] on div at bounding box center [301, 155] width 18 height 4
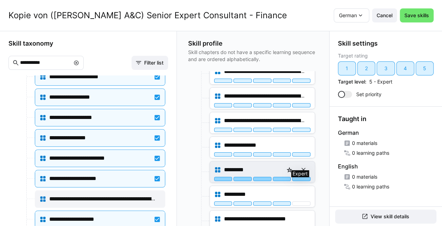
click at [298, 177] on div at bounding box center [301, 179] width 18 height 4
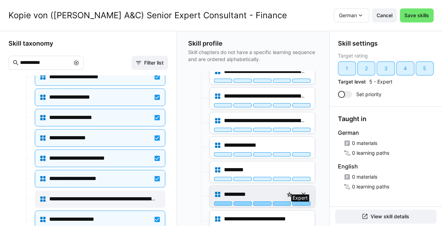
click at [299, 202] on div at bounding box center [301, 204] width 18 height 4
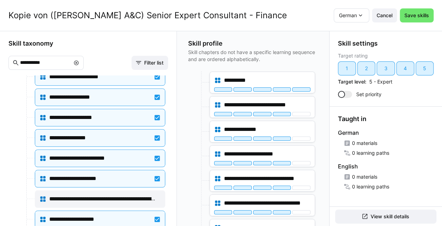
scroll to position [1267, 0]
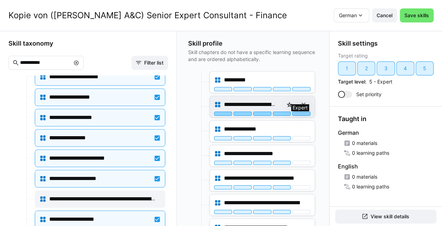
click at [296, 112] on div at bounding box center [301, 114] width 18 height 4
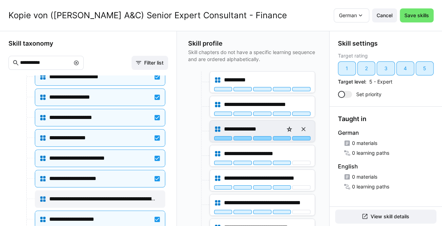
click at [298, 136] on div at bounding box center [301, 138] width 18 height 4
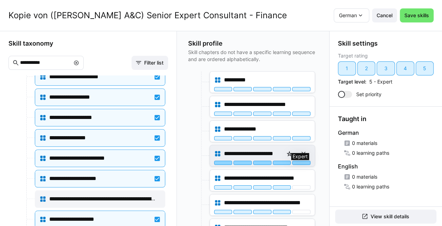
click at [300, 161] on div at bounding box center [301, 163] width 18 height 4
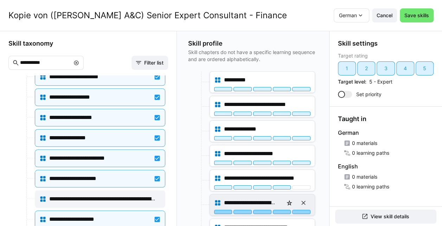
drag, startPoint x: 302, startPoint y: 172, endPoint x: 300, endPoint y: 197, distance: 24.6
click at [0, 0] on app-node-branches-component "**********" at bounding box center [0, 0] width 0 height 0
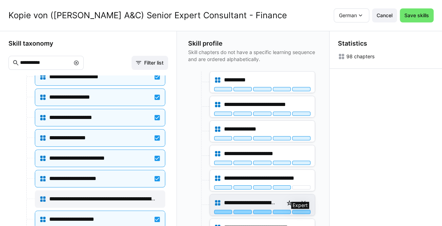
click at [300, 210] on div at bounding box center [301, 212] width 18 height 4
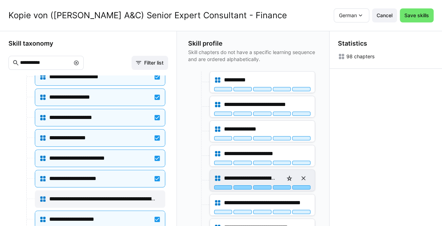
click at [297, 186] on div at bounding box center [301, 188] width 18 height 4
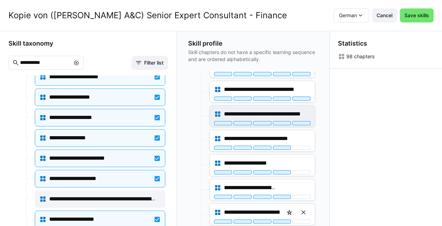
scroll to position [1356, 0]
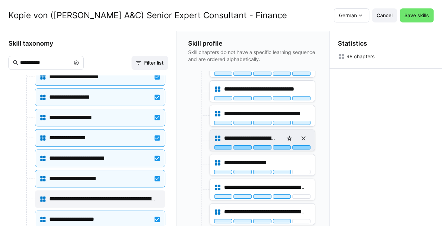
click at [296, 146] on div at bounding box center [301, 148] width 18 height 4
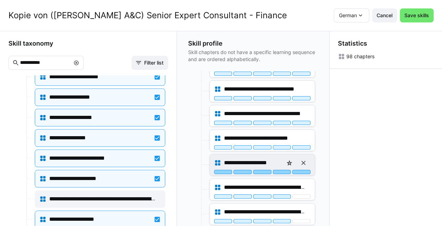
click at [300, 170] on div at bounding box center [301, 172] width 18 height 4
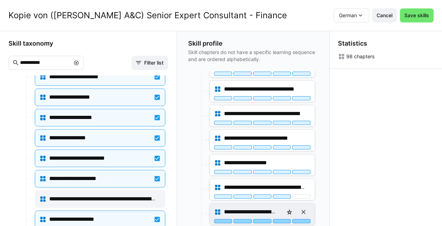
drag, startPoint x: 296, startPoint y: 184, endPoint x: 300, endPoint y: 207, distance: 23.2
click at [0, 0] on app-node-branches-component "**********" at bounding box center [0, 0] width 0 height 0
click at [300, 219] on div at bounding box center [301, 221] width 18 height 4
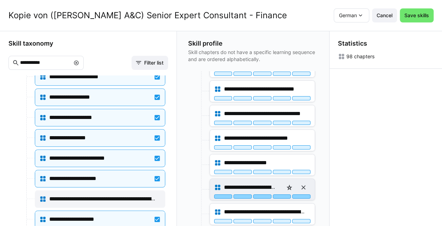
click at [299, 195] on div at bounding box center [301, 197] width 18 height 4
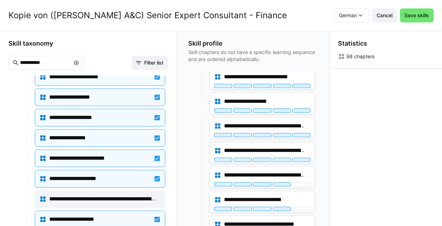
scroll to position [1418, 0]
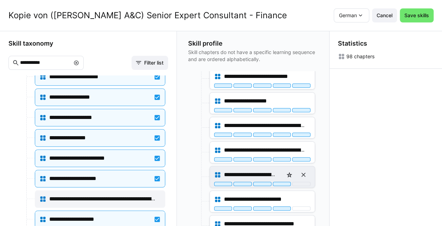
click at [303, 170] on div "**********" at bounding box center [262, 177] width 105 height 21
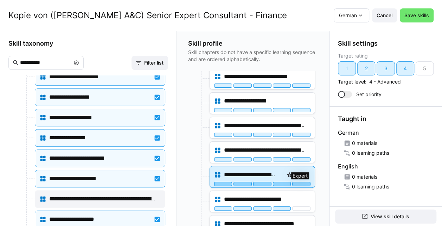
click at [303, 182] on div at bounding box center [301, 184] width 18 height 4
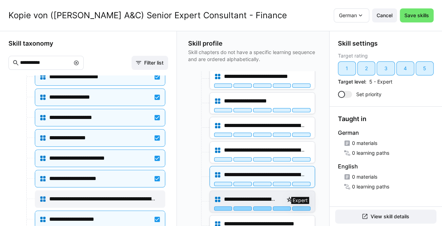
click at [304, 207] on div at bounding box center [301, 209] width 18 height 4
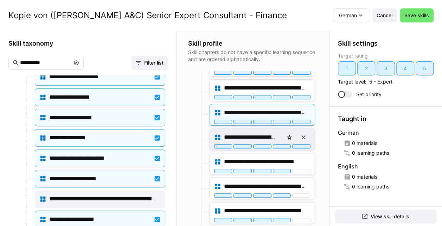
scroll to position [1480, 0]
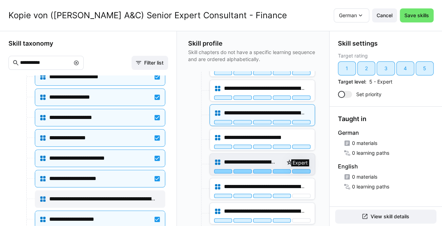
click at [302, 169] on div at bounding box center [301, 171] width 18 height 4
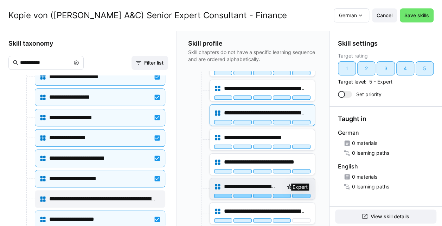
click at [301, 194] on div at bounding box center [301, 196] width 18 height 4
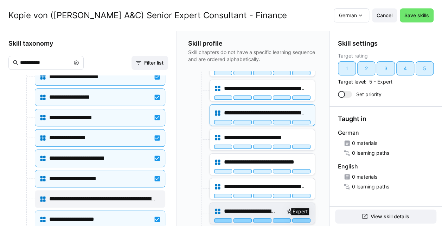
click at [301, 219] on div at bounding box center [301, 221] width 18 height 4
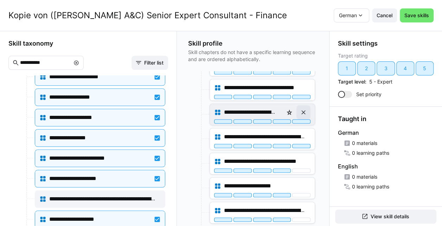
scroll to position [1565, 0]
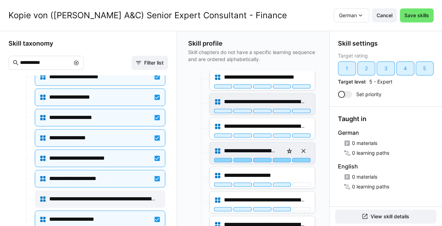
click at [300, 158] on div at bounding box center [301, 160] width 18 height 4
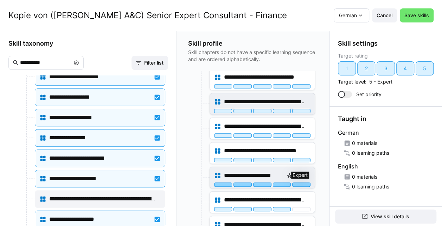
click at [296, 183] on div at bounding box center [301, 185] width 18 height 4
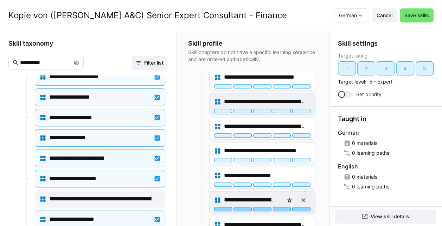
click at [298, 207] on div at bounding box center [301, 209] width 18 height 4
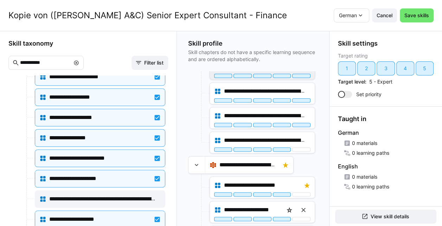
scroll to position [1707, 0]
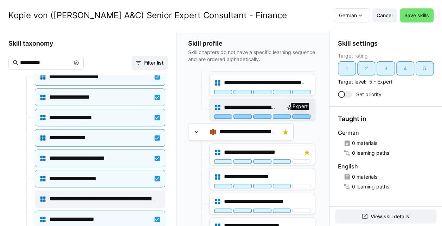
click at [297, 115] on div at bounding box center [301, 117] width 18 height 4
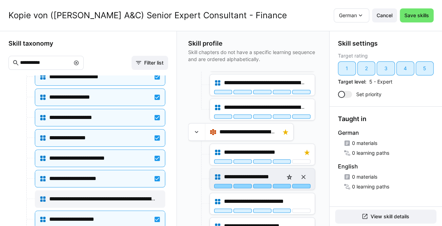
drag, startPoint x: 304, startPoint y: 145, endPoint x: 303, endPoint y: 170, distance: 25.0
click at [0, 0] on app-node-branches-component "**********" at bounding box center [0, 0] width 0 height 0
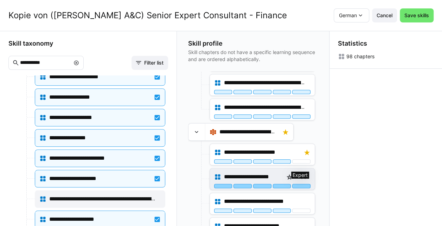
click at [303, 184] on div at bounding box center [301, 186] width 18 height 4
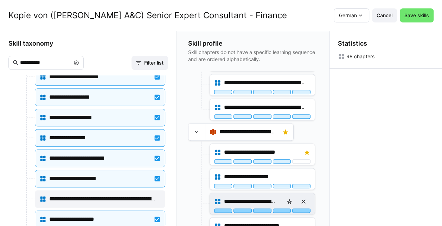
click at [301, 209] on div at bounding box center [301, 211] width 18 height 4
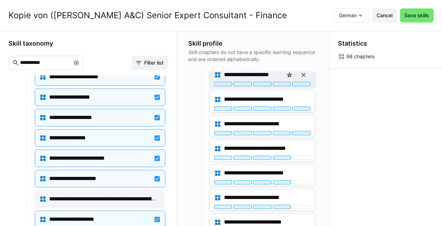
scroll to position [1810, 0]
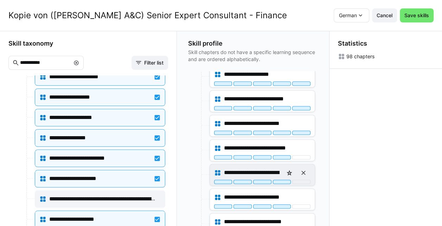
drag, startPoint x: 298, startPoint y: 138, endPoint x: 300, endPoint y: 162, distance: 23.6
click at [0, 0] on app-node-branches-component "**********" at bounding box center [0, 0] width 0 height 0
click at [300, 180] on div at bounding box center [301, 182] width 18 height 4
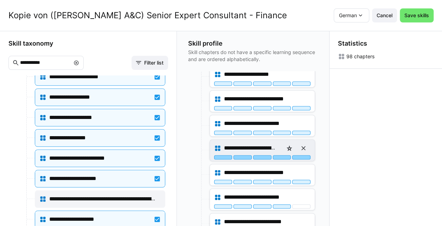
click at [301, 155] on div at bounding box center [301, 157] width 18 height 4
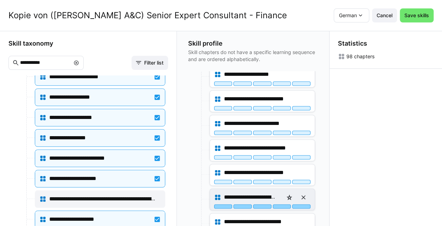
click at [300, 205] on div at bounding box center [301, 207] width 18 height 4
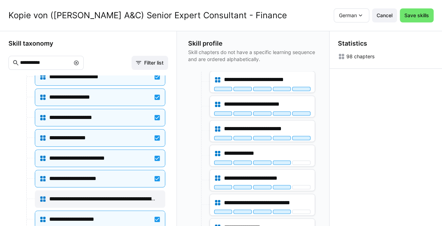
scroll to position [1905, 0]
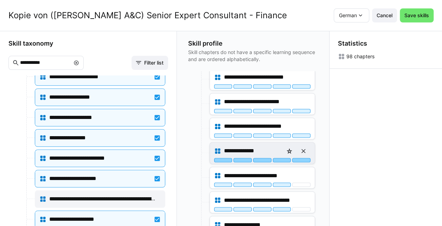
click at [302, 158] on div at bounding box center [301, 160] width 18 height 4
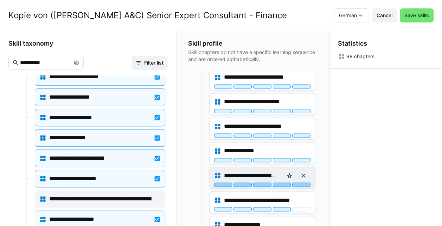
click at [302, 183] on div at bounding box center [301, 185] width 18 height 4
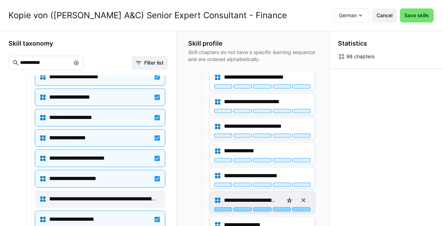
click at [301, 207] on div at bounding box center [301, 209] width 18 height 4
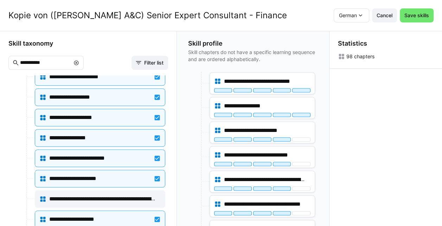
scroll to position [2025, 0]
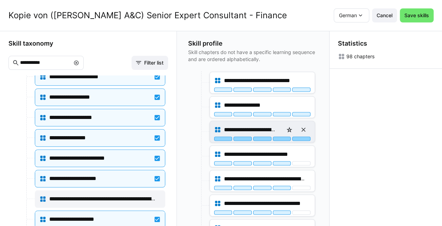
click at [302, 137] on div at bounding box center [301, 139] width 18 height 4
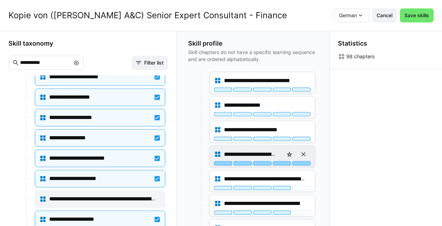
click at [303, 161] on div at bounding box center [301, 163] width 18 height 4
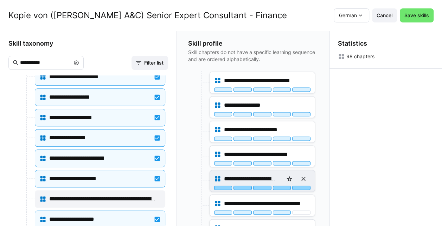
click at [302, 186] on div at bounding box center [301, 188] width 18 height 4
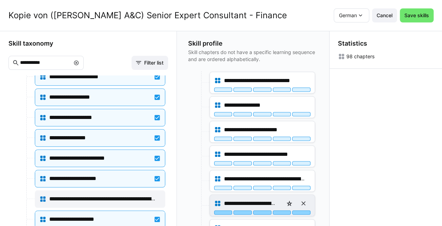
click at [303, 211] on div at bounding box center [301, 213] width 18 height 4
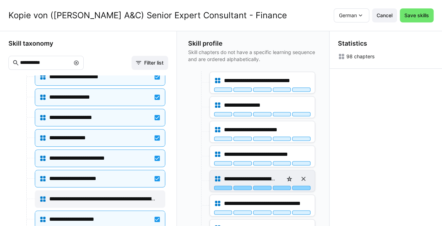
scroll to position [2130, 0]
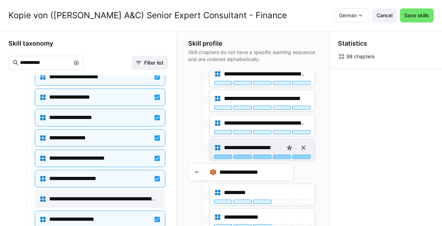
click at [297, 155] on div at bounding box center [301, 157] width 18 height 4
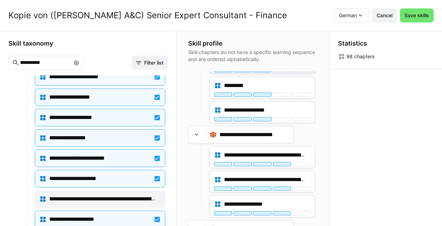
scroll to position [2326, 0]
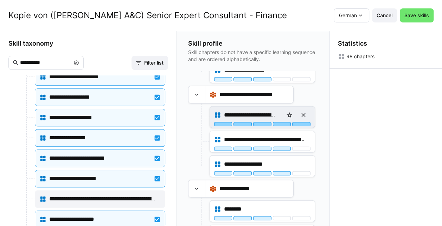
click at [300, 122] on div at bounding box center [301, 124] width 18 height 4
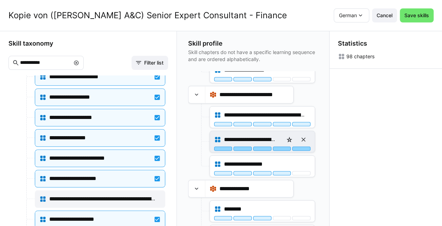
click at [303, 147] on div at bounding box center [301, 149] width 18 height 4
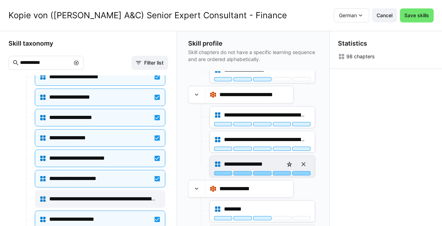
click at [304, 172] on div at bounding box center [301, 174] width 18 height 4
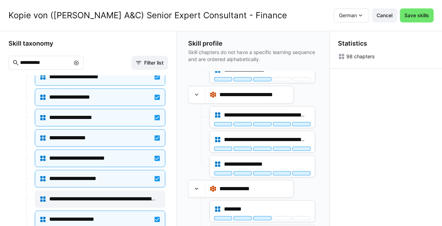
scroll to position [0, 0]
click at [420, 20] on span "Save skills" at bounding box center [417, 15] width 34 height 14
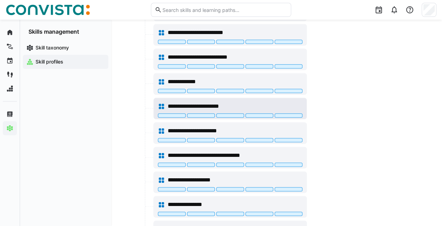
scroll to position [179, 0]
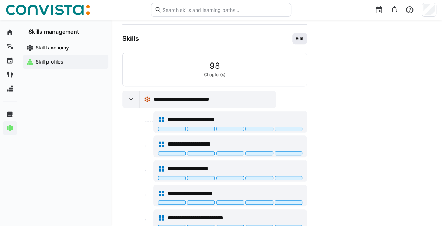
click at [297, 38] on span "Edit" at bounding box center [299, 39] width 9 height 6
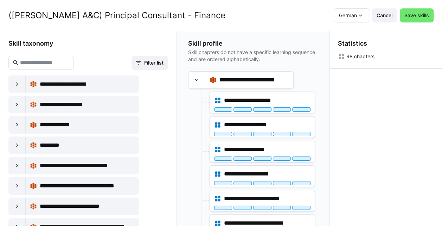
click at [63, 57] on eds-input at bounding box center [40, 63] width 65 height 14
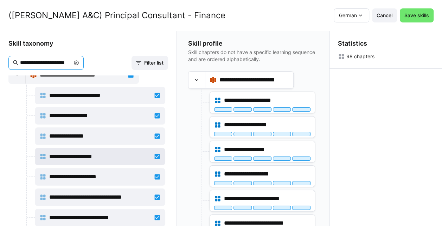
scroll to position [0, 0]
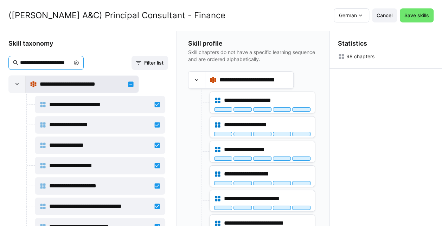
type input "**********"
click at [80, 83] on span "**********" at bounding box center [73, 84] width 67 height 8
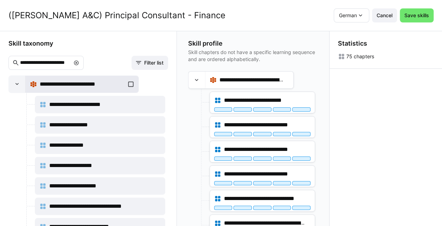
click at [80, 83] on span "**********" at bounding box center [73, 84] width 67 height 8
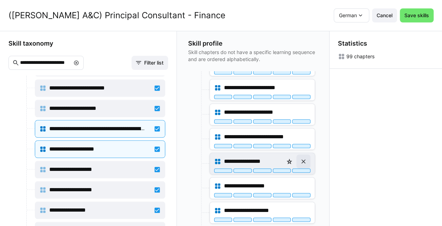
scroll to position [120, 0]
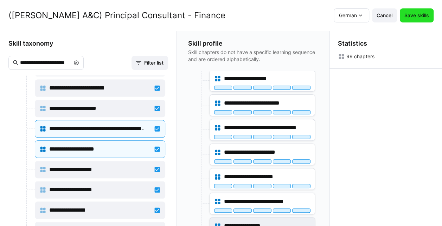
click at [424, 19] on span "Save skills" at bounding box center [417, 15] width 34 height 14
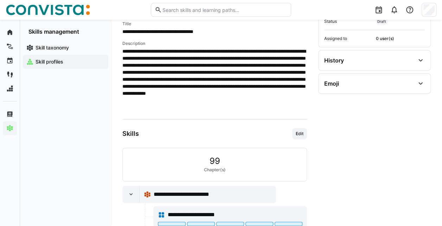
scroll to position [84, 0]
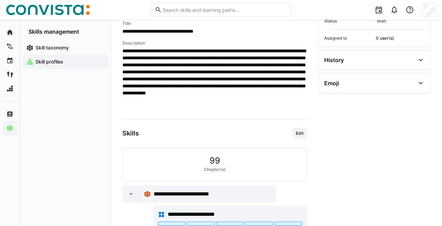
click at [130, 199] on div at bounding box center [131, 194] width 17 height 17
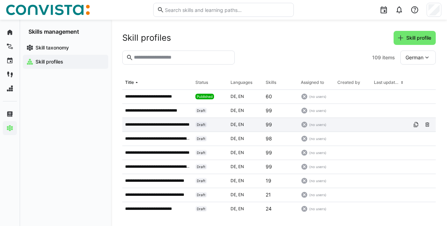
click at [149, 124] on p "**********" at bounding box center [157, 125] width 65 height 6
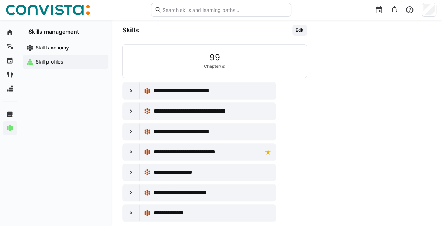
scroll to position [177, 0]
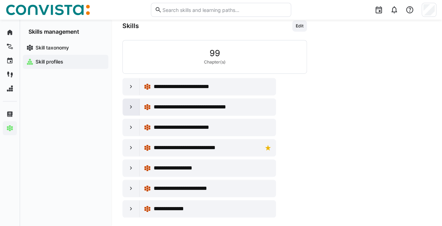
click at [132, 113] on div at bounding box center [131, 107] width 17 height 17
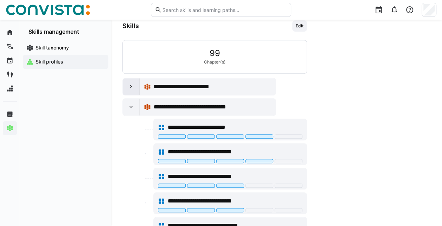
click at [134, 83] on eds-icon at bounding box center [131, 86] width 7 height 7
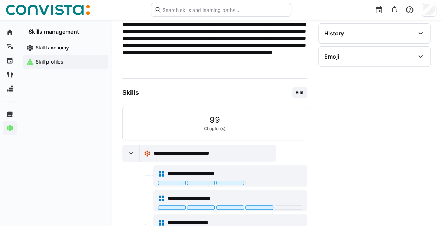
scroll to position [91, 0]
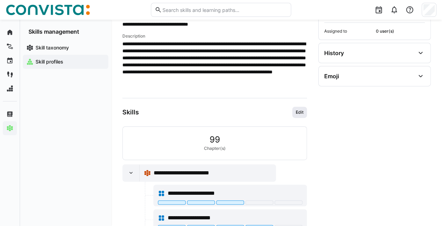
click at [301, 115] on span "Edit" at bounding box center [299, 112] width 15 height 11
